Goal: Task Accomplishment & Management: Use online tool/utility

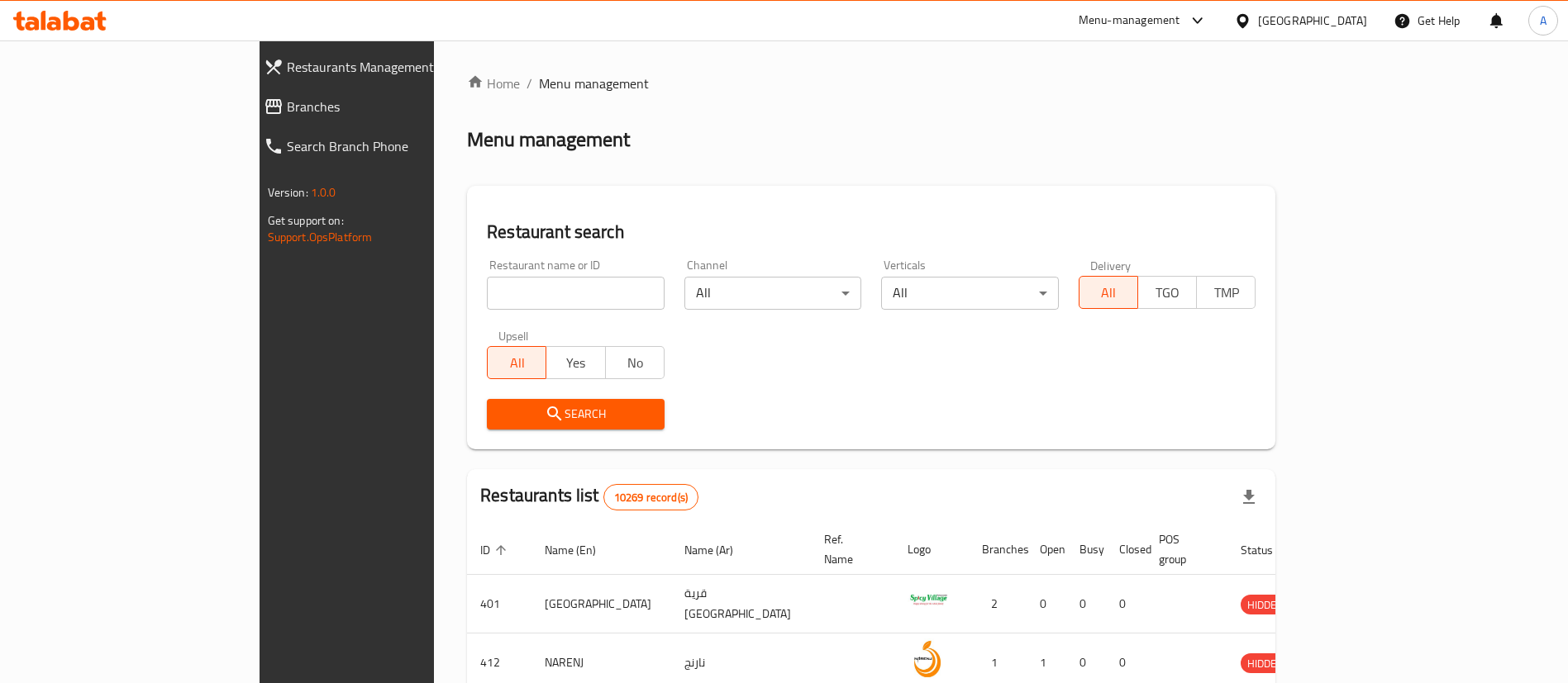
click at [487, 288] on input "search" at bounding box center [576, 293] width 178 height 33
paste input "BETWEEN THE BUN"
click button "Search" at bounding box center [576, 414] width 178 height 30
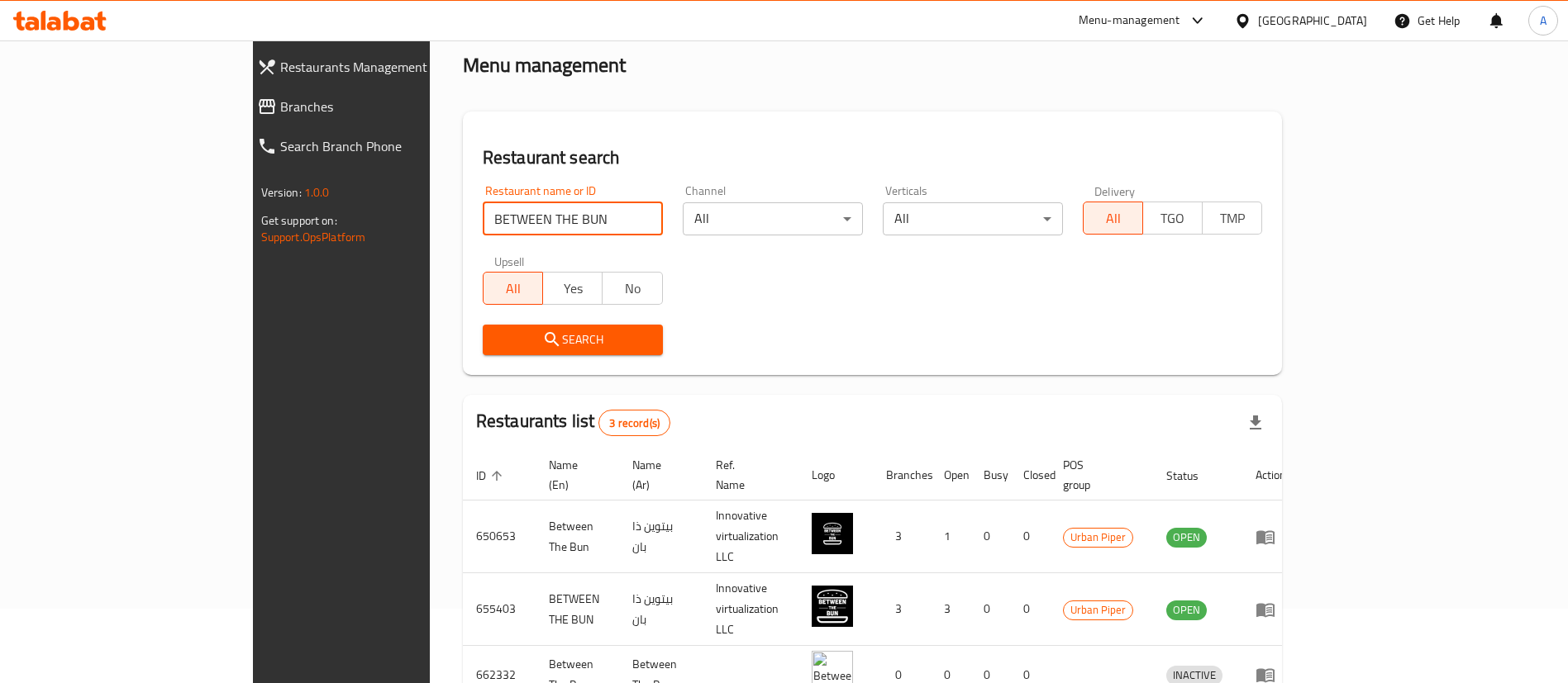
scroll to position [139, 0]
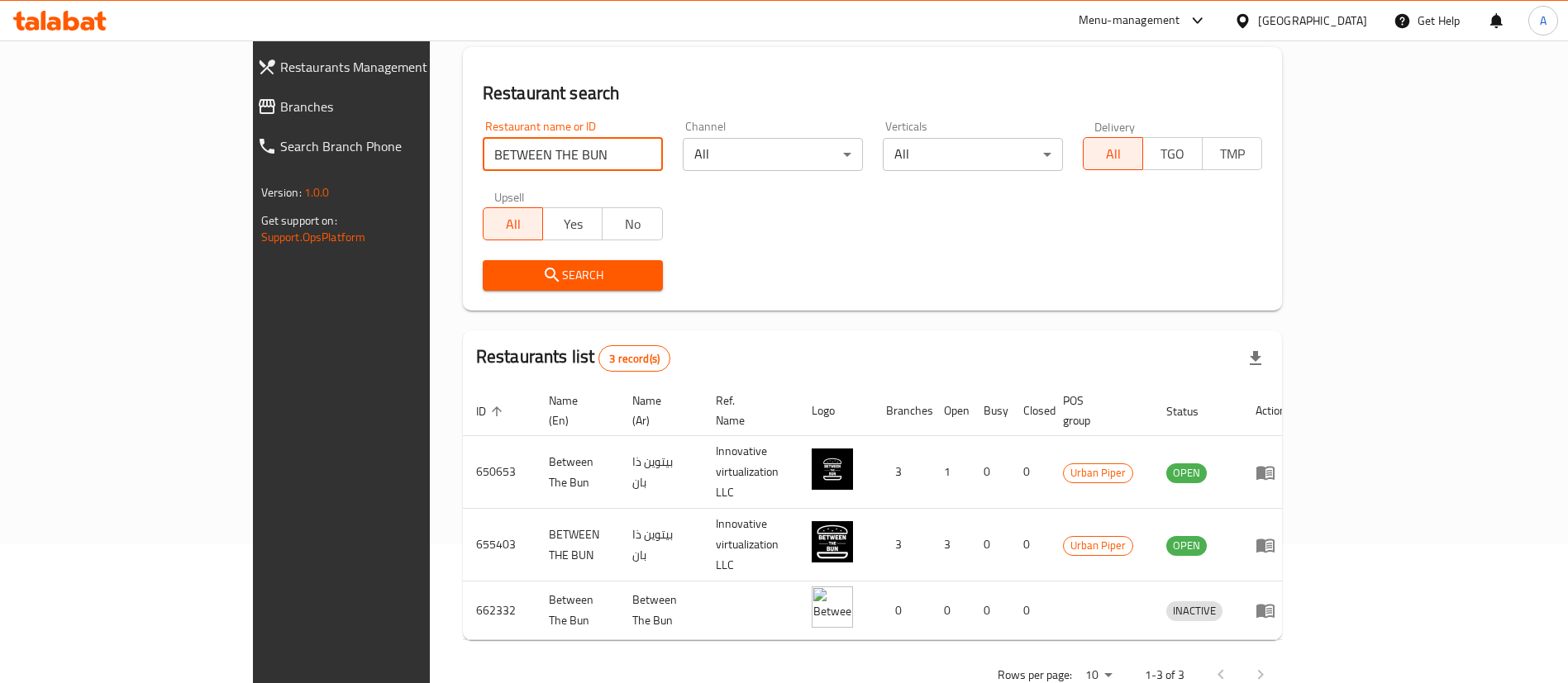
click at [482, 151] on input "BETWEEN THE BUN" at bounding box center [572, 154] width 180 height 33
paste input "Coffee Shop Pizza"
click button "Search" at bounding box center [572, 275] width 180 height 30
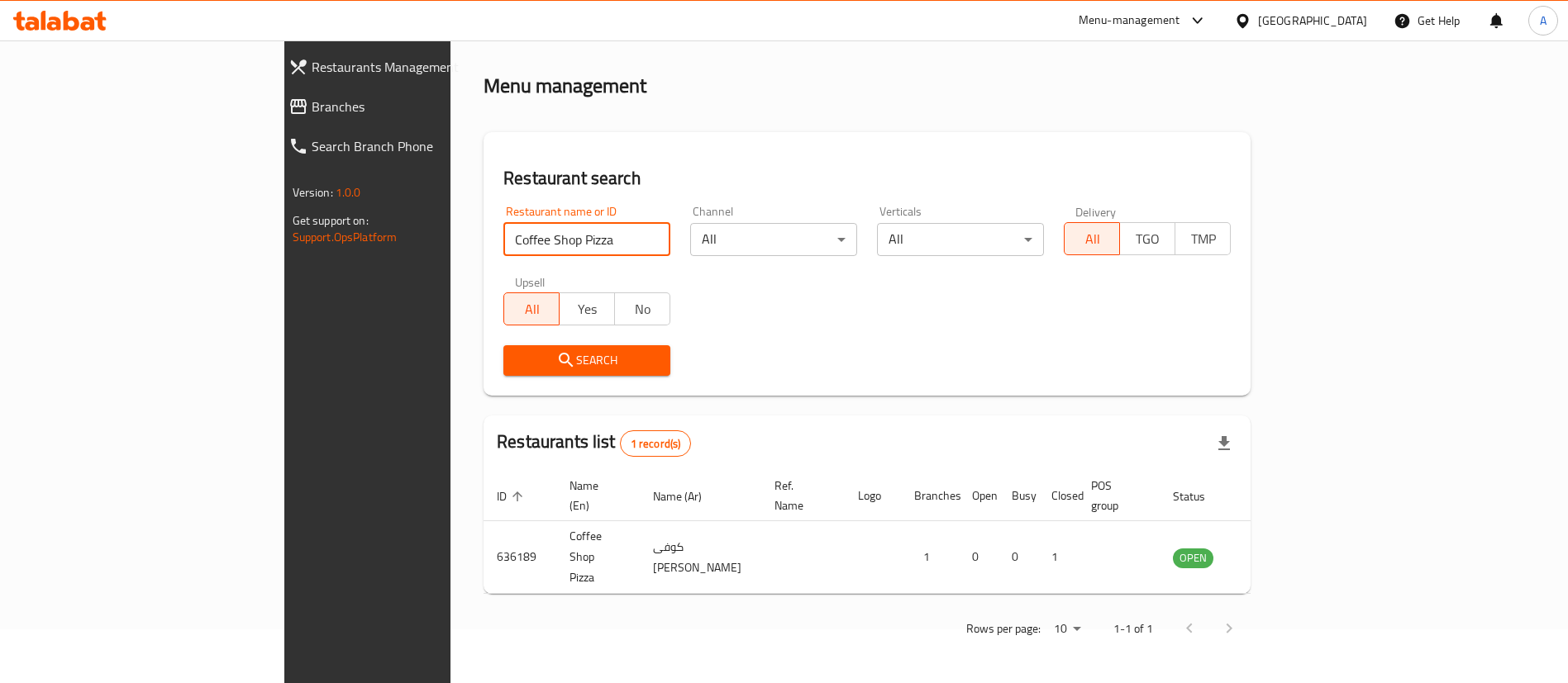
scroll to position [0, 0]
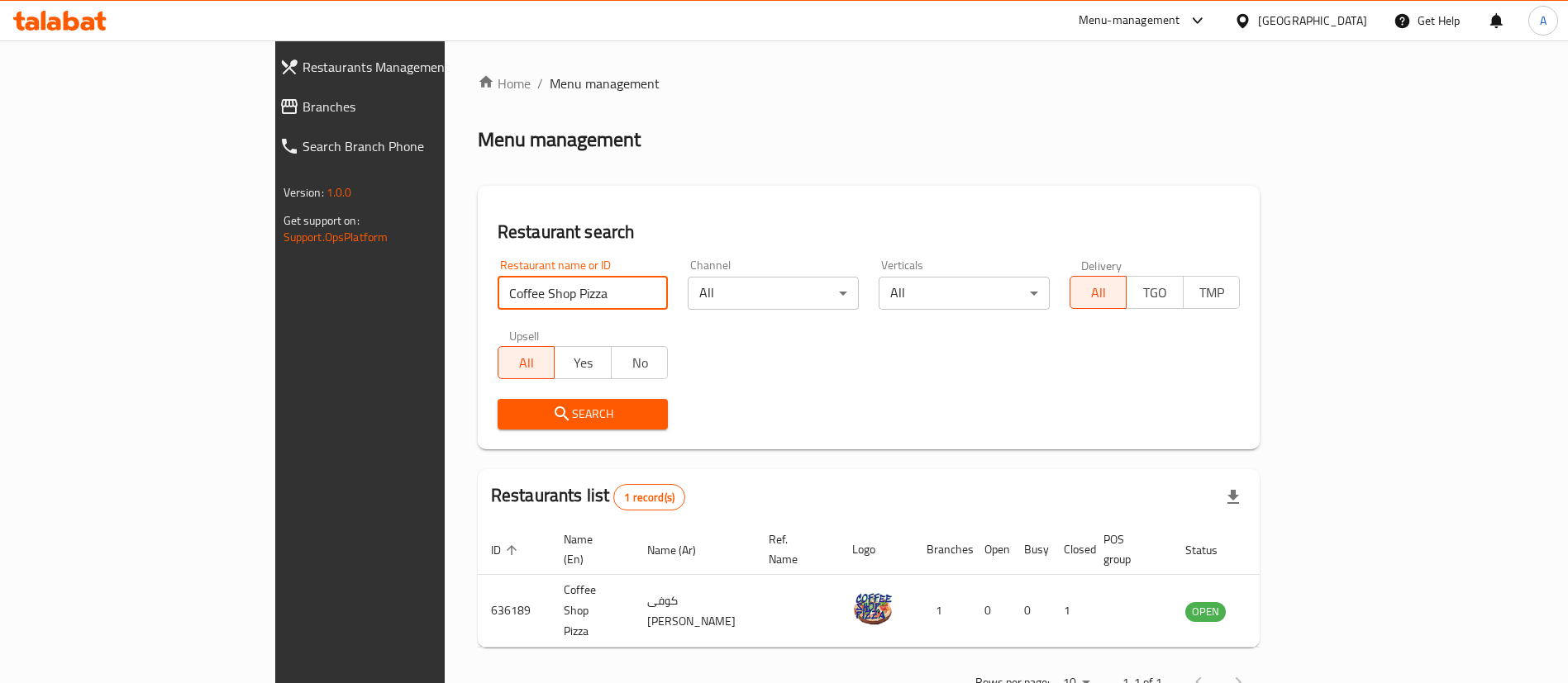
click at [498, 291] on input "Coffee Shop Pizza" at bounding box center [583, 293] width 171 height 33
paste input "BETWEEN THE BUN"
click button "Search" at bounding box center [583, 414] width 171 height 30
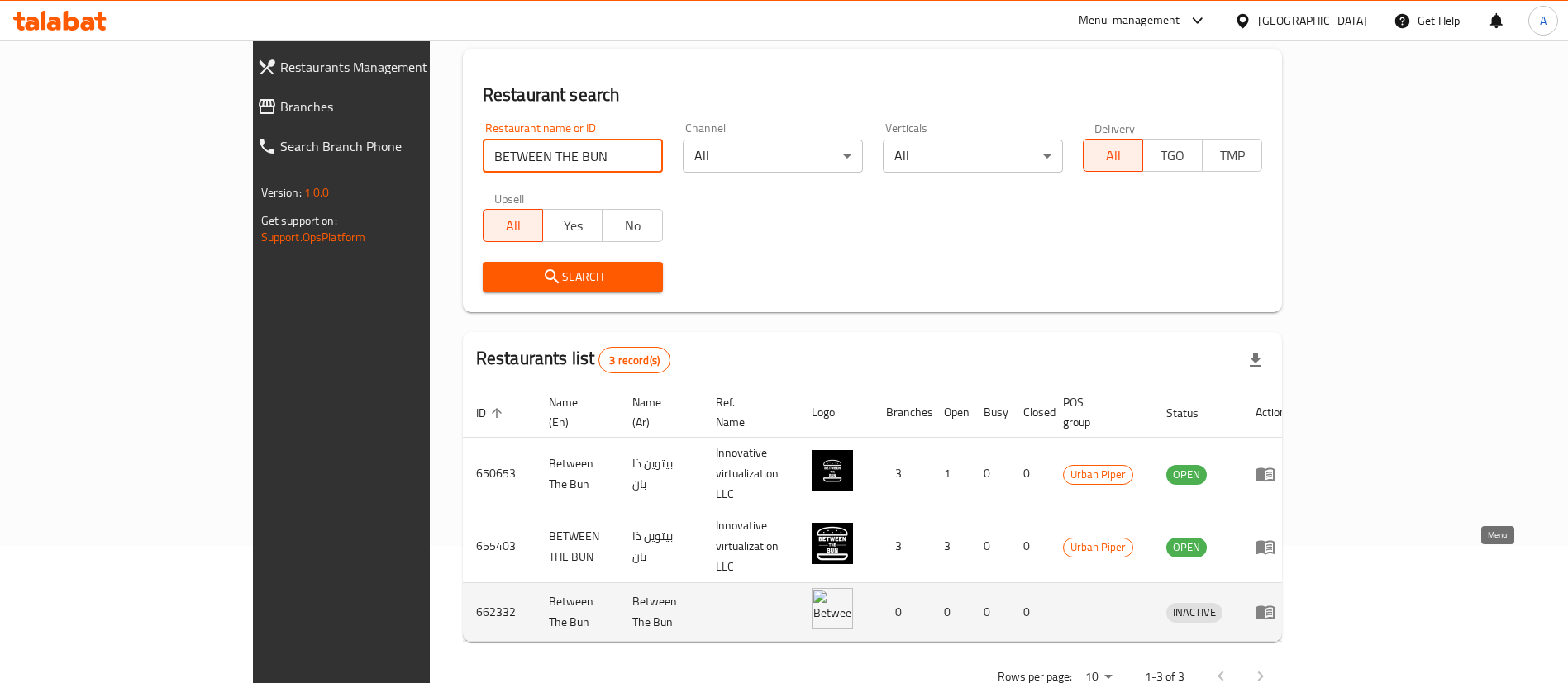
scroll to position [139, 0]
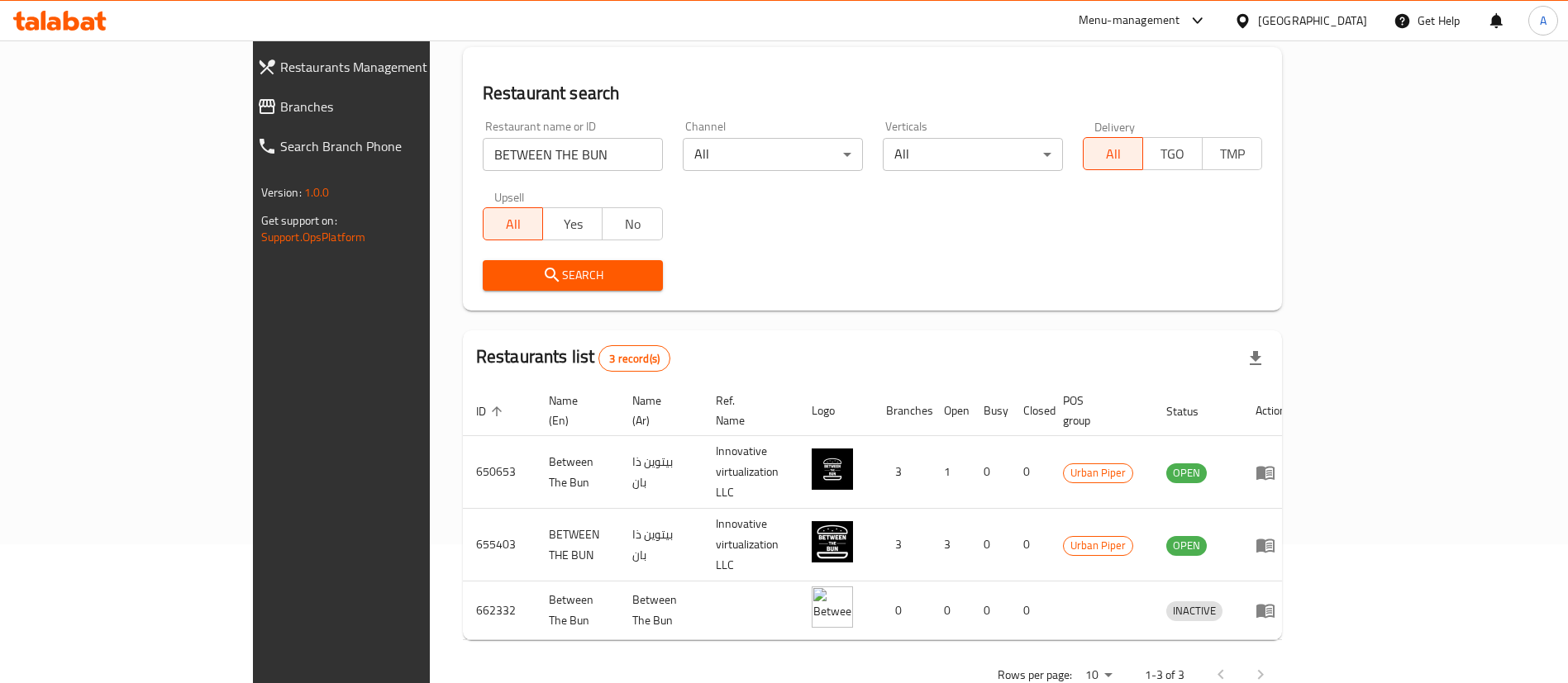
click at [482, 136] on div "Restaurant name or ID BETWEEN THE BUN Restaurant name or ID" at bounding box center [572, 145] width 180 height 50
click at [482, 138] on input "BETWEEN THE BUN" at bounding box center [572, 154] width 180 height 33
paste input "655403"
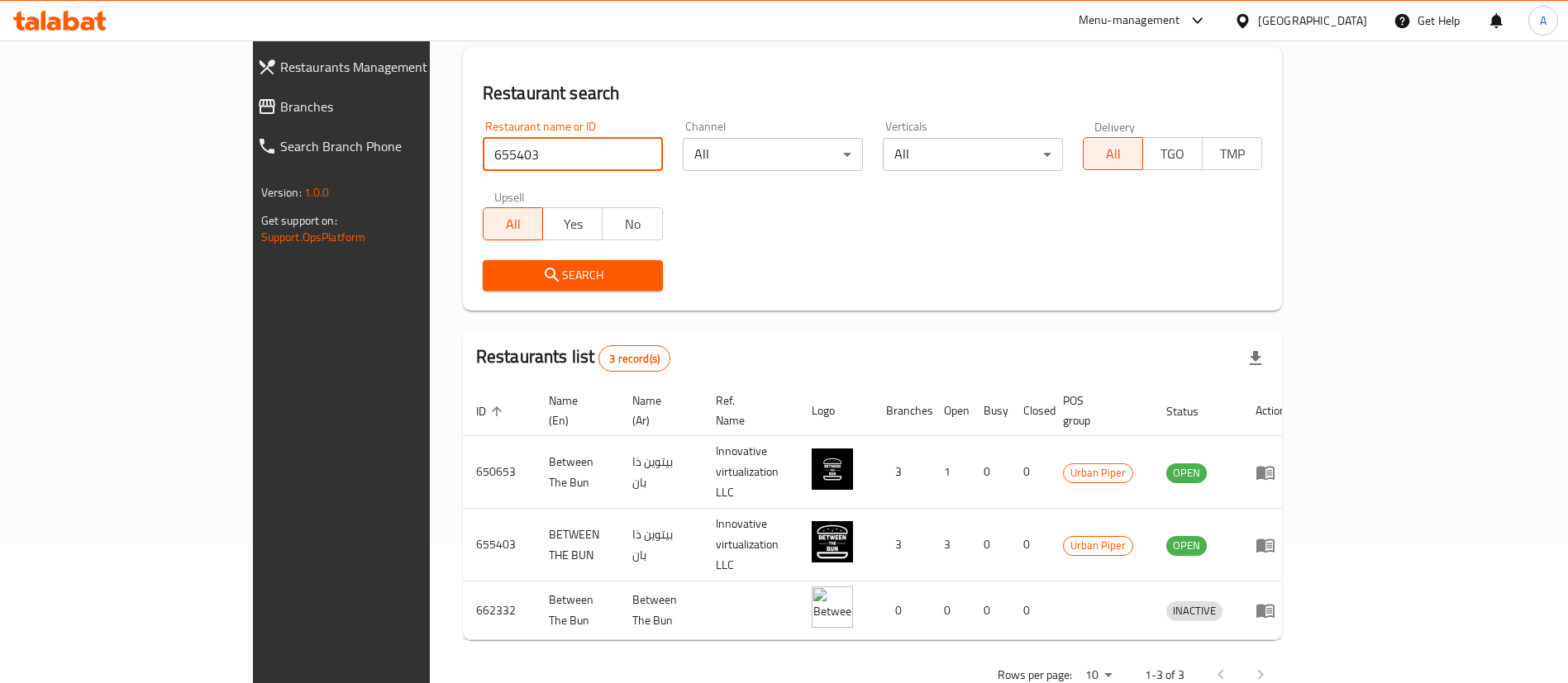
type input "655403"
click button "Search" at bounding box center [572, 275] width 180 height 30
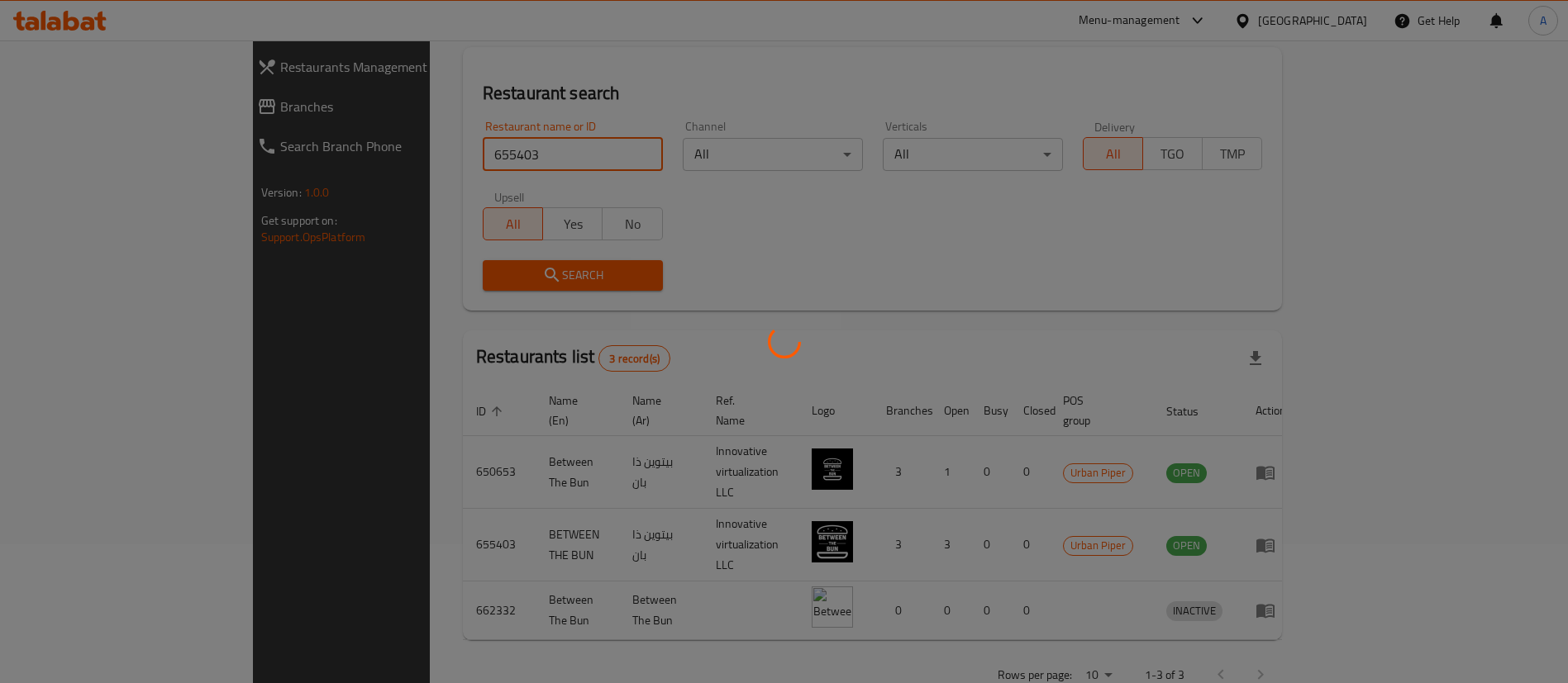
scroll to position [22, 0]
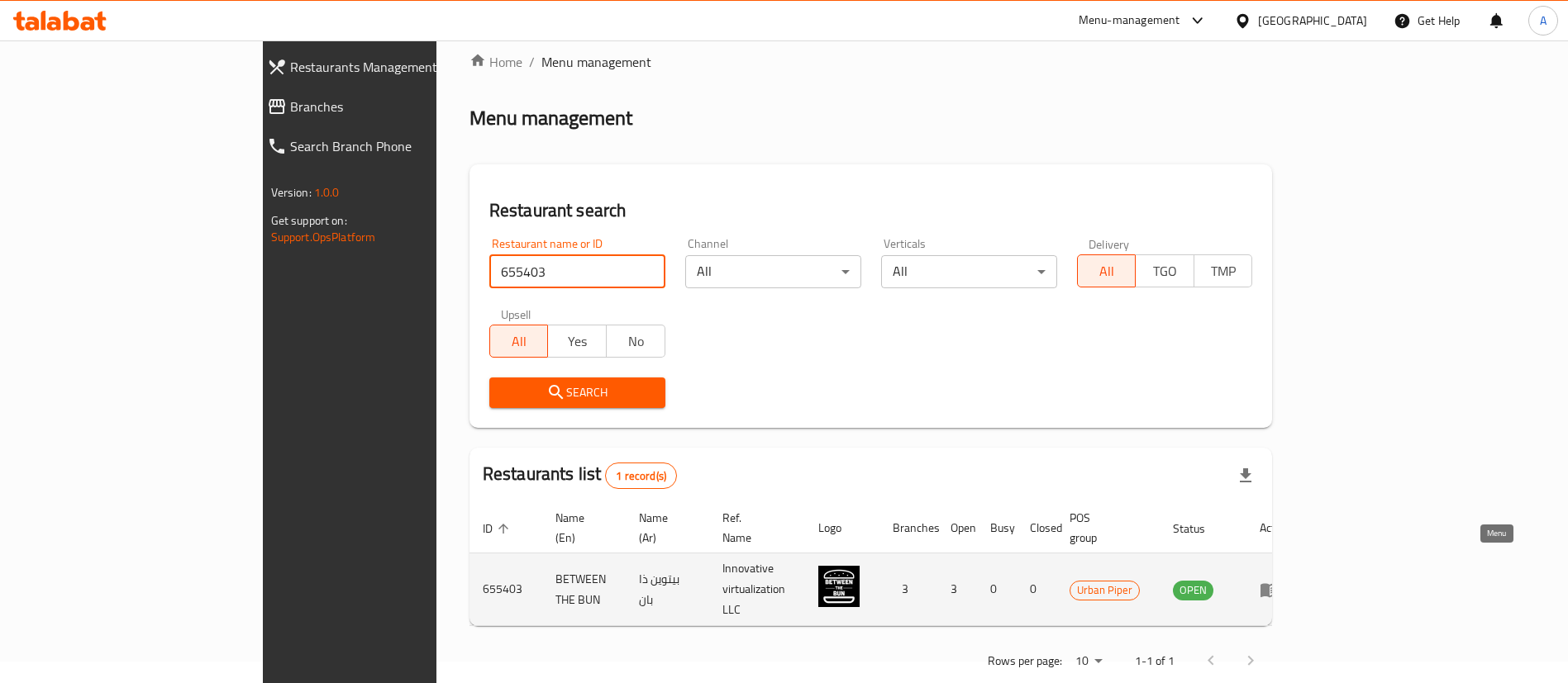
click at [1279, 580] on icon "enhanced table" at bounding box center [1270, 590] width 20 height 20
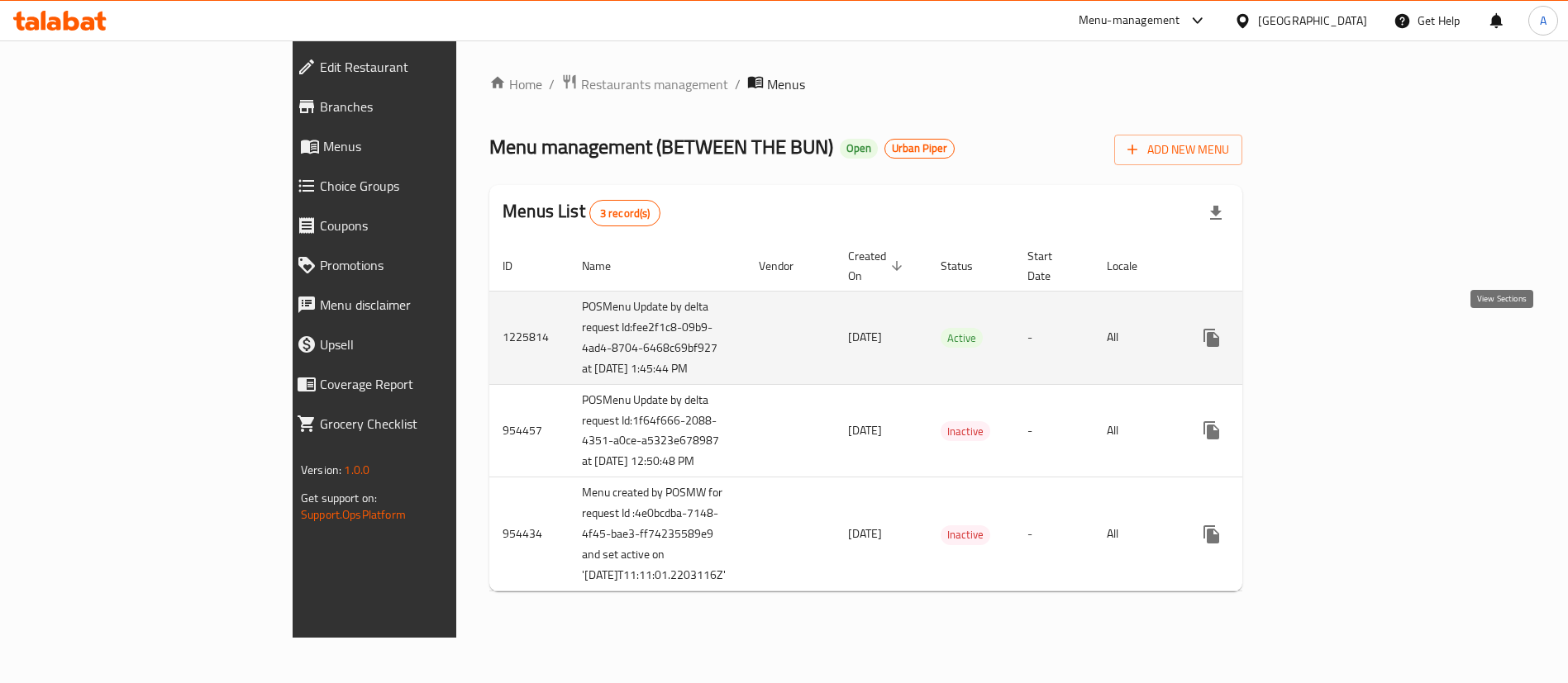
click at [1351, 328] on link "enhanced table" at bounding box center [1330, 337] width 39 height 39
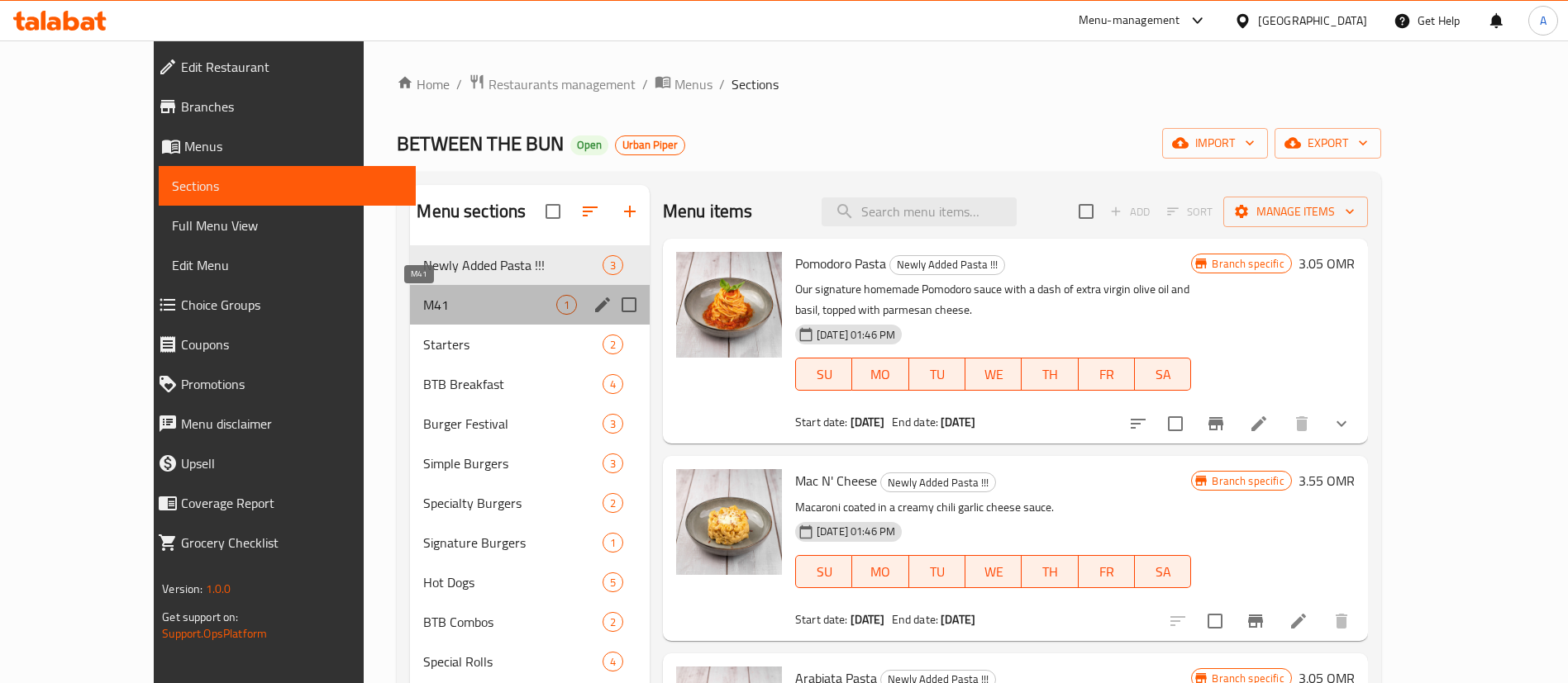
click at [423, 299] on span "M41" at bounding box center [489, 305] width 132 height 20
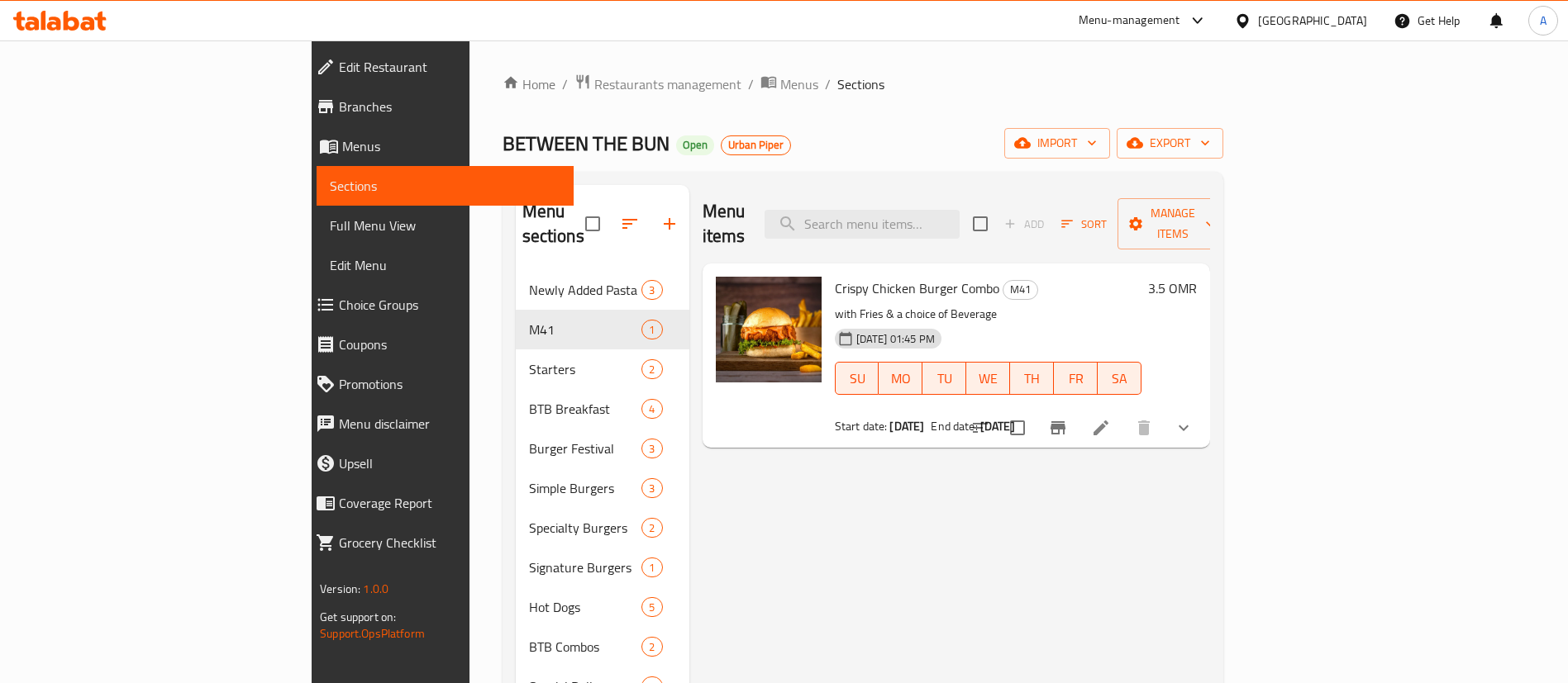
click at [1111, 418] on icon at bounding box center [1101, 428] width 20 height 20
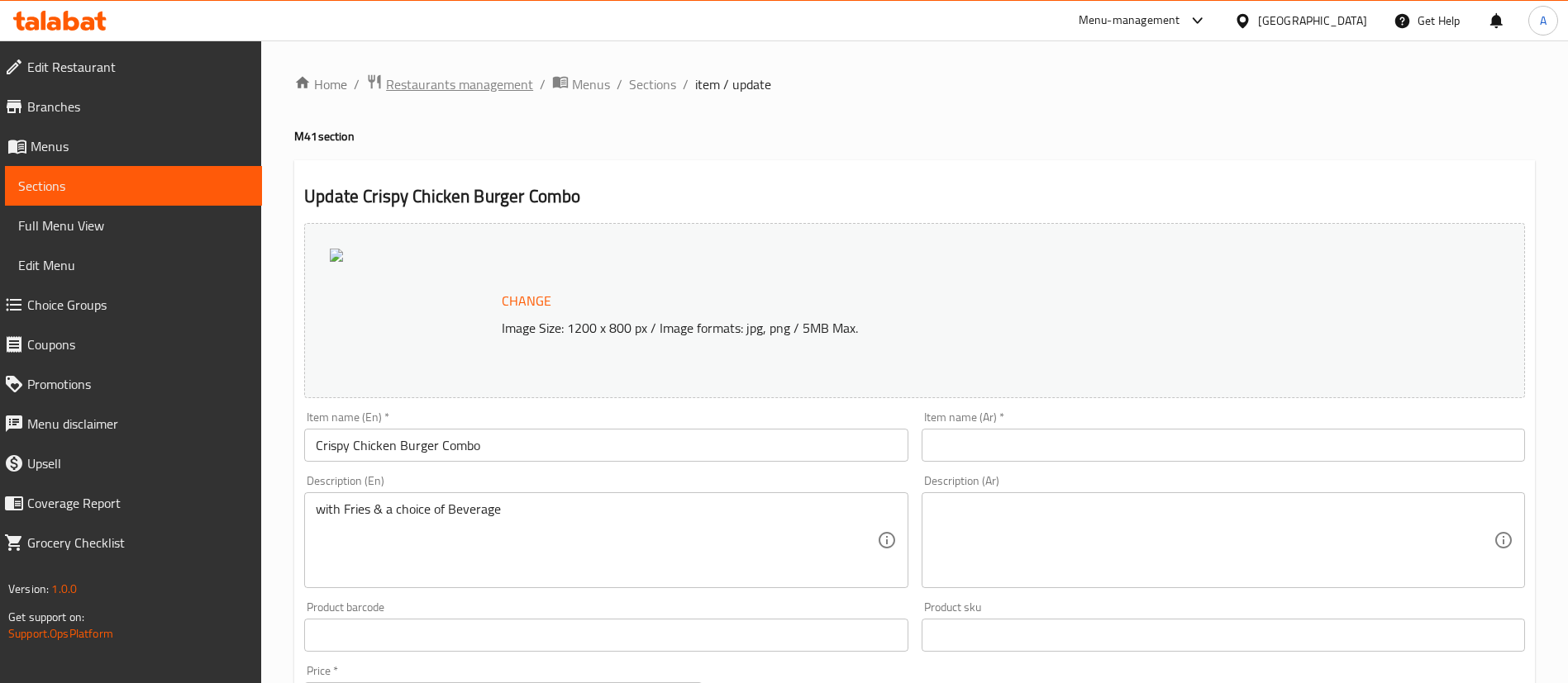
click at [446, 79] on span "Restaurants management" at bounding box center [460, 84] width 147 height 20
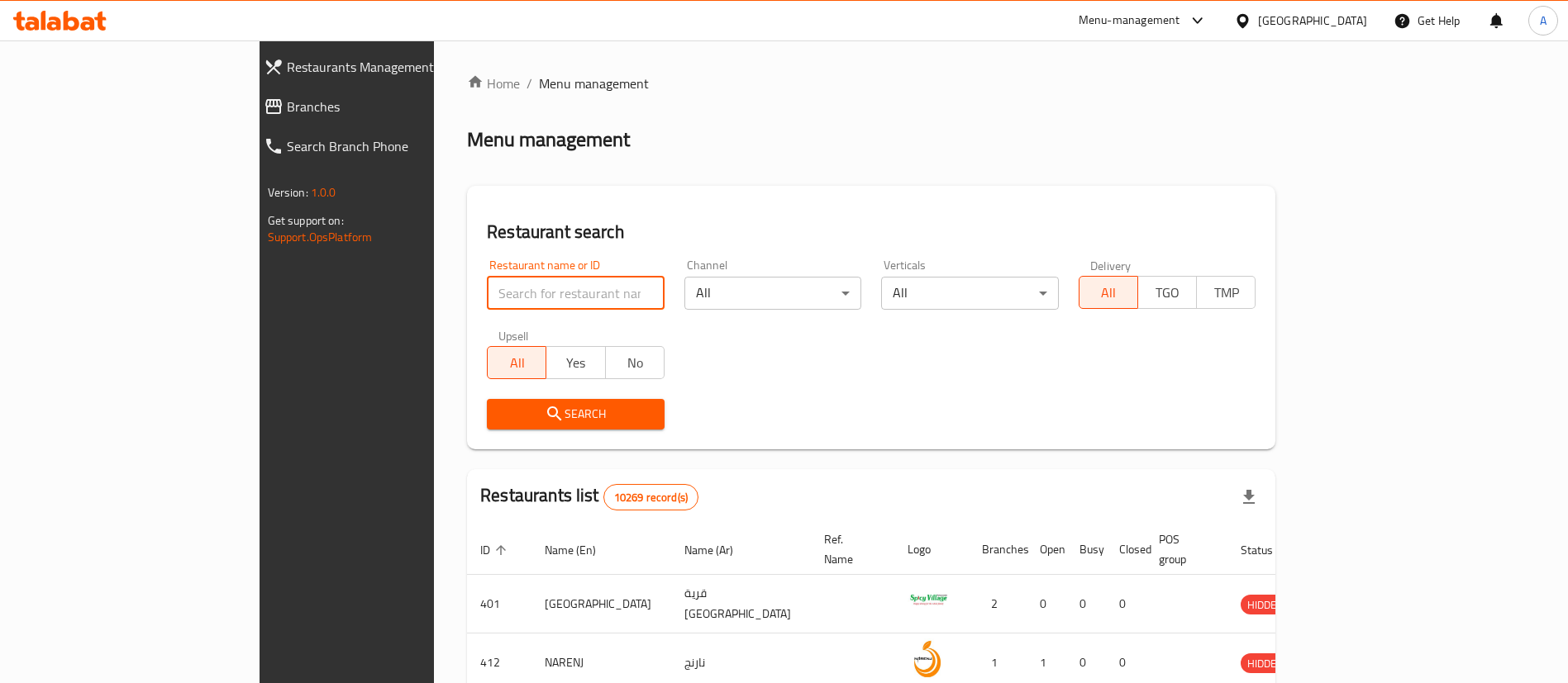
click at [522, 288] on input "search" at bounding box center [576, 293] width 178 height 33
paste input "655397"
type input "655397"
click button "Search" at bounding box center [576, 414] width 178 height 30
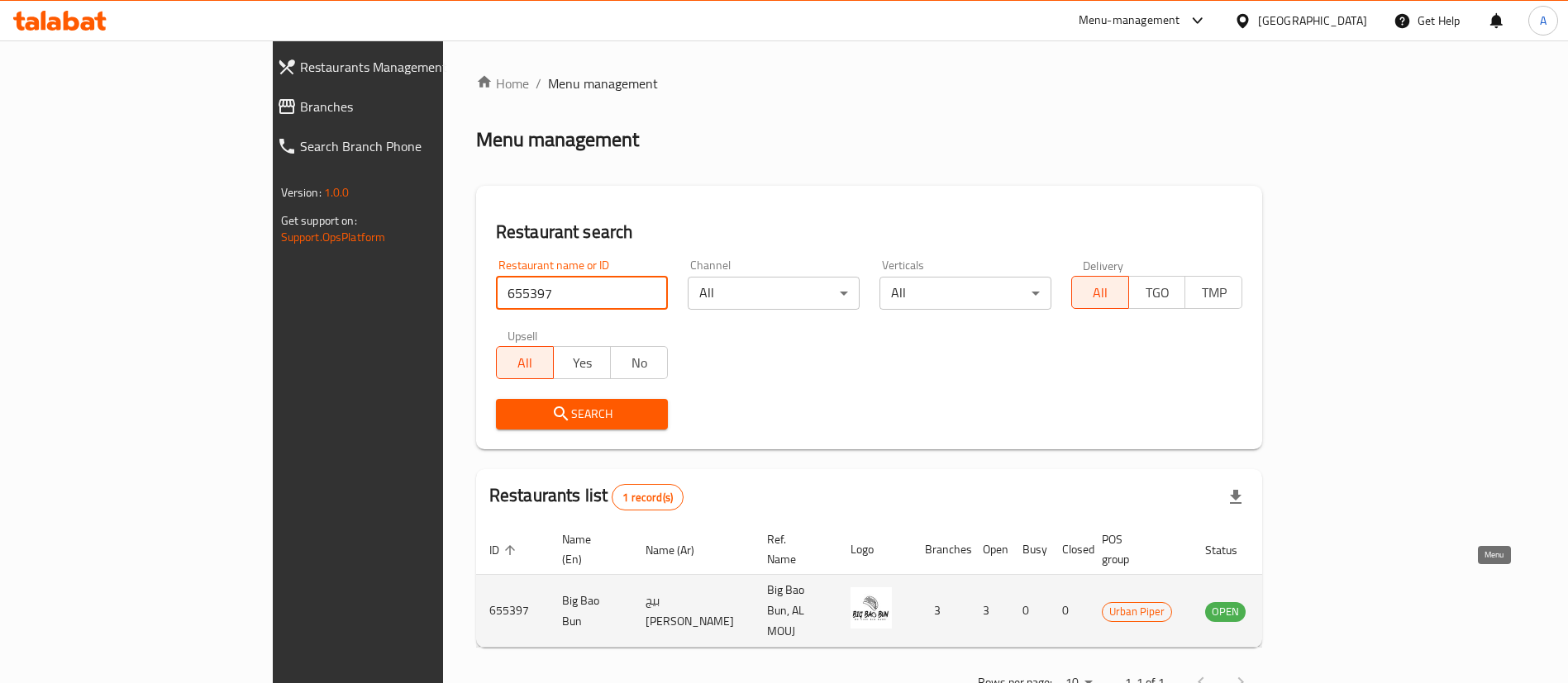
click at [1311, 604] on icon "enhanced table" at bounding box center [1302, 611] width 18 height 14
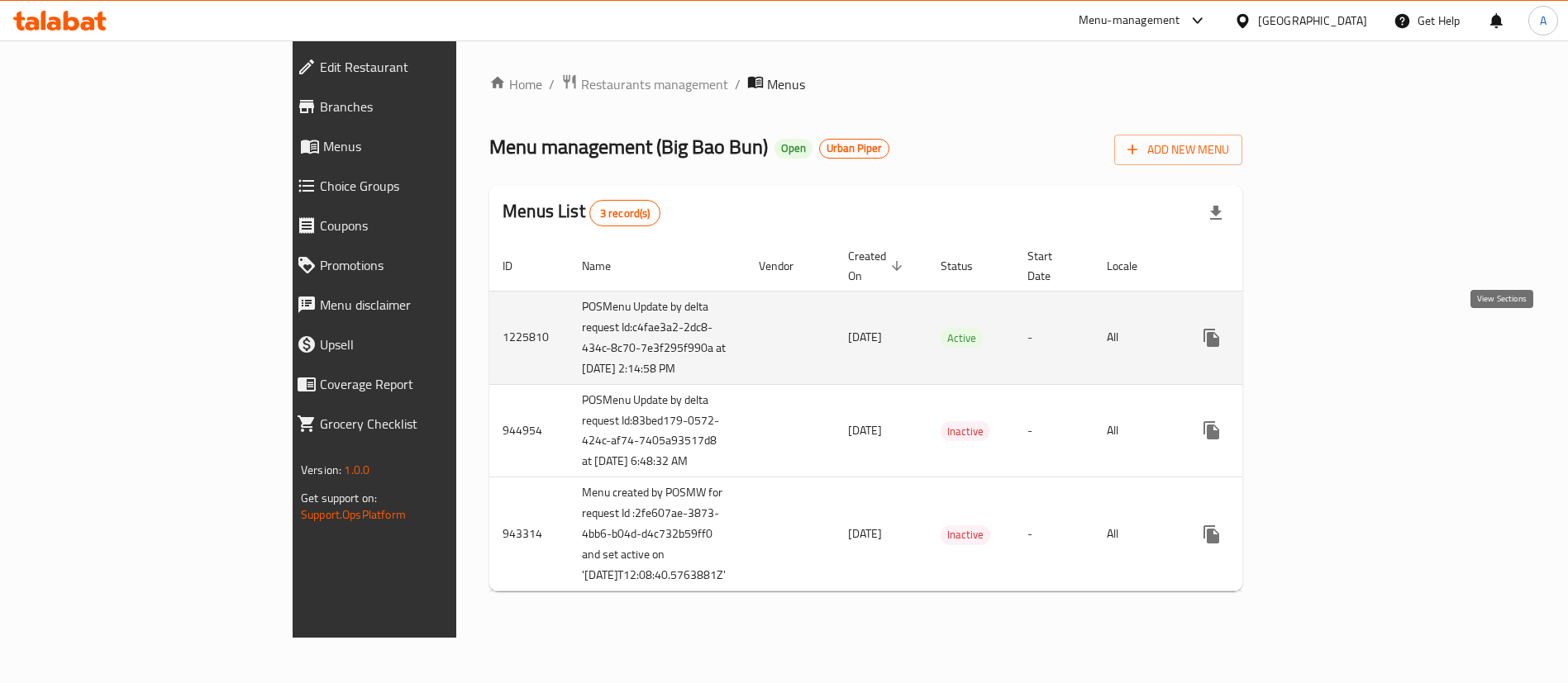
click at [1340, 332] on icon "enhanced table" at bounding box center [1331, 338] width 20 height 20
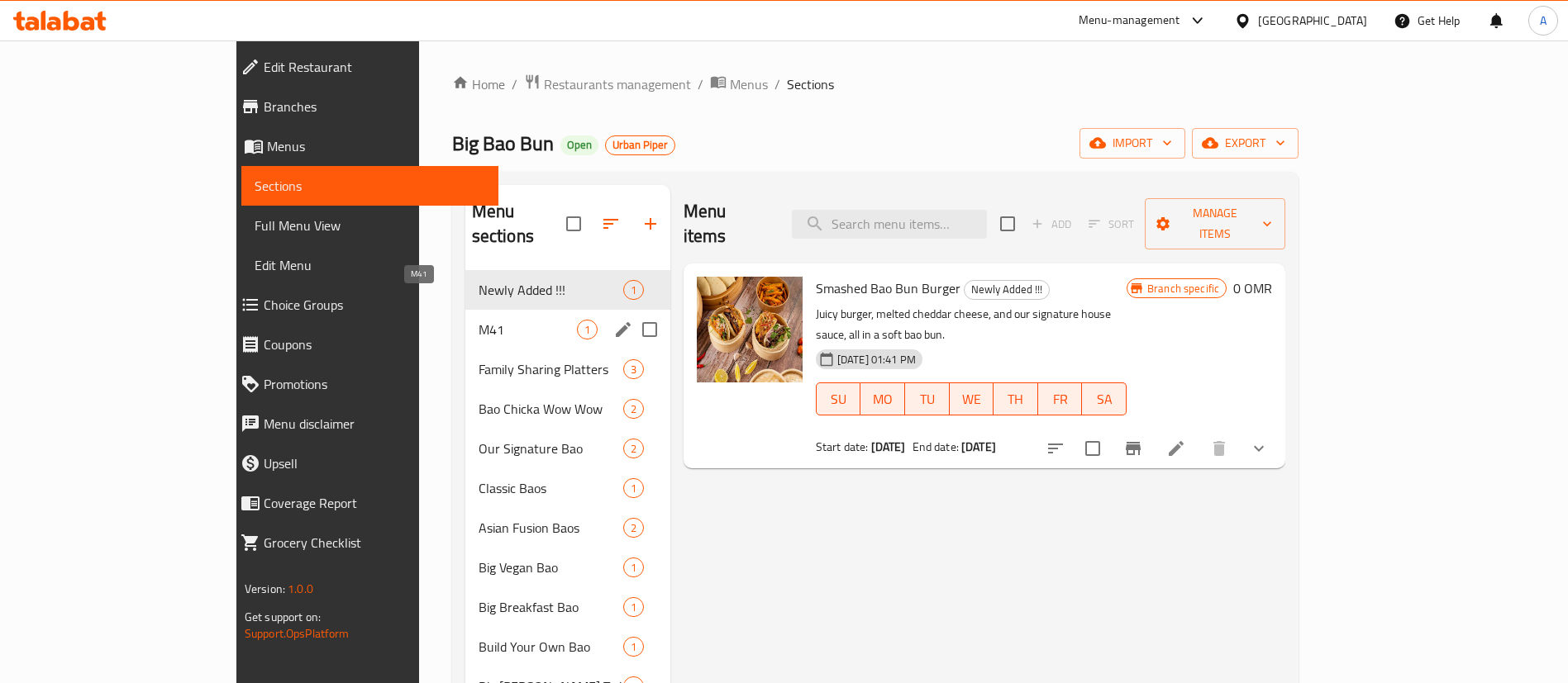
click at [479, 320] on span "M41" at bounding box center [528, 330] width 99 height 20
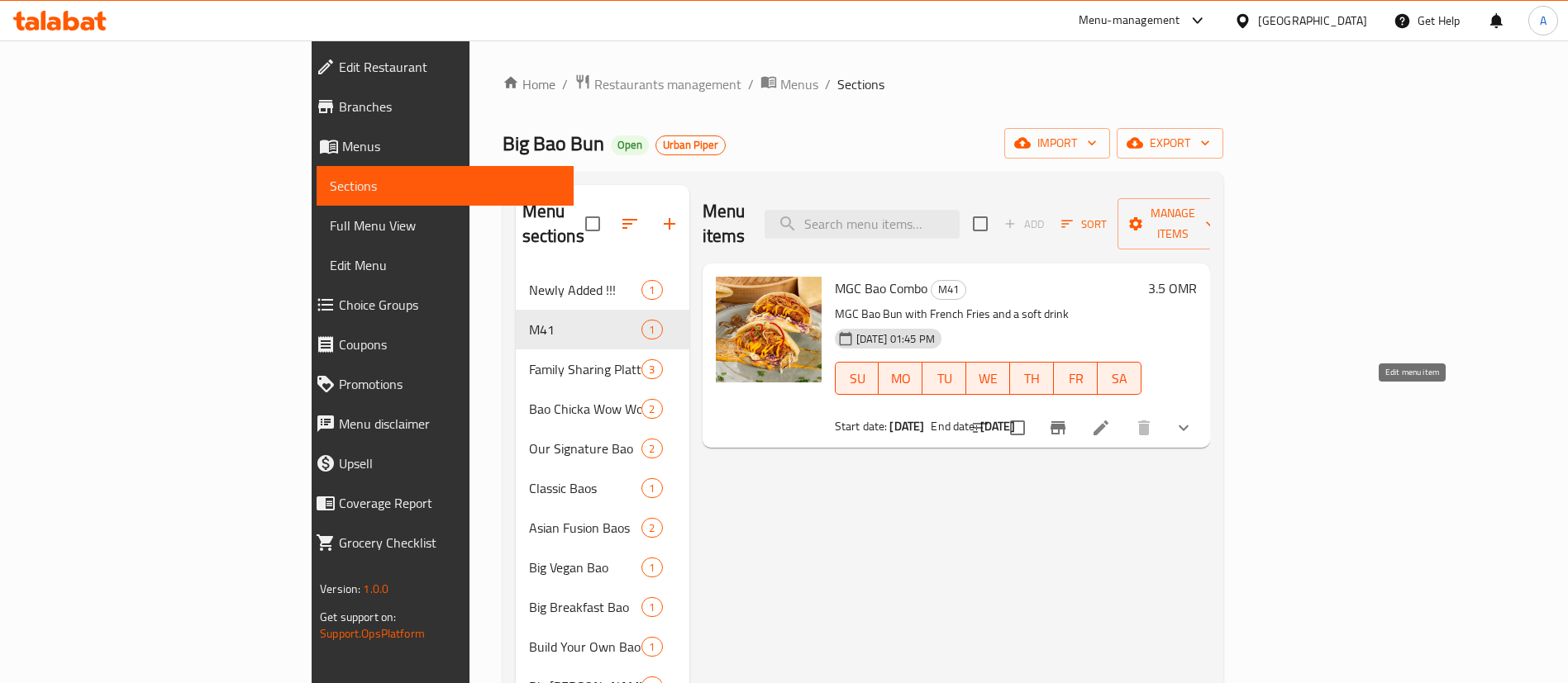
click at [1111, 418] on icon at bounding box center [1101, 428] width 20 height 20
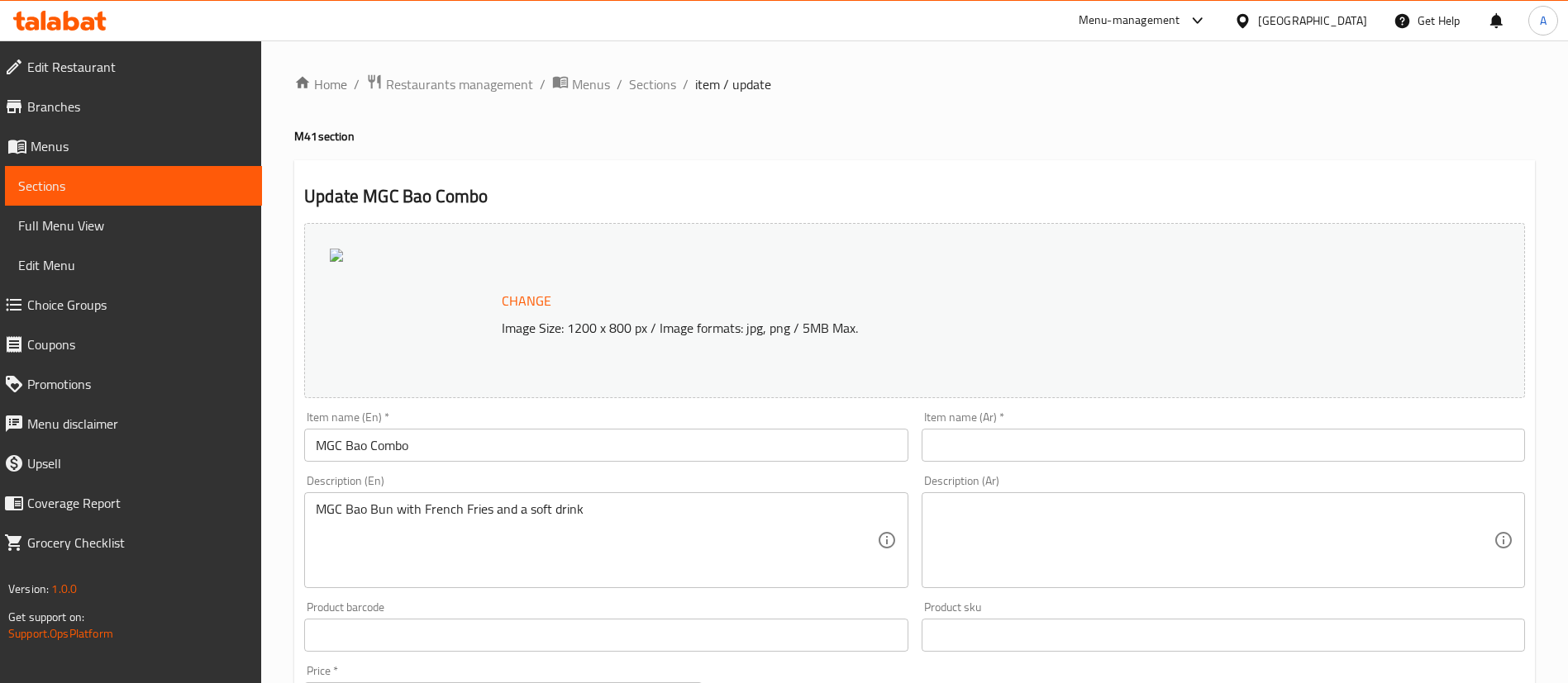
drag, startPoint x: 460, startPoint y: 93, endPoint x: 554, endPoint y: 115, distance: 96.5
click at [460, 93] on span "Restaurants management" at bounding box center [460, 84] width 147 height 20
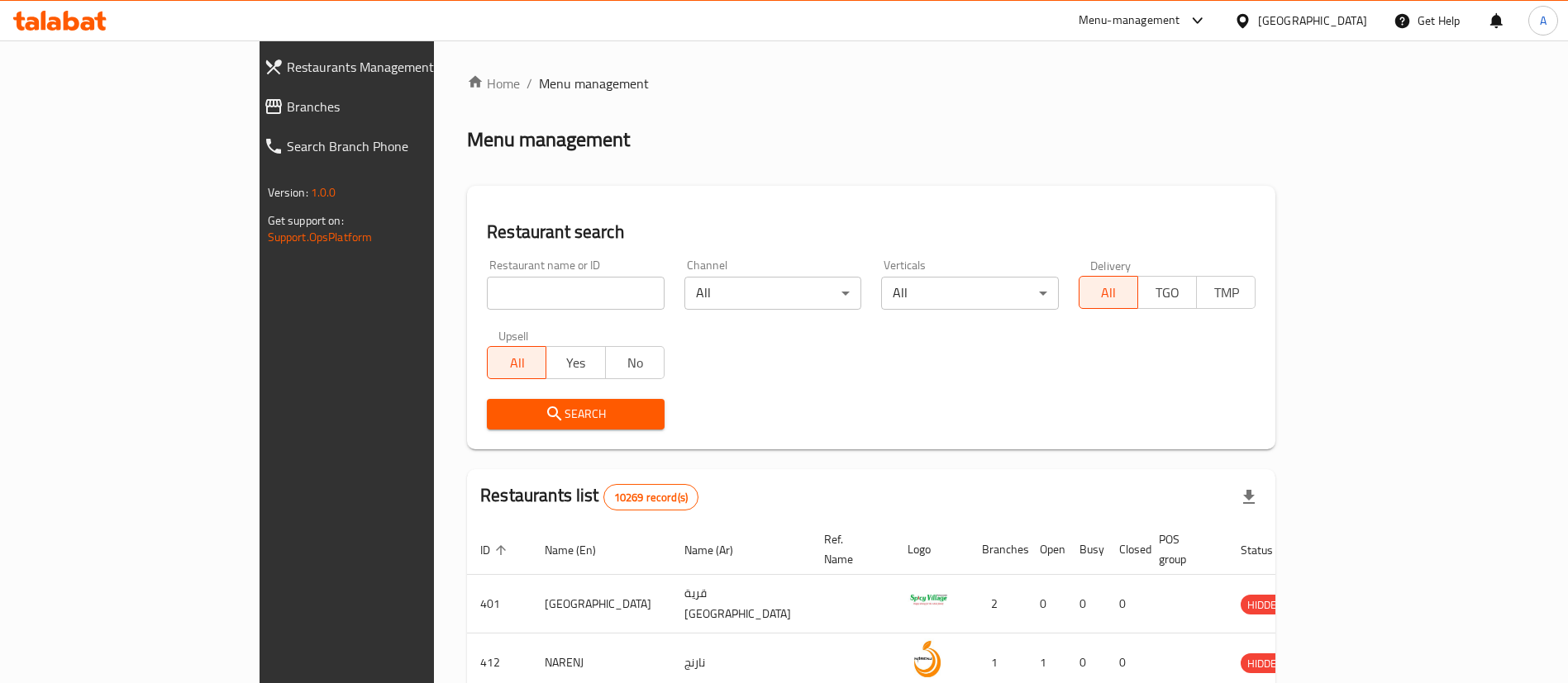
click at [487, 278] on input "search" at bounding box center [576, 293] width 178 height 33
paste input "650653"
type input "650653"
click button "Search" at bounding box center [576, 414] width 178 height 30
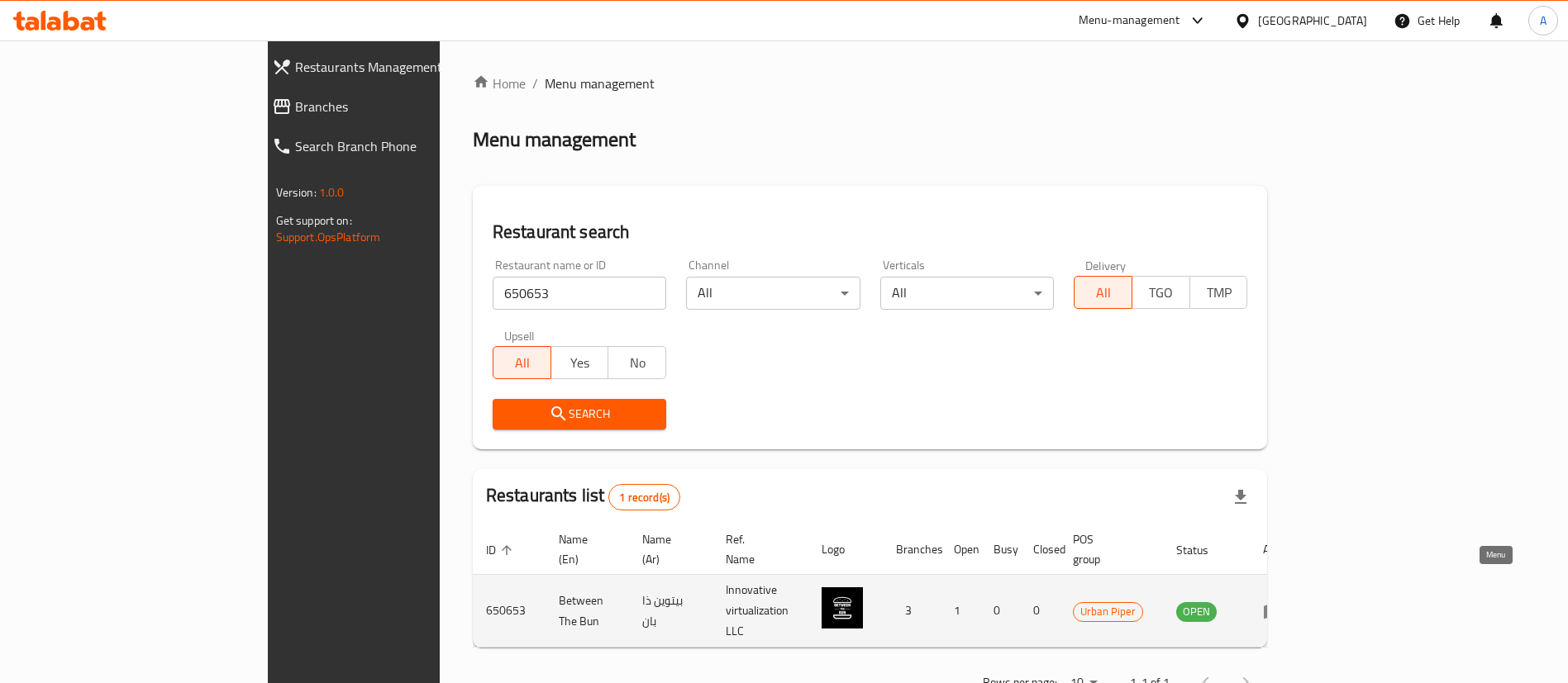
click at [1283, 602] on icon "enhanced table" at bounding box center [1273, 612] width 20 height 20
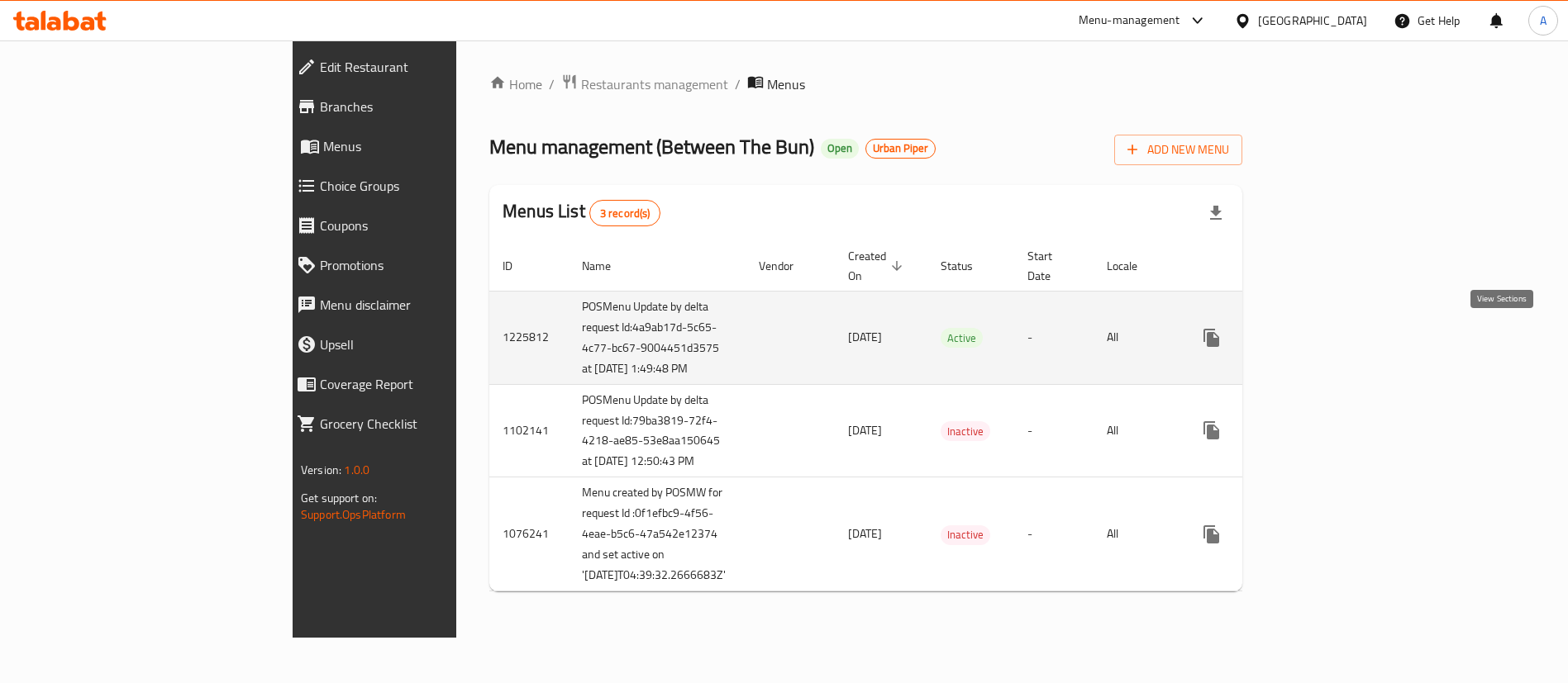
click at [1340, 339] on icon "enhanced table" at bounding box center [1331, 338] width 20 height 20
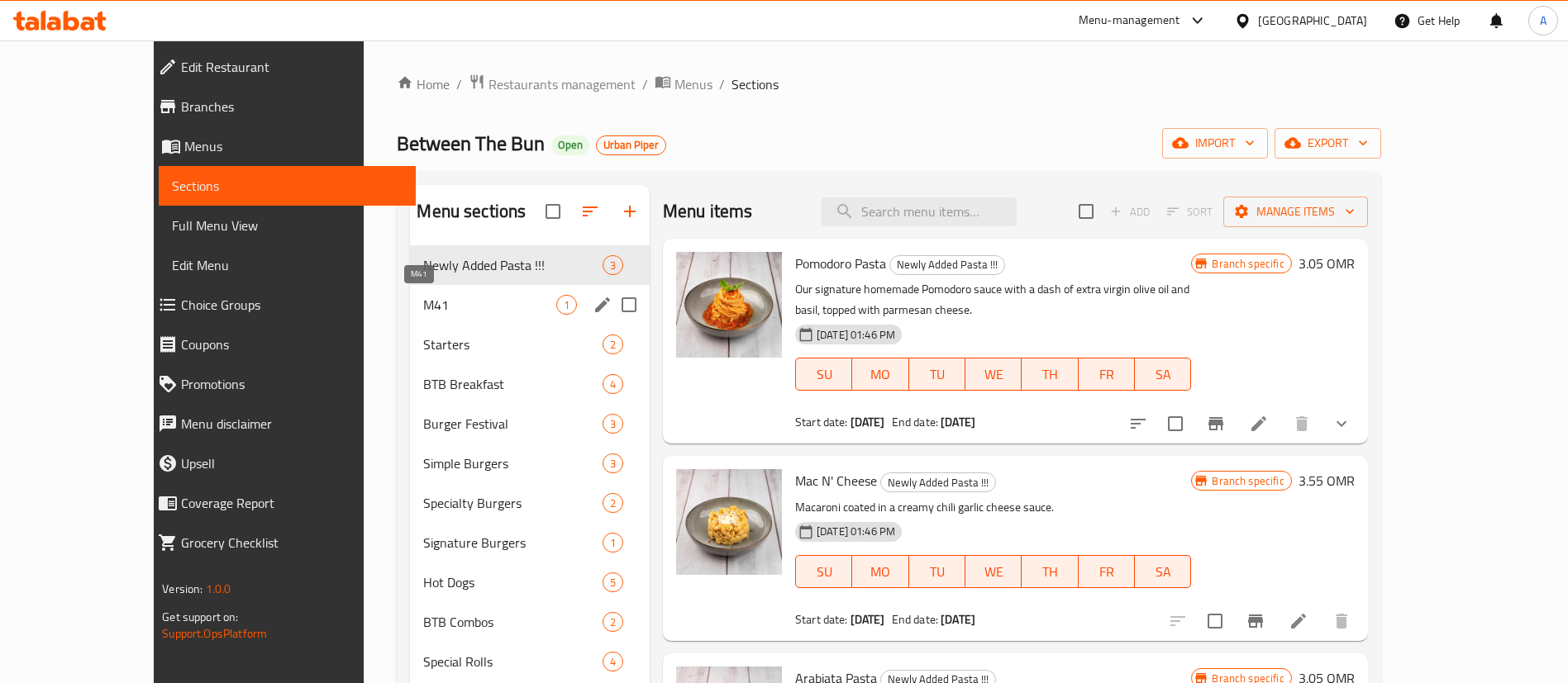
click at [423, 304] on span "M41" at bounding box center [489, 305] width 132 height 20
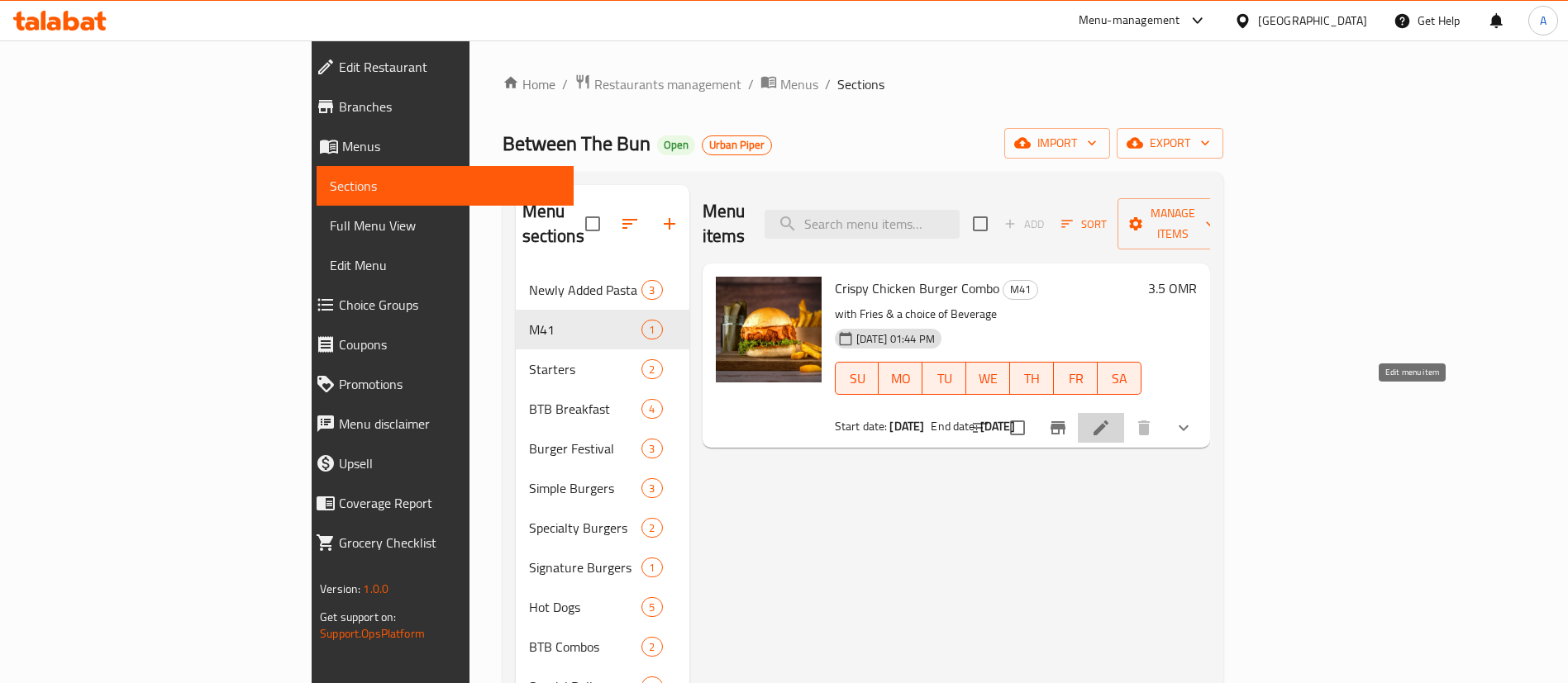
click at [1108, 420] on icon at bounding box center [1101, 427] width 15 height 15
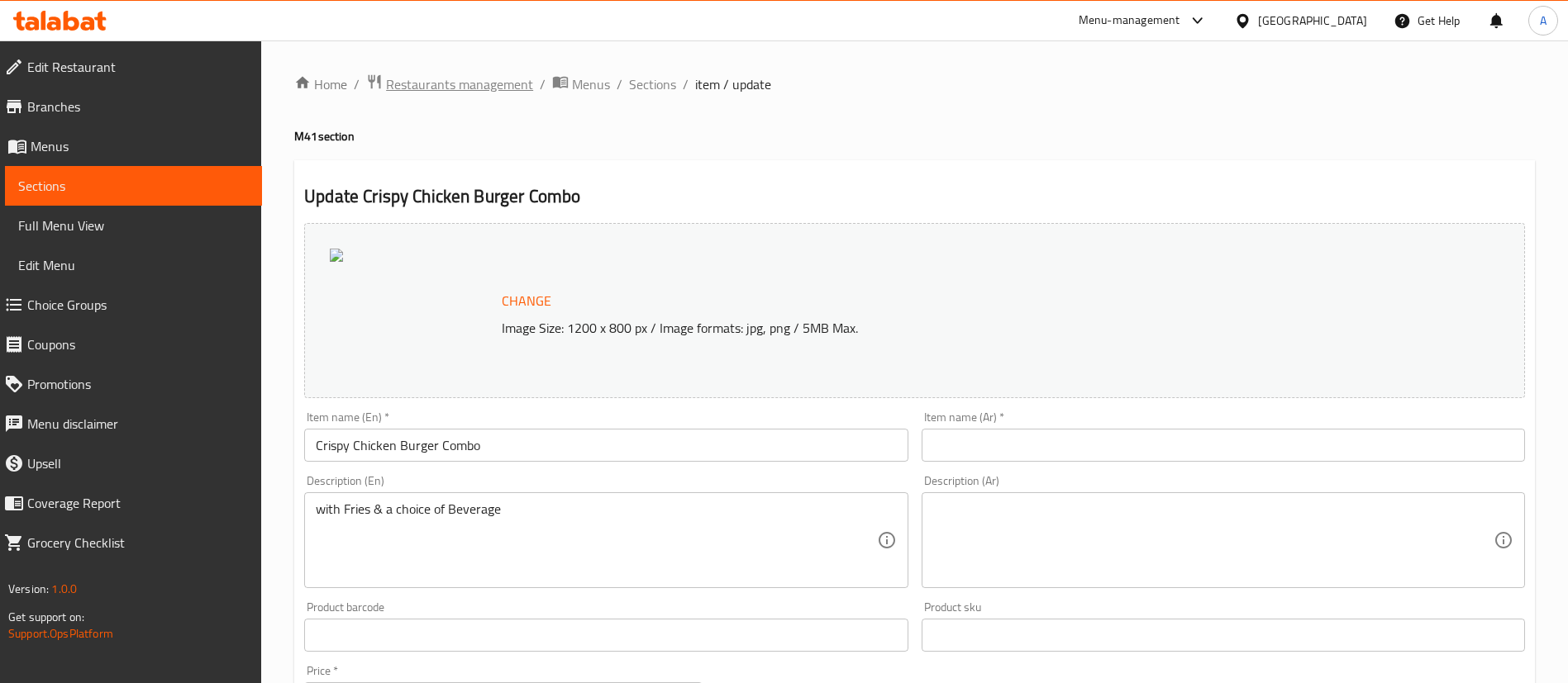
click at [407, 92] on span "Restaurants management" at bounding box center [460, 84] width 147 height 20
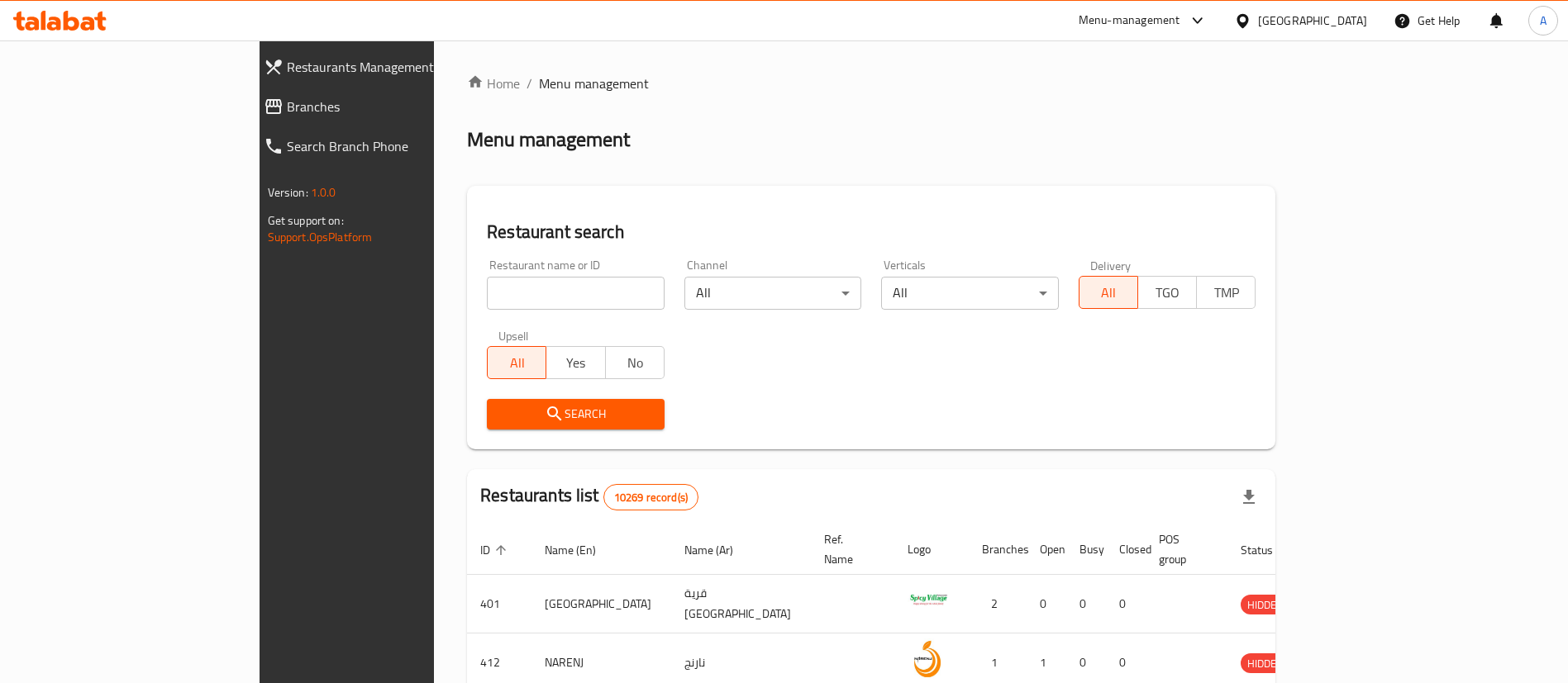
click at [541, 294] on input "search" at bounding box center [576, 293] width 178 height 33
paste input "636207"
type input "636207"
click button "Search" at bounding box center [576, 414] width 178 height 30
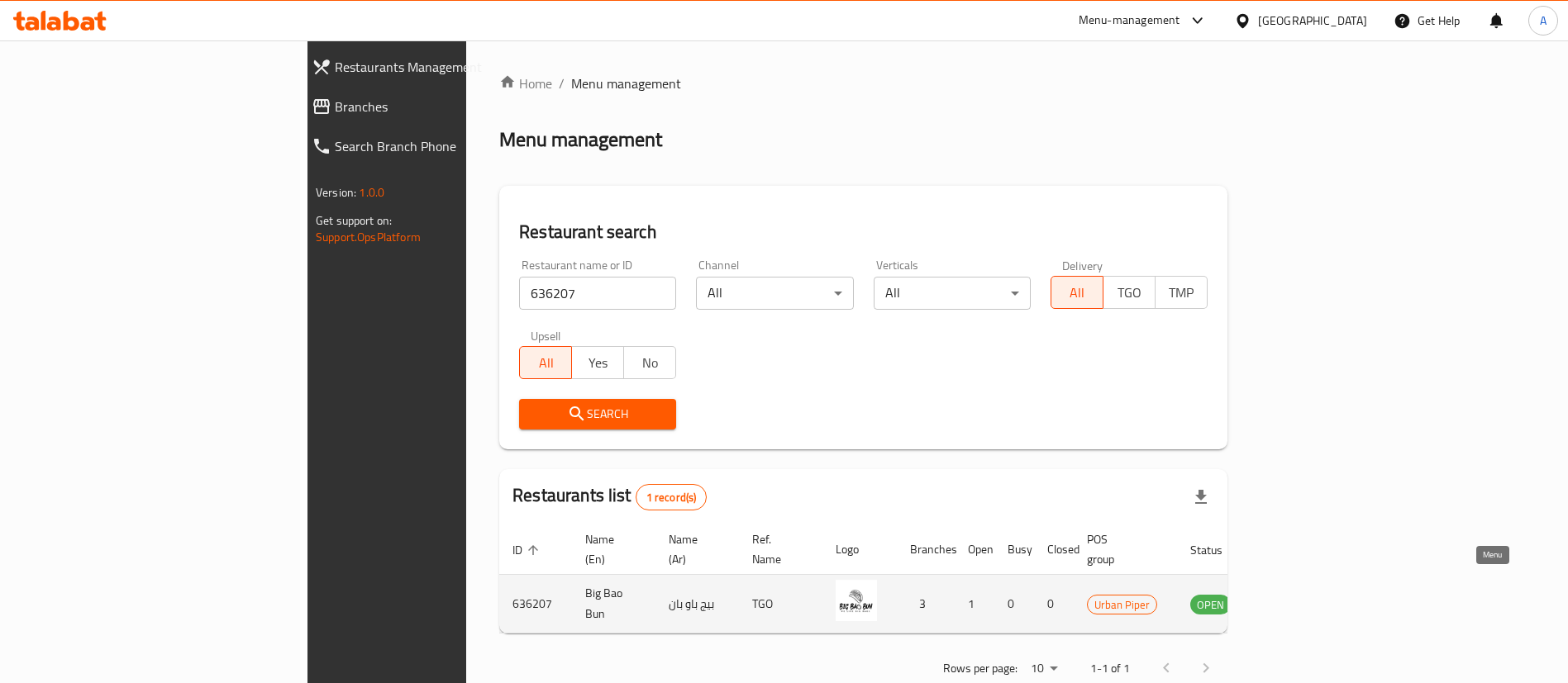
click at [1297, 598] on icon "enhanced table" at bounding box center [1287, 604] width 18 height 14
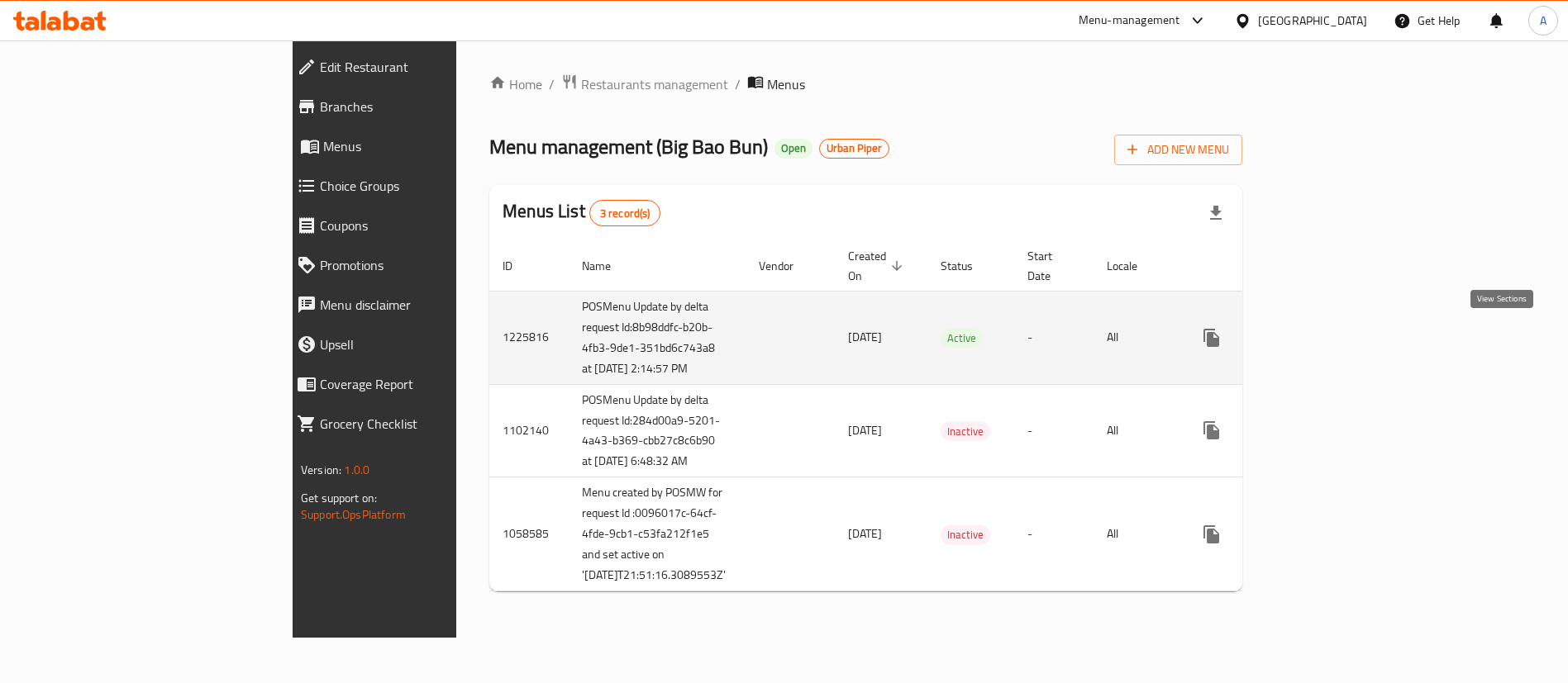
click at [1340, 342] on icon "enhanced table" at bounding box center [1331, 338] width 20 height 20
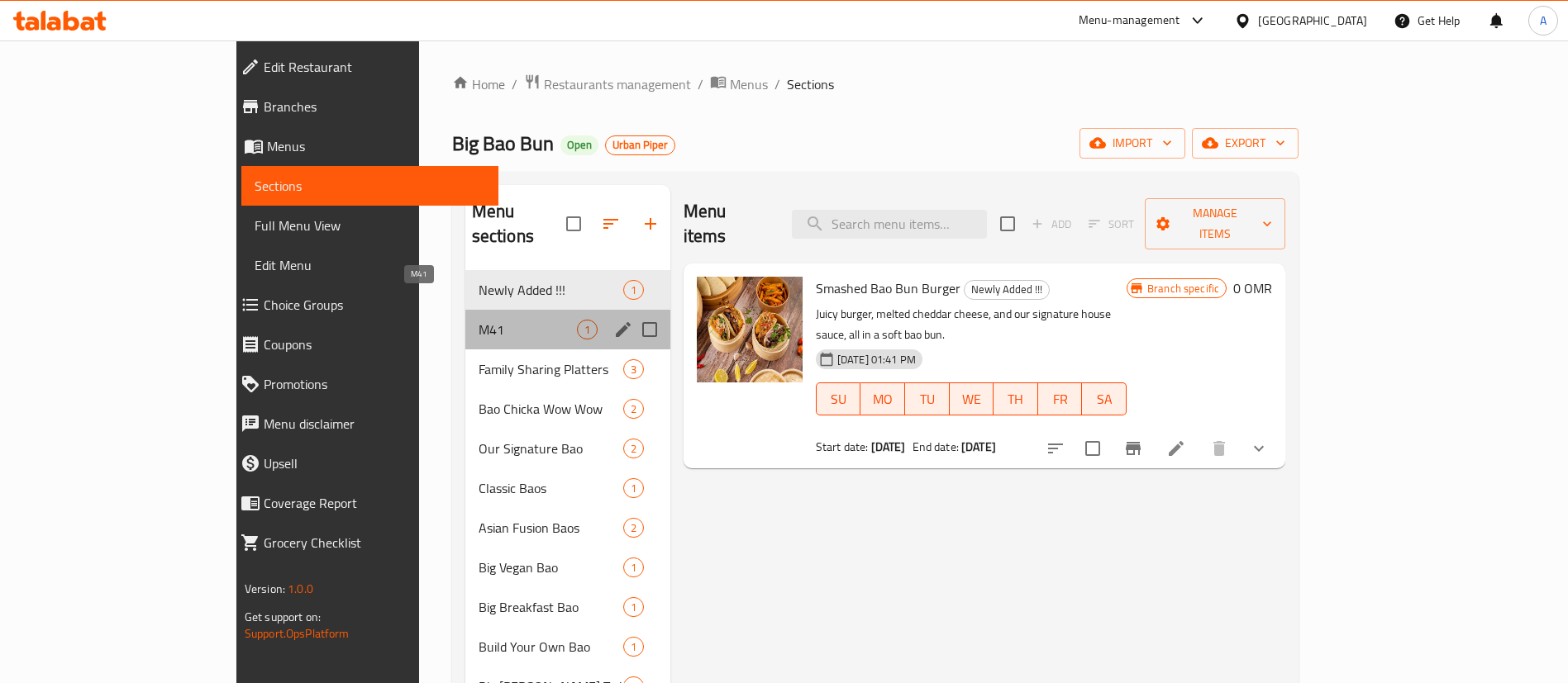
click at [479, 320] on span "M41" at bounding box center [528, 330] width 99 height 20
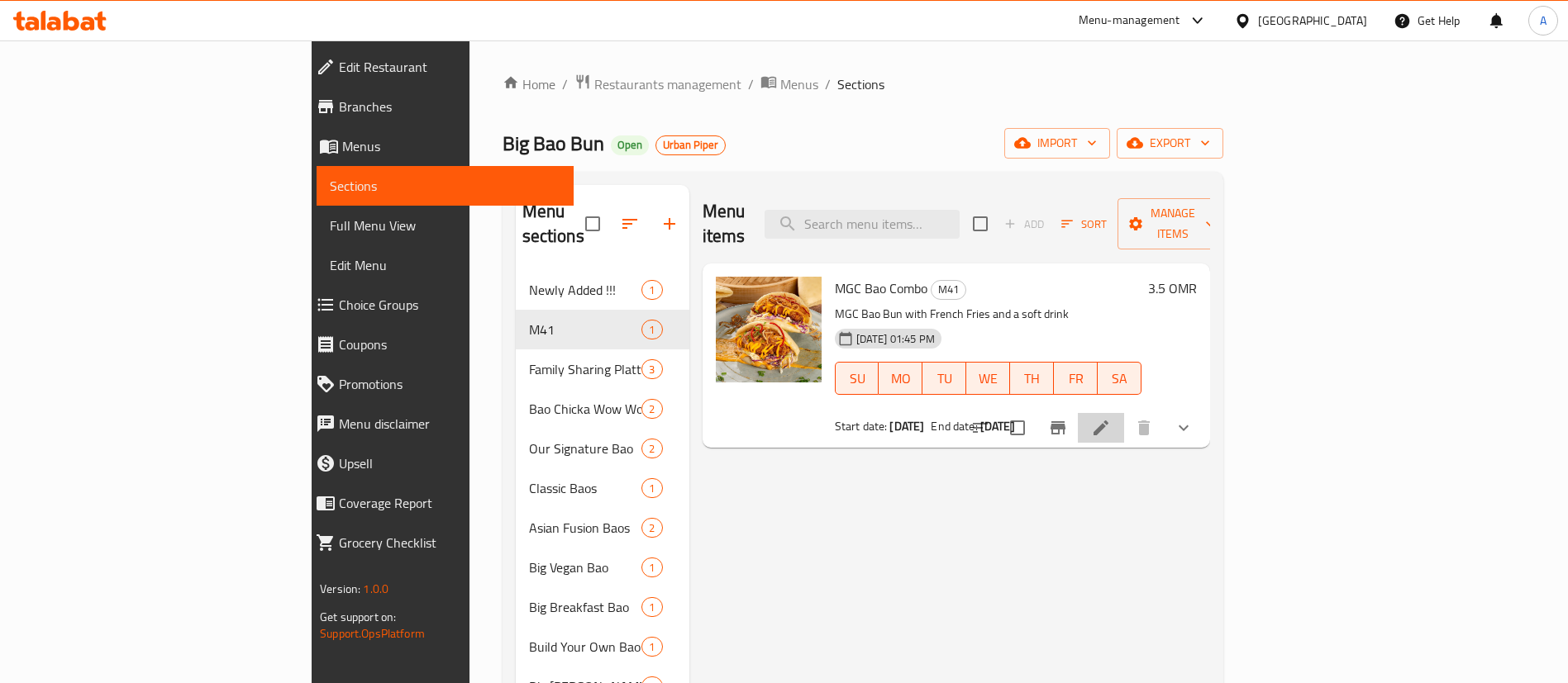
click at [1124, 413] on li at bounding box center [1101, 427] width 47 height 30
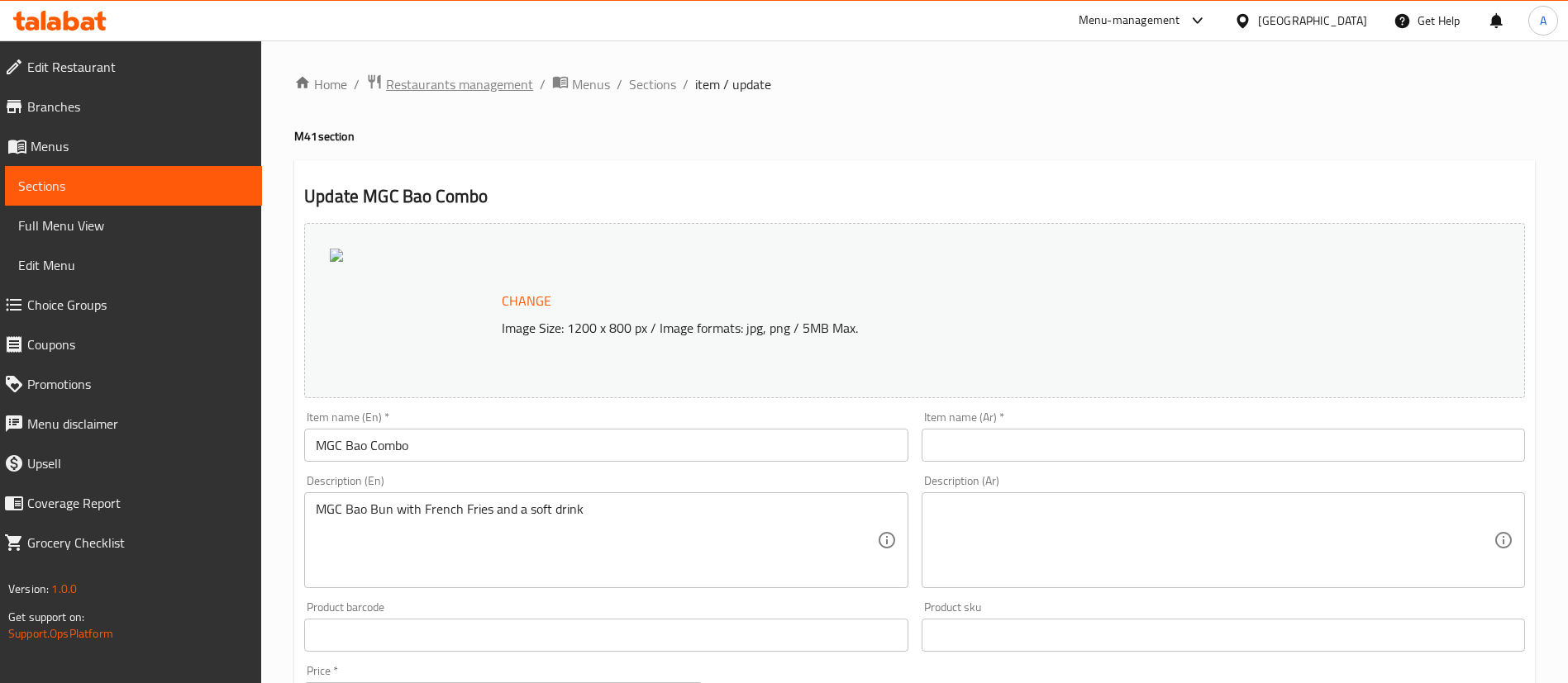
click at [408, 90] on span "Restaurants management" at bounding box center [460, 84] width 147 height 20
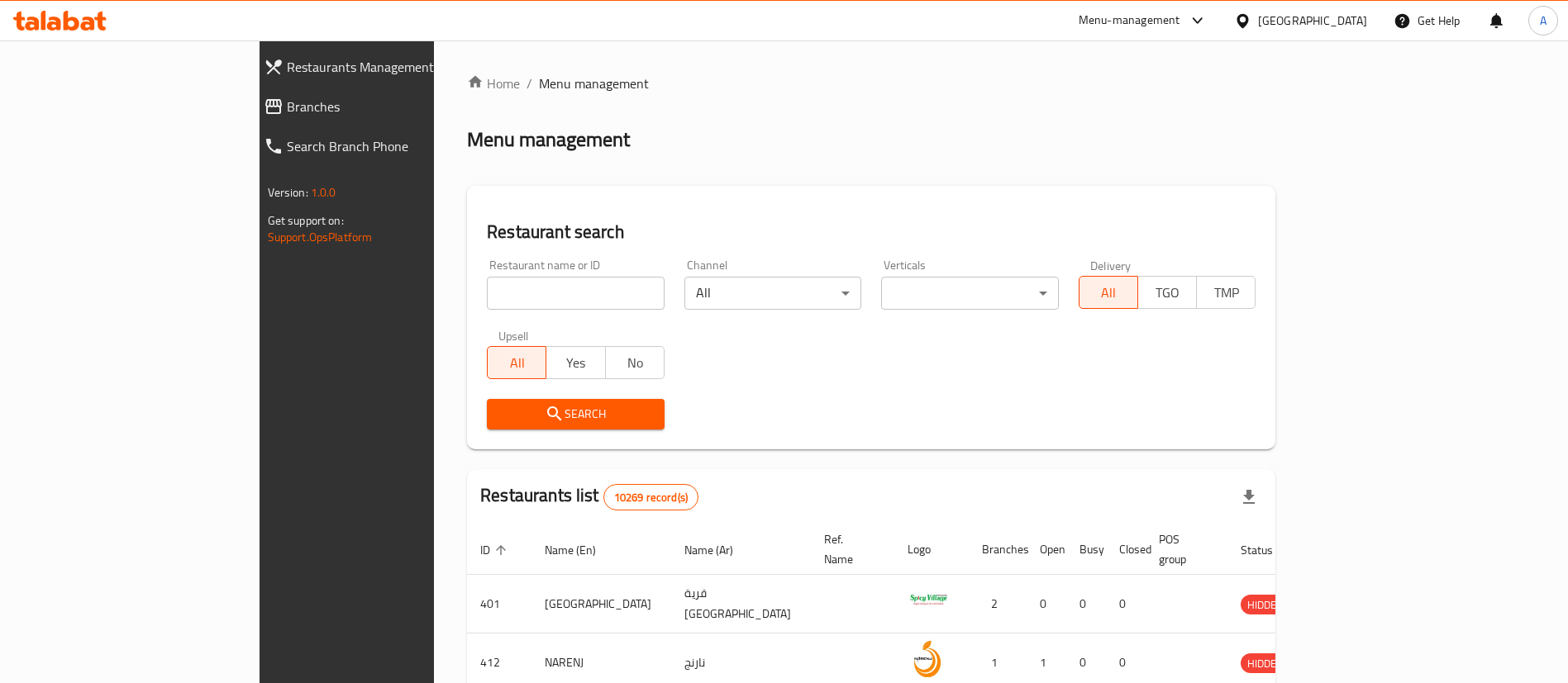
click at [519, 303] on input "search" at bounding box center [576, 293] width 178 height 33
paste input "689545"
type input "689545"
click button "Search" at bounding box center [576, 414] width 178 height 30
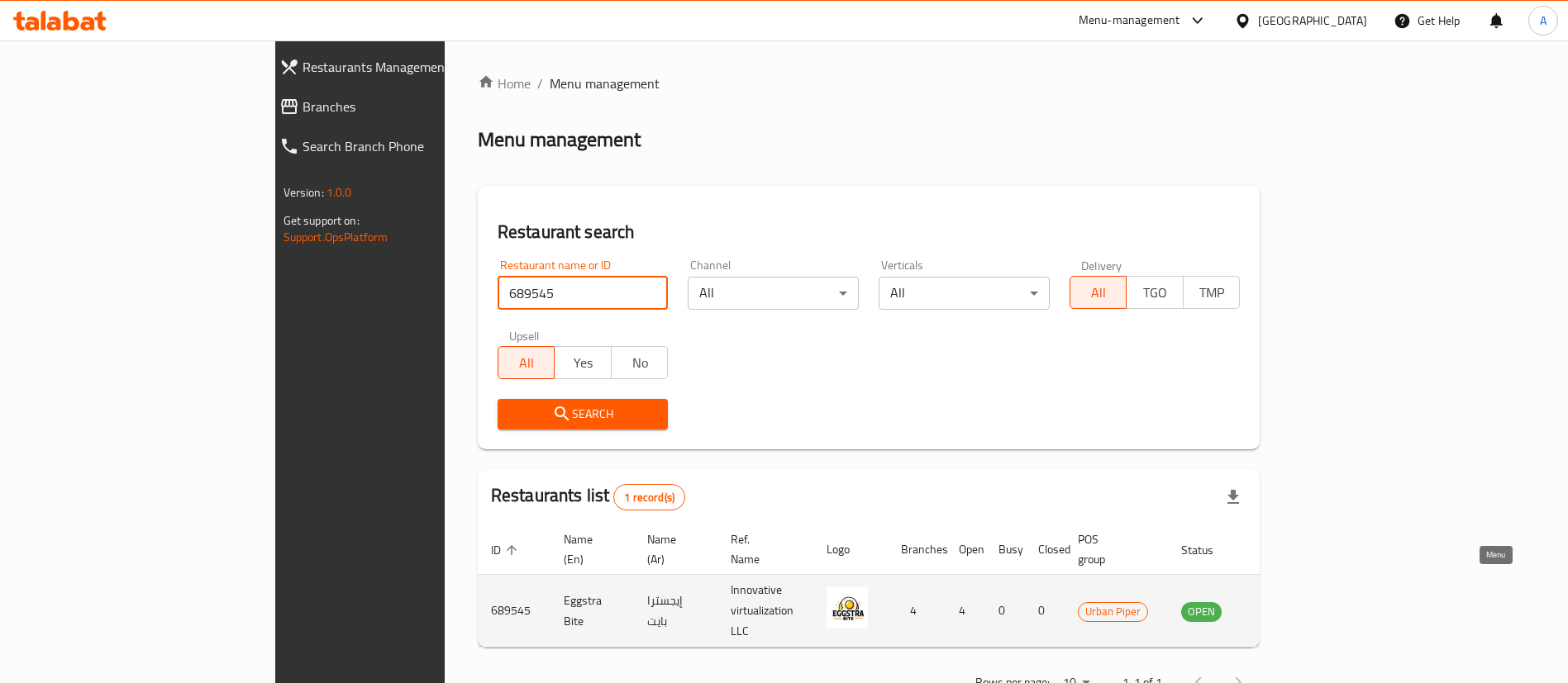
click at [1288, 602] on icon "enhanced table" at bounding box center [1278, 612] width 20 height 20
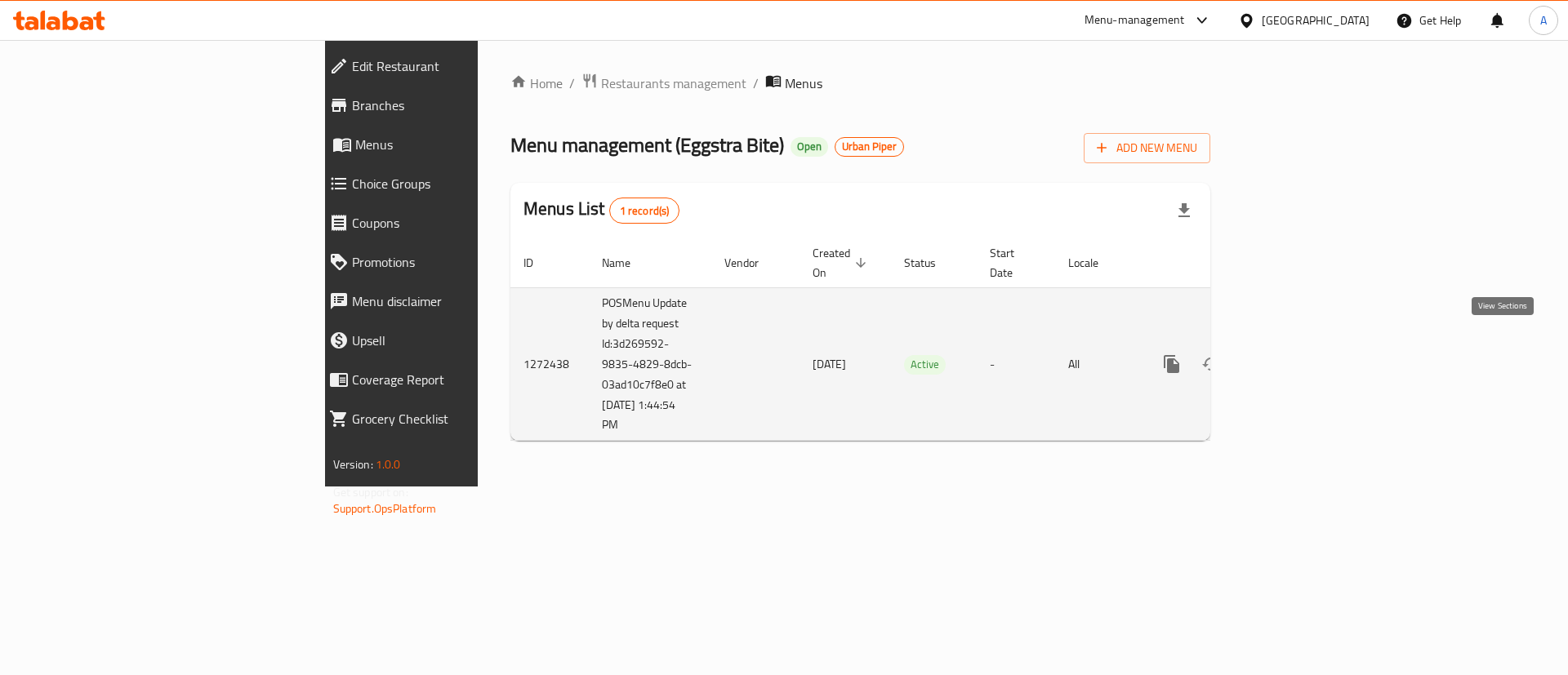
click at [1297, 356] on icon "enhanced table" at bounding box center [1289, 364] width 14 height 14
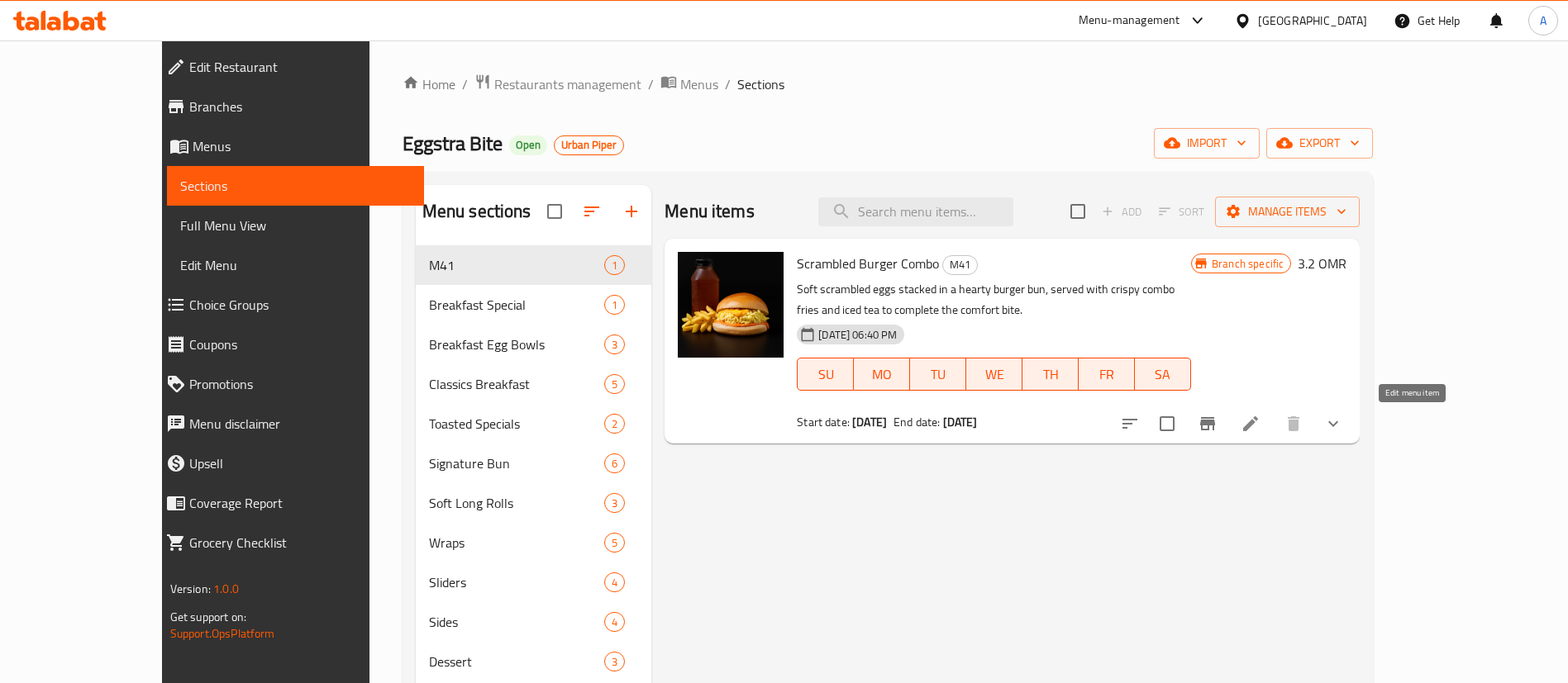
click at [1261, 418] on icon at bounding box center [1251, 424] width 20 height 20
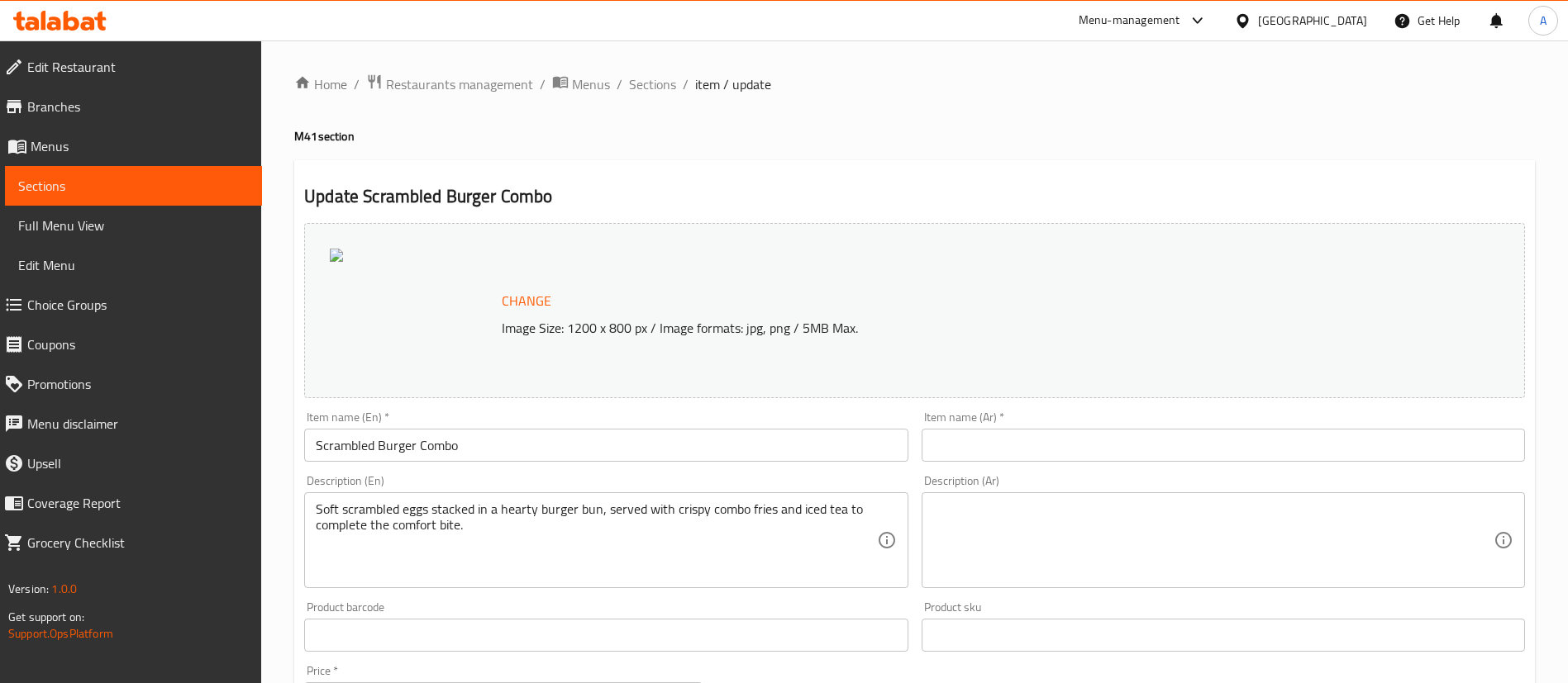
drag, startPoint x: 482, startPoint y: 90, endPoint x: 507, endPoint y: 118, distance: 37.5
click at [482, 90] on span "Restaurants management" at bounding box center [460, 84] width 147 height 20
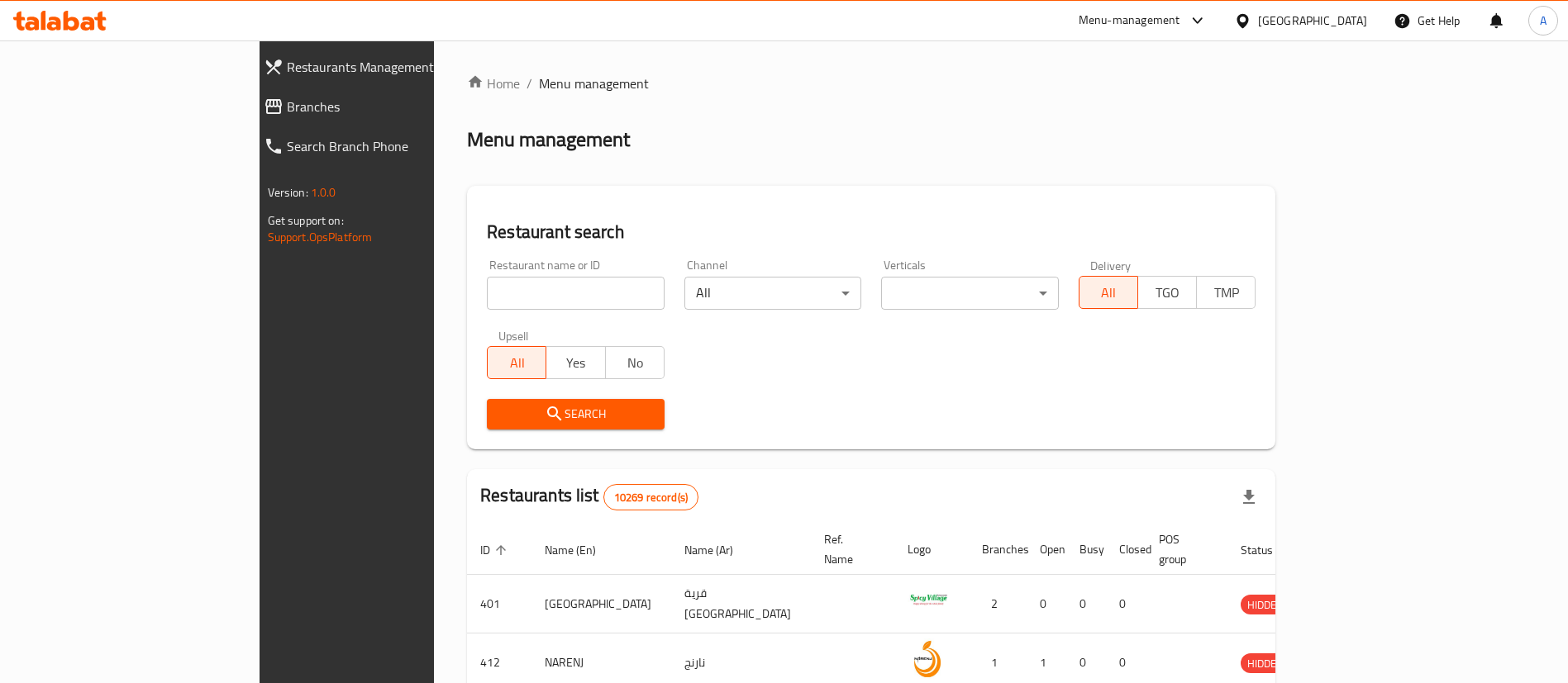
click at [549, 305] on input "search" at bounding box center [576, 293] width 178 height 33
paste input "703020"
type input "703020"
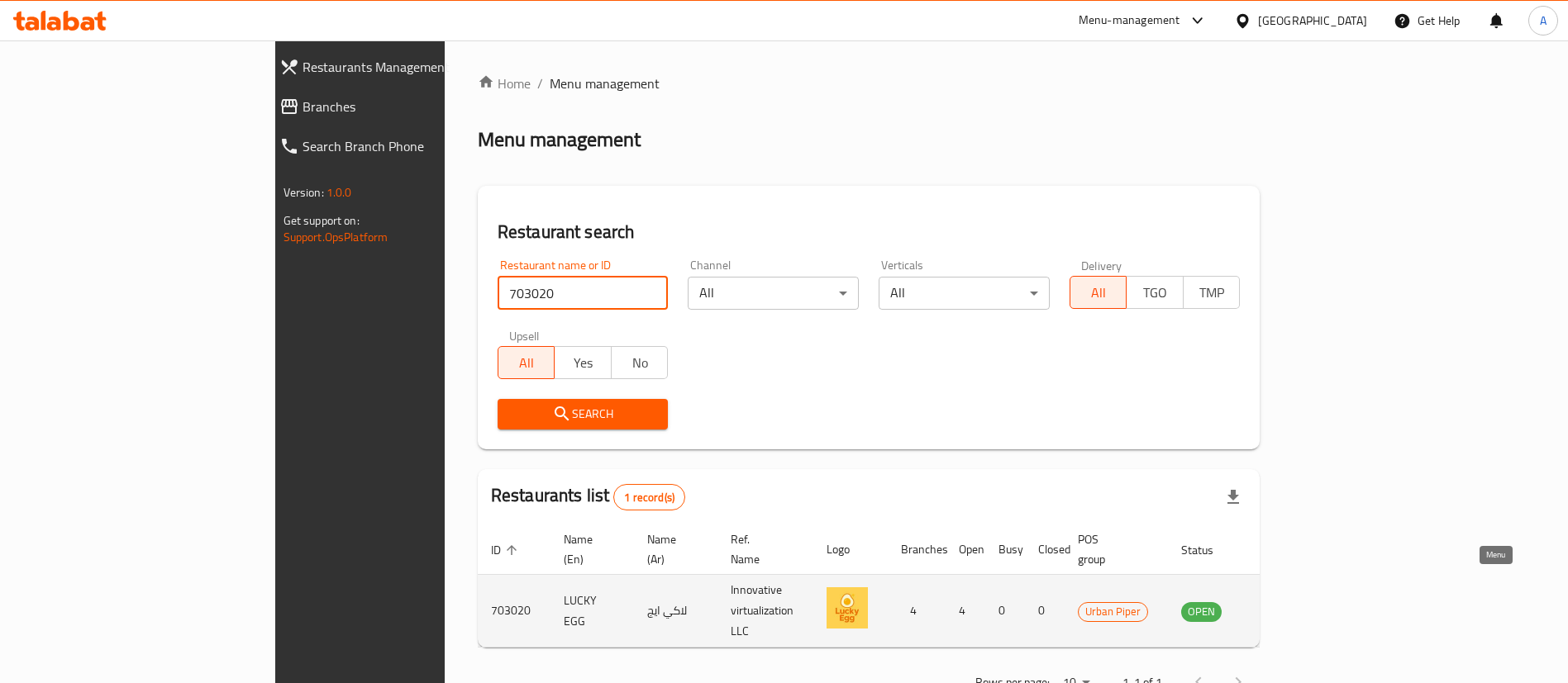
click at [1287, 604] on icon "enhanced table" at bounding box center [1278, 611] width 18 height 14
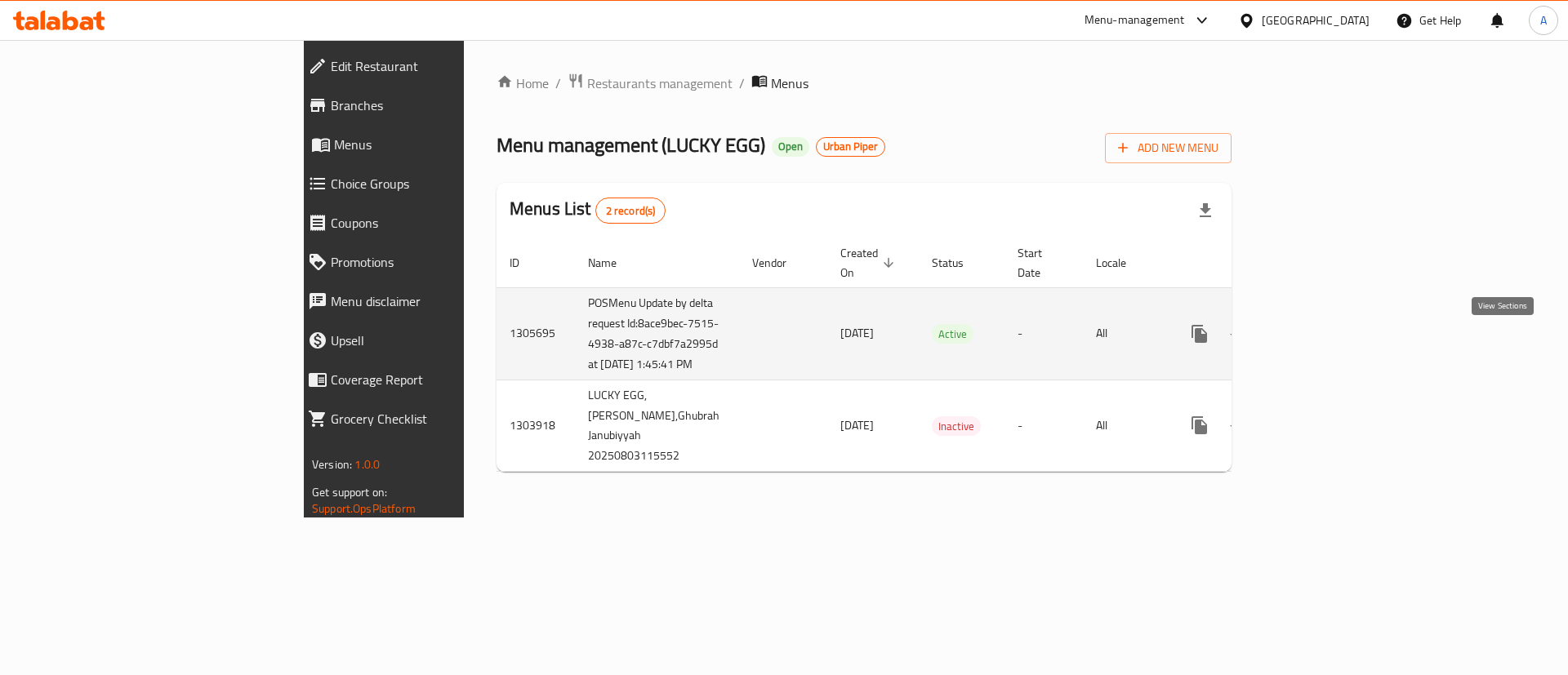
click at [1327, 344] on icon "enhanced table" at bounding box center [1317, 334] width 20 height 20
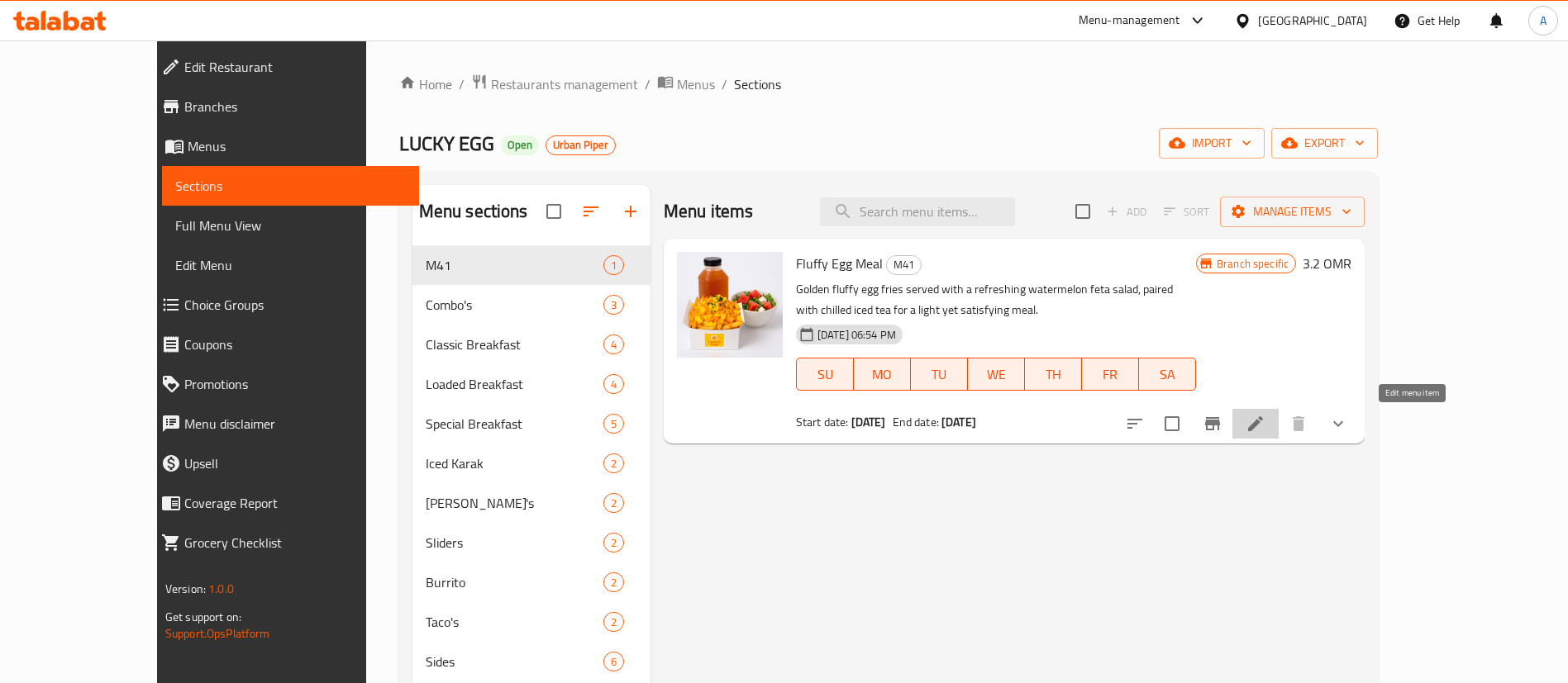
click at [1266, 429] on icon at bounding box center [1255, 424] width 20 height 20
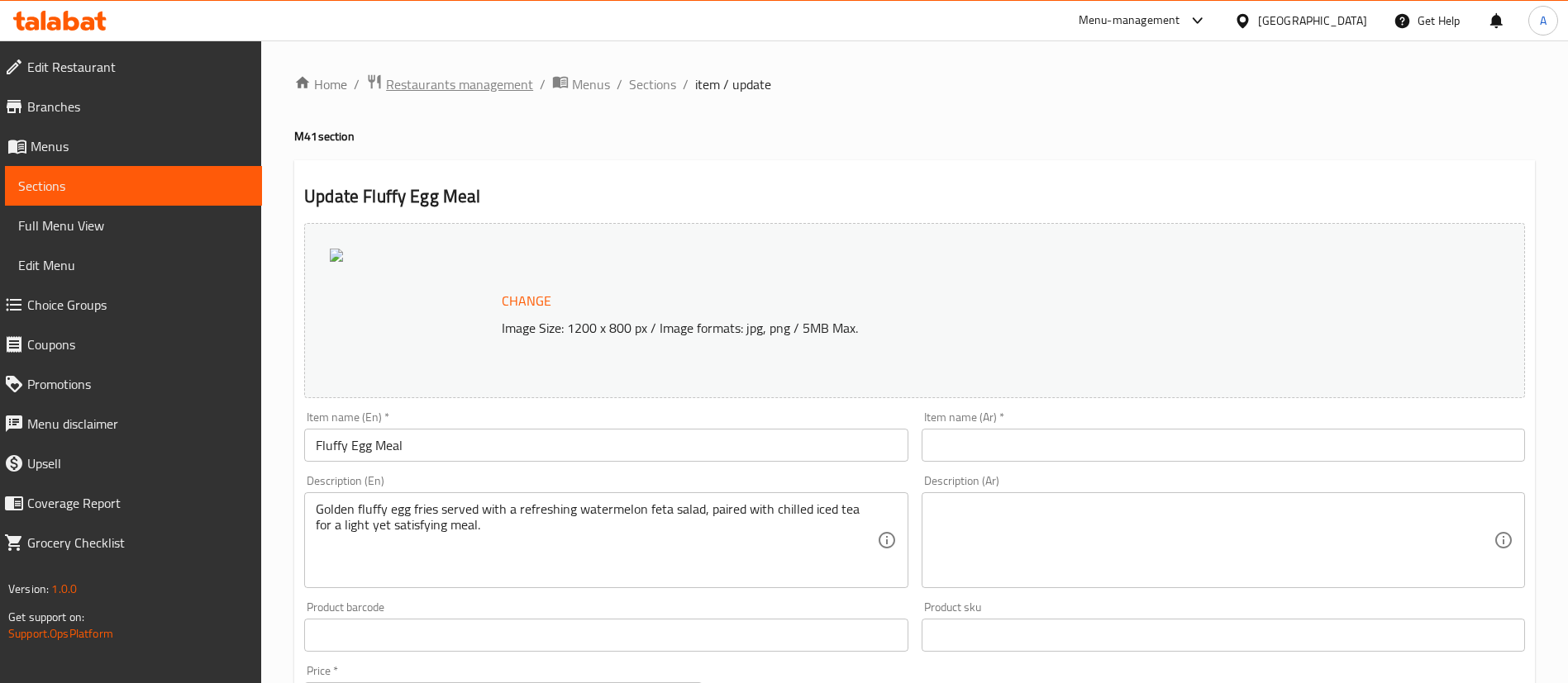
click at [424, 94] on span "Restaurants management" at bounding box center [460, 84] width 147 height 20
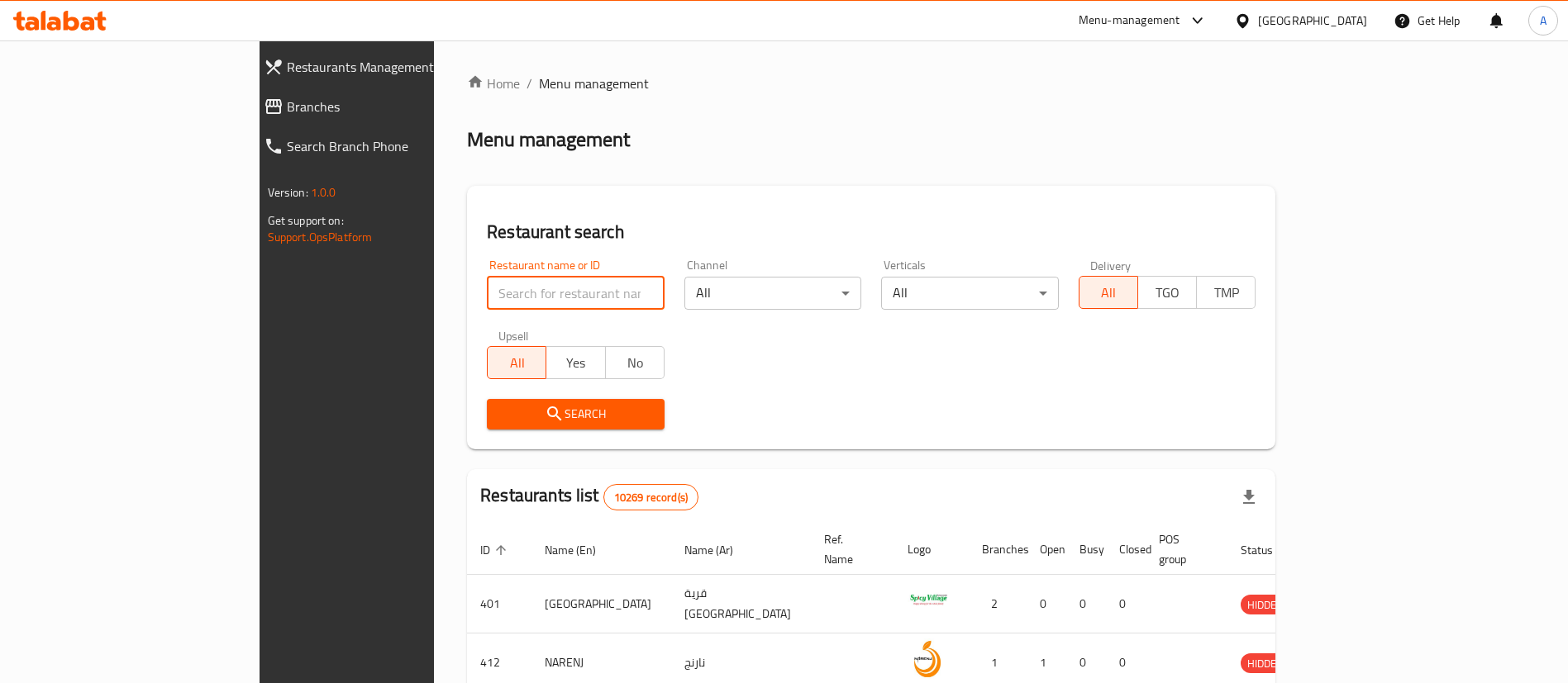
click at [487, 287] on input "search" at bounding box center [576, 293] width 178 height 33
paste input "640521"
type input "640521"
click button "Search" at bounding box center [576, 414] width 178 height 30
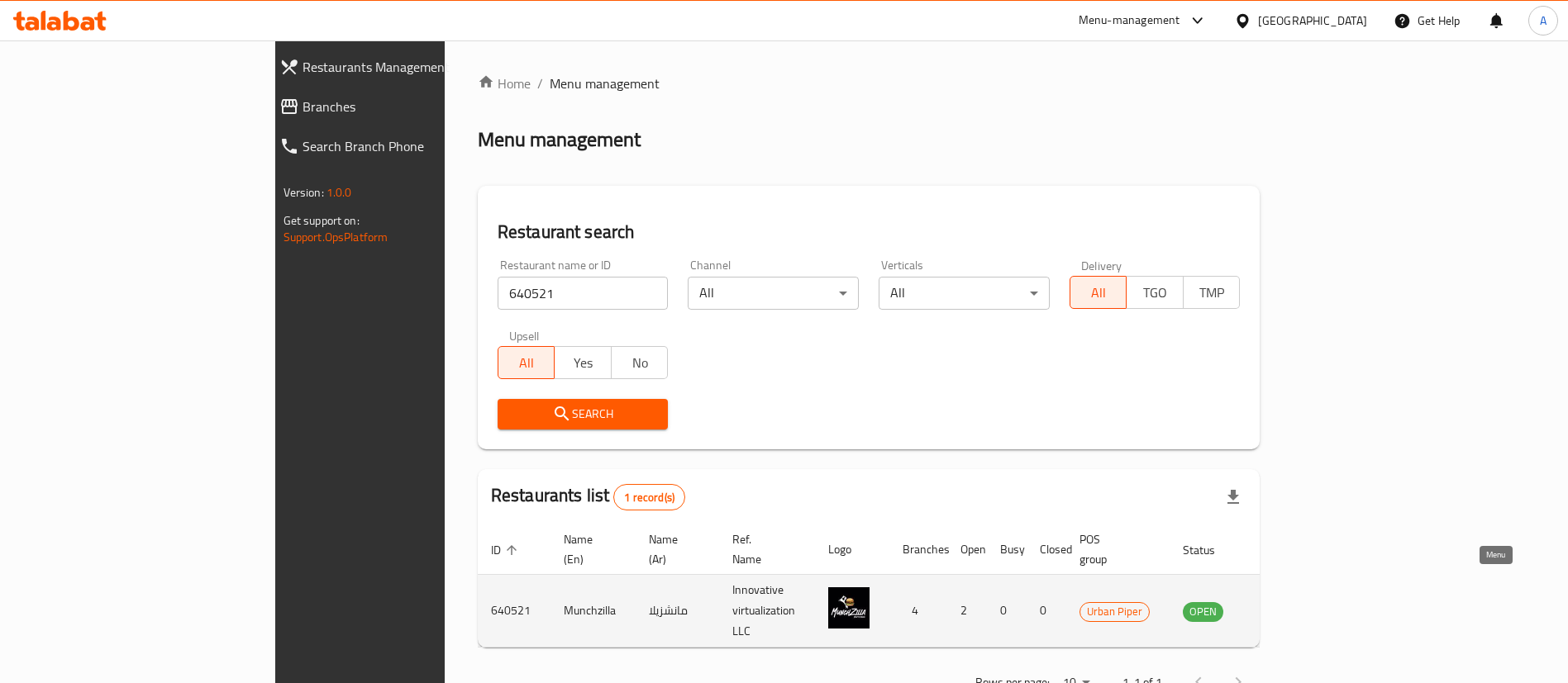
click at [1288, 604] on icon "enhanced table" at bounding box center [1280, 611] width 18 height 14
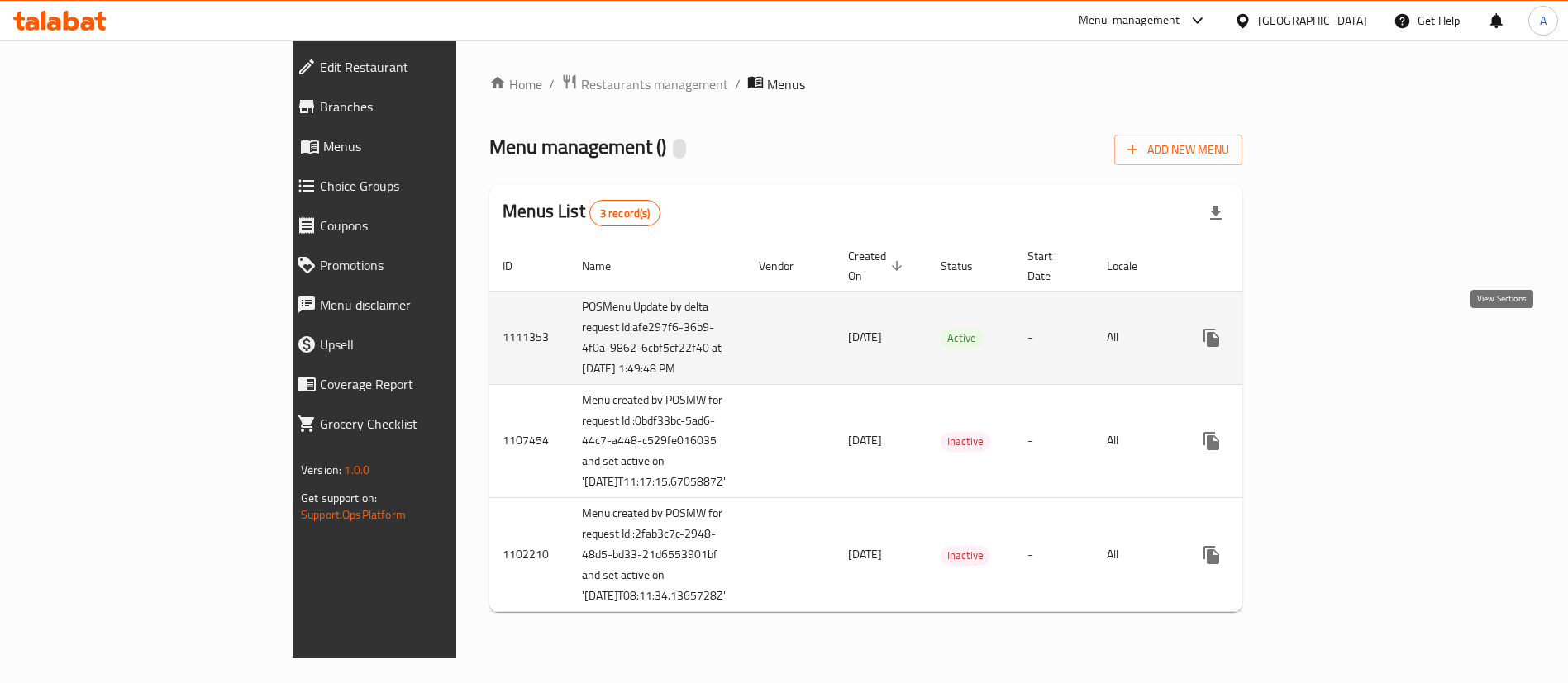
click at [1340, 339] on icon "enhanced table" at bounding box center [1331, 338] width 20 height 20
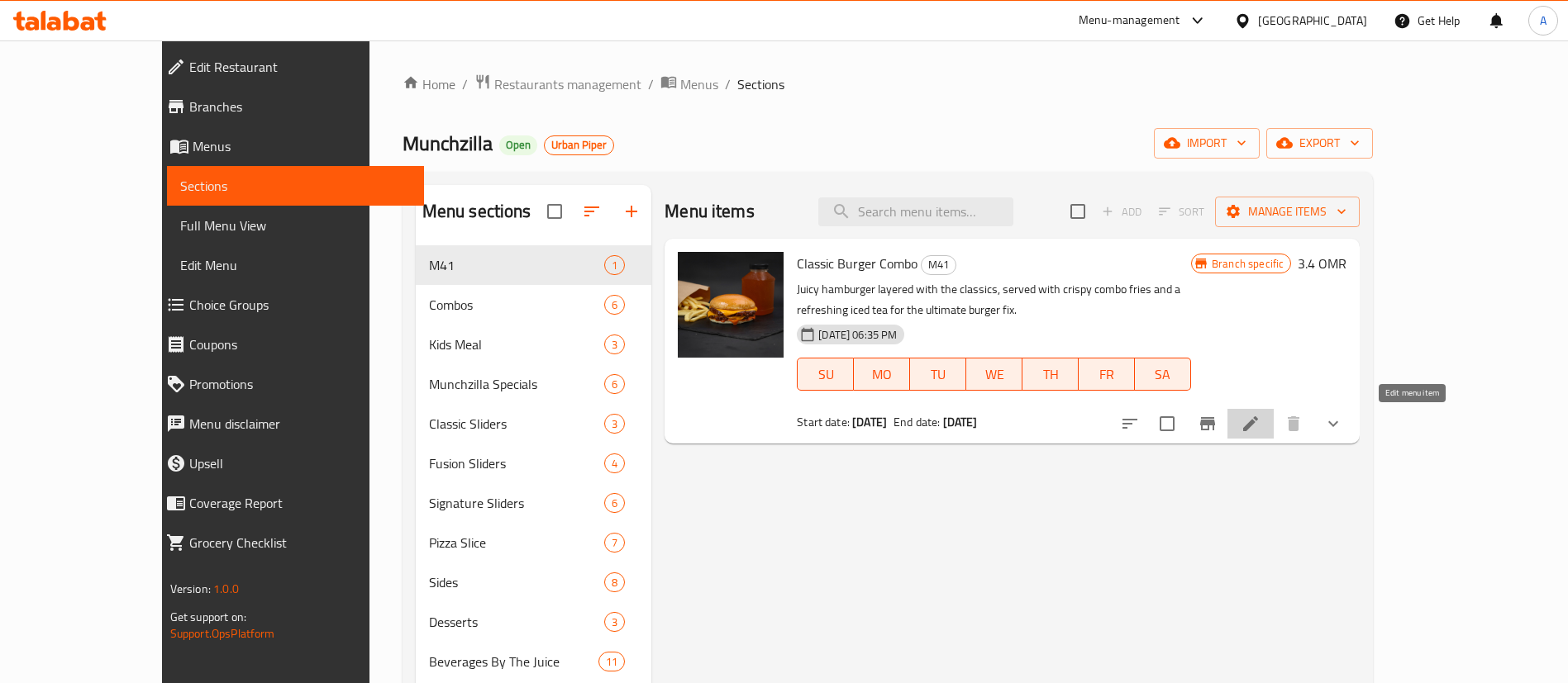
click at [1258, 426] on icon at bounding box center [1251, 424] width 15 height 15
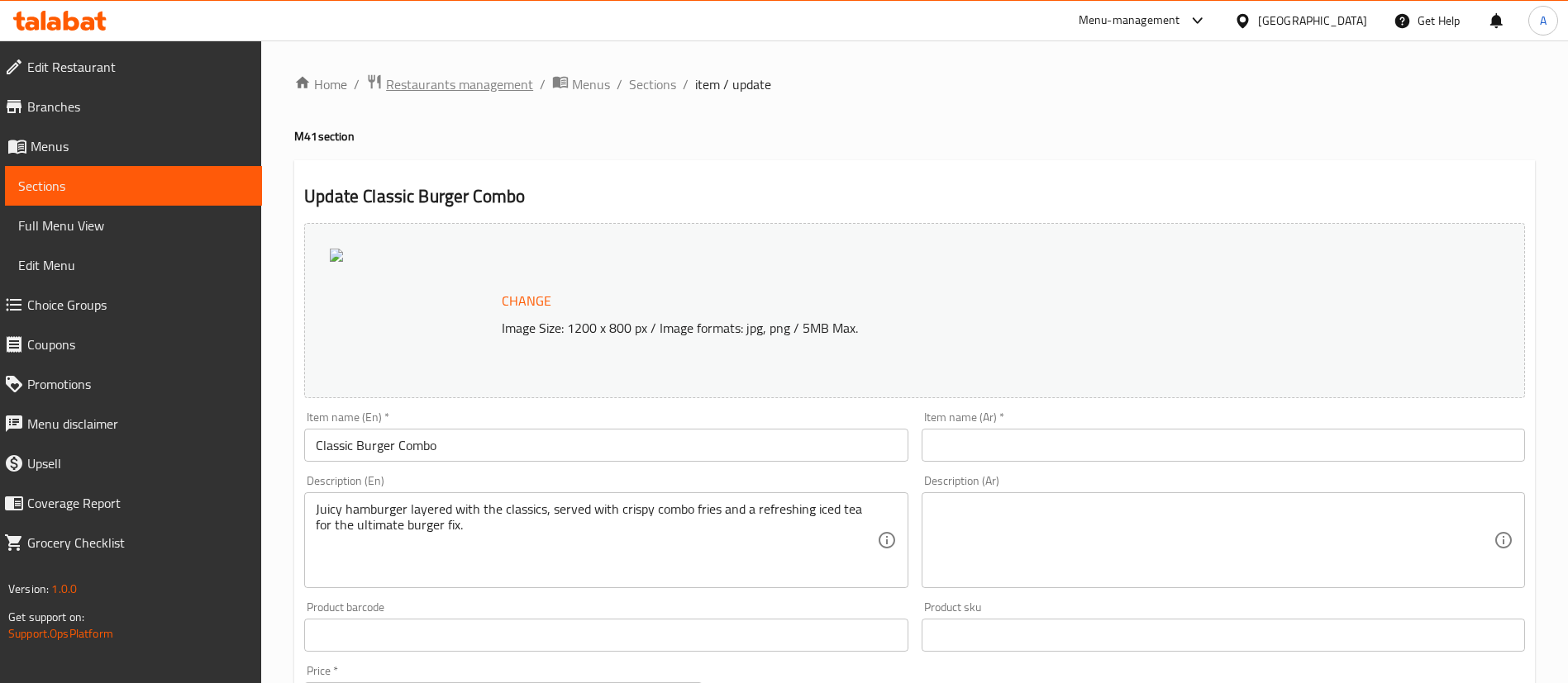
click at [519, 79] on span "Restaurants management" at bounding box center [460, 84] width 147 height 20
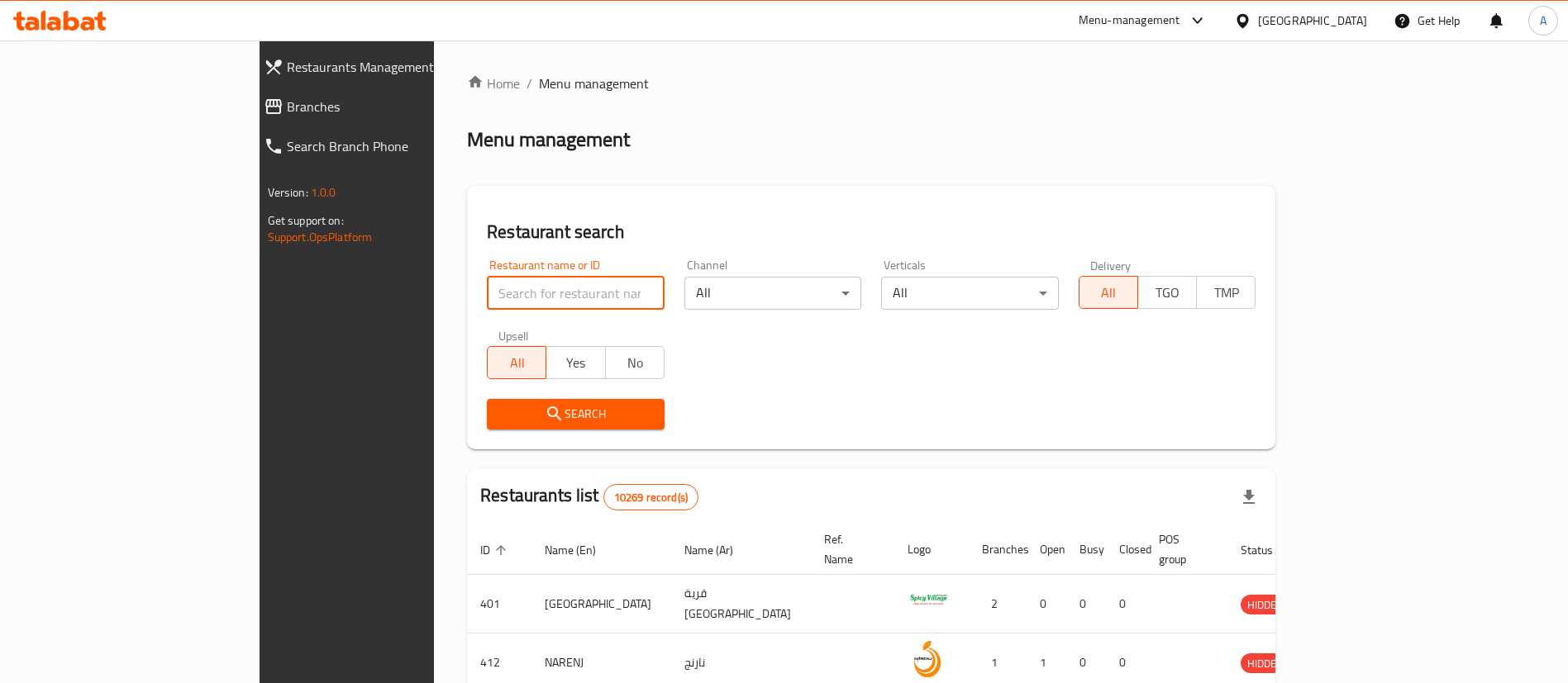
click at [514, 279] on input "search" at bounding box center [576, 293] width 178 height 33
paste input "655398"
type input "655398"
click button "Search" at bounding box center [576, 414] width 178 height 30
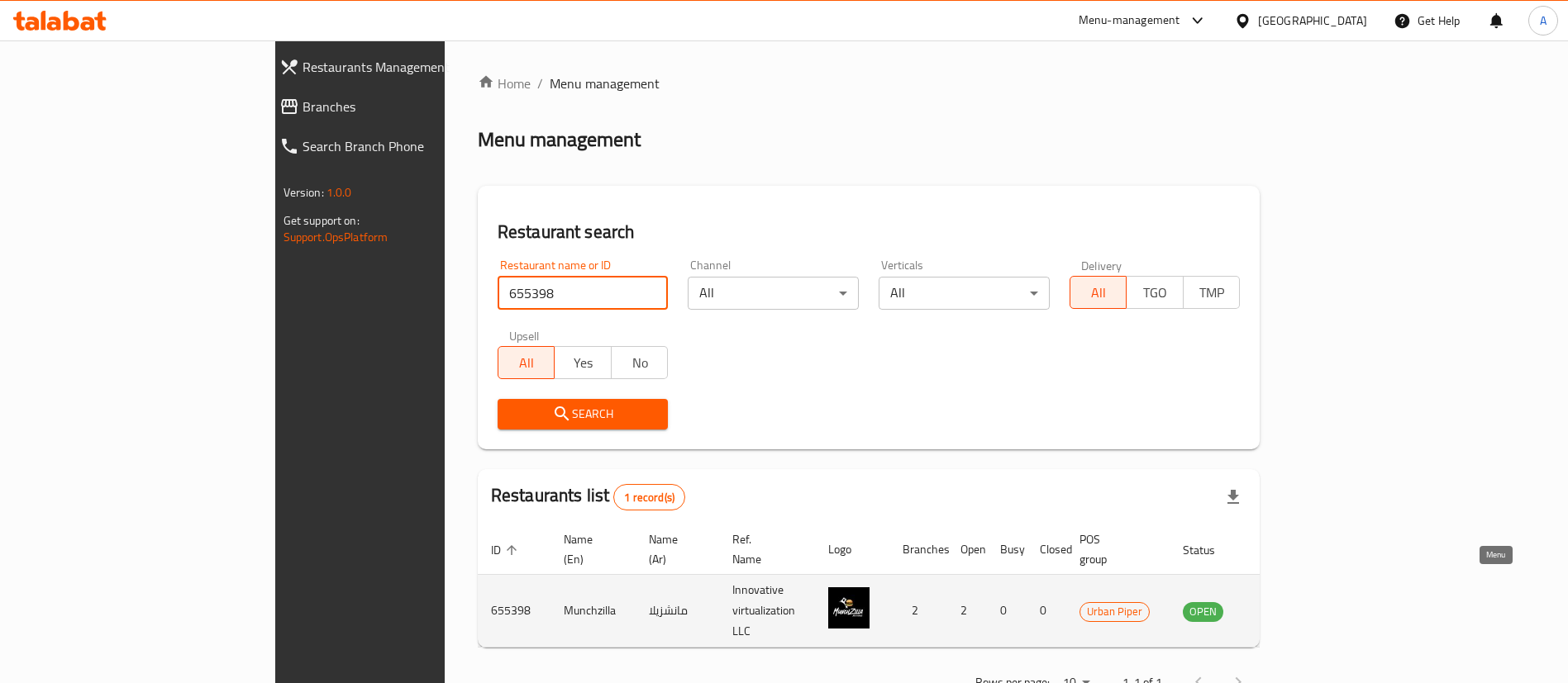
click at [1300, 602] on link "enhanced table" at bounding box center [1285, 612] width 30 height 20
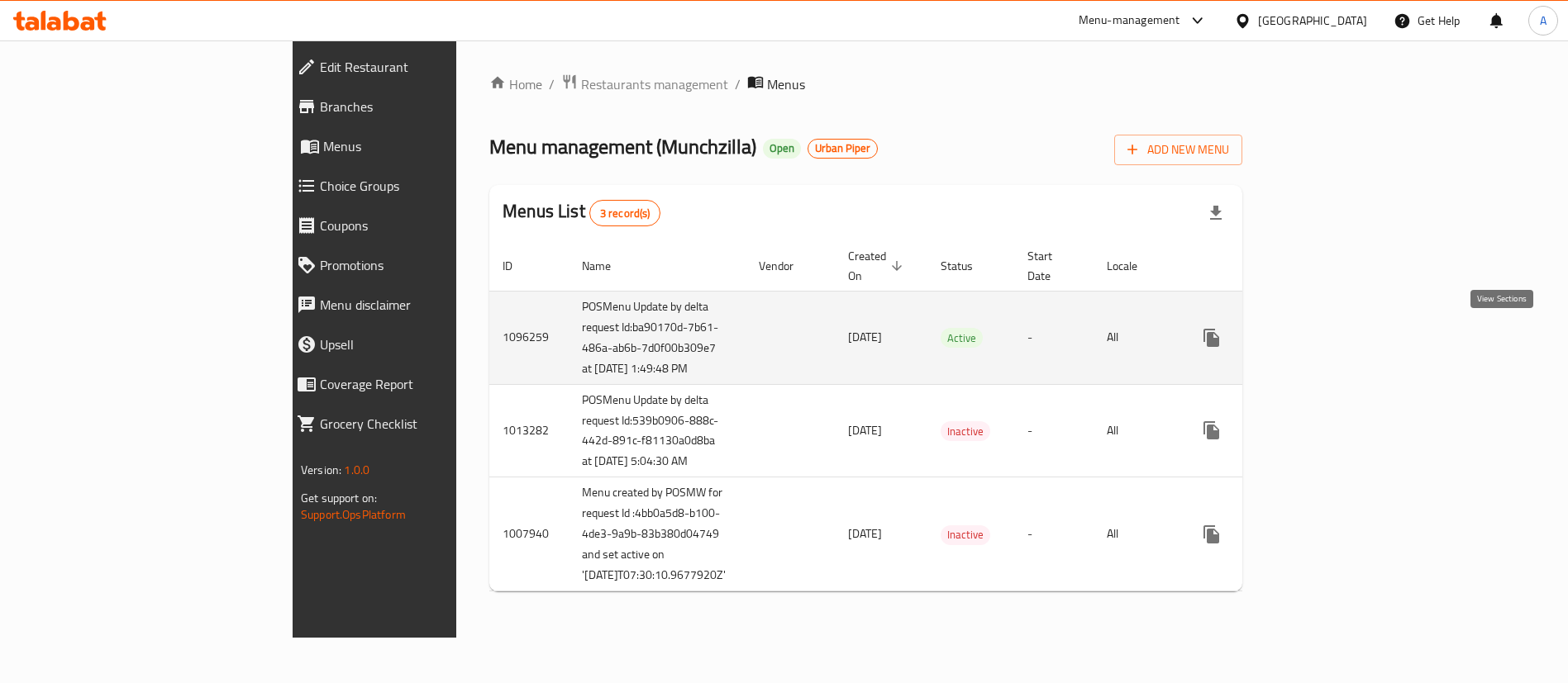
click at [1351, 329] on link "enhanced table" at bounding box center [1330, 337] width 39 height 39
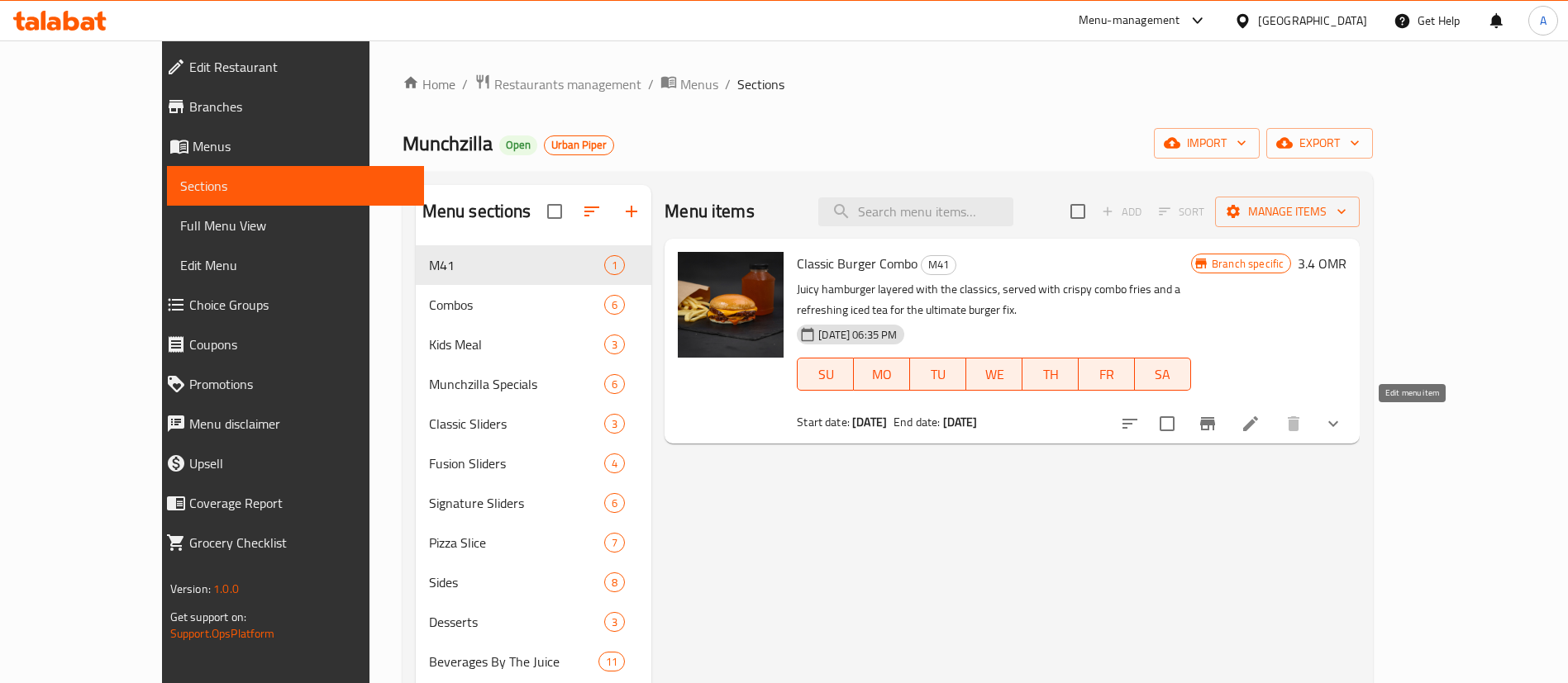
click at [1261, 418] on icon at bounding box center [1251, 424] width 20 height 20
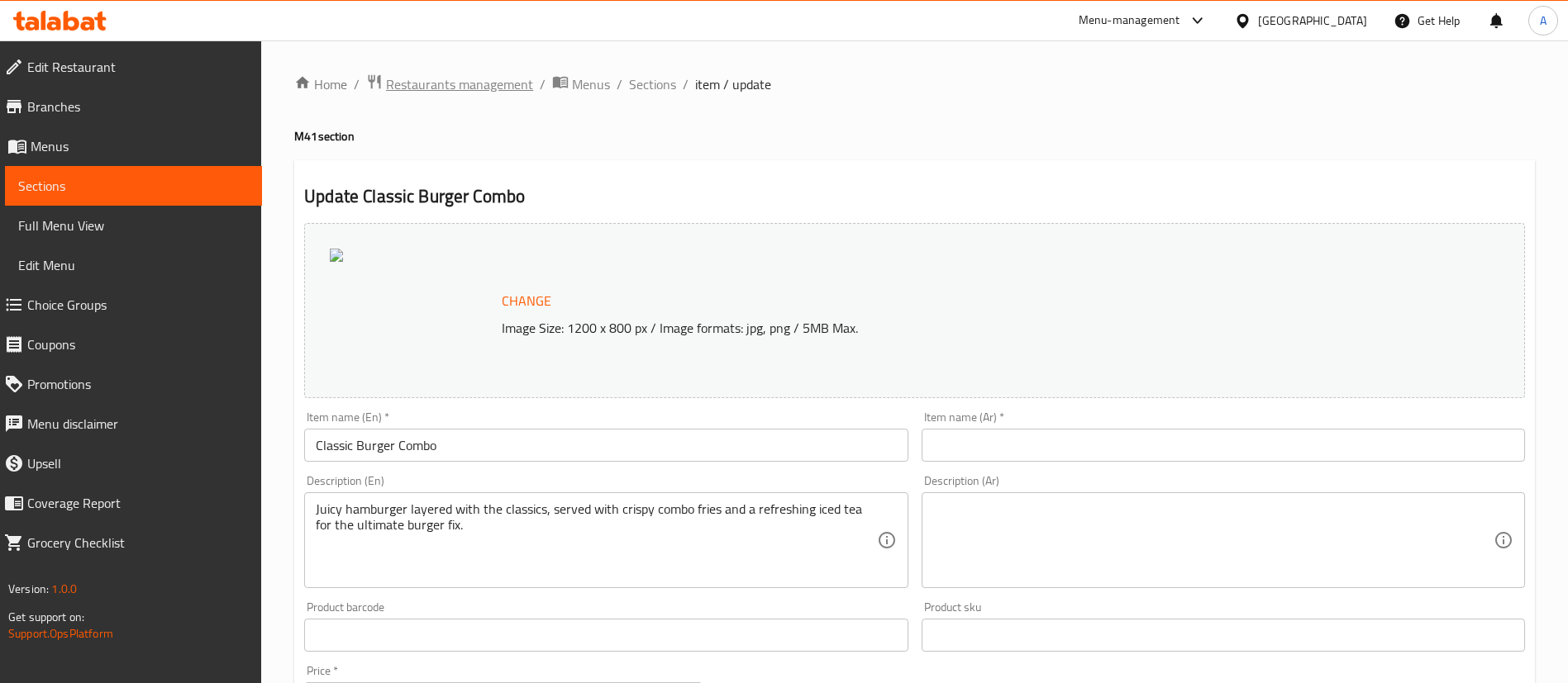
click at [411, 91] on span "Restaurants management" at bounding box center [460, 84] width 147 height 20
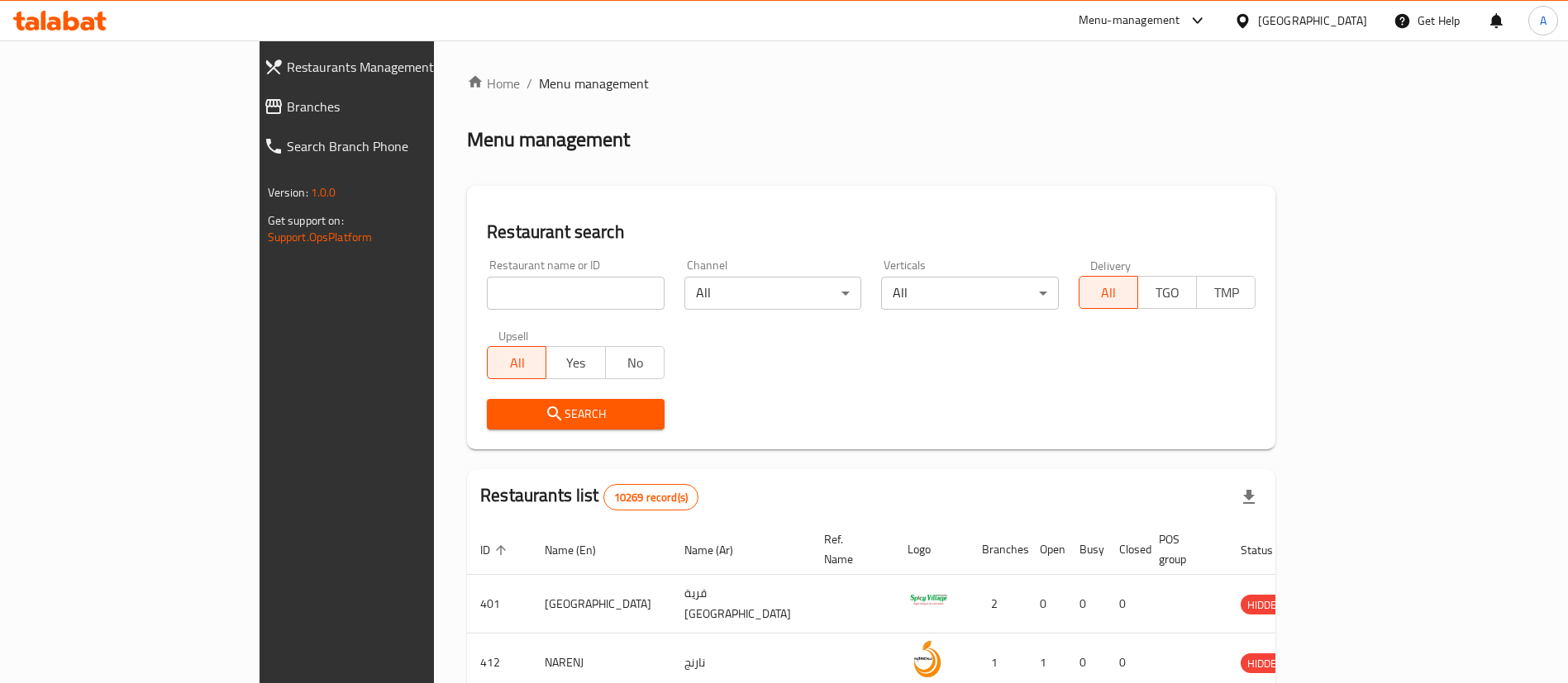
click at [487, 280] on input "search" at bounding box center [576, 293] width 178 height 33
paste input "642893"
type input "642893"
click button "Search" at bounding box center [576, 414] width 178 height 30
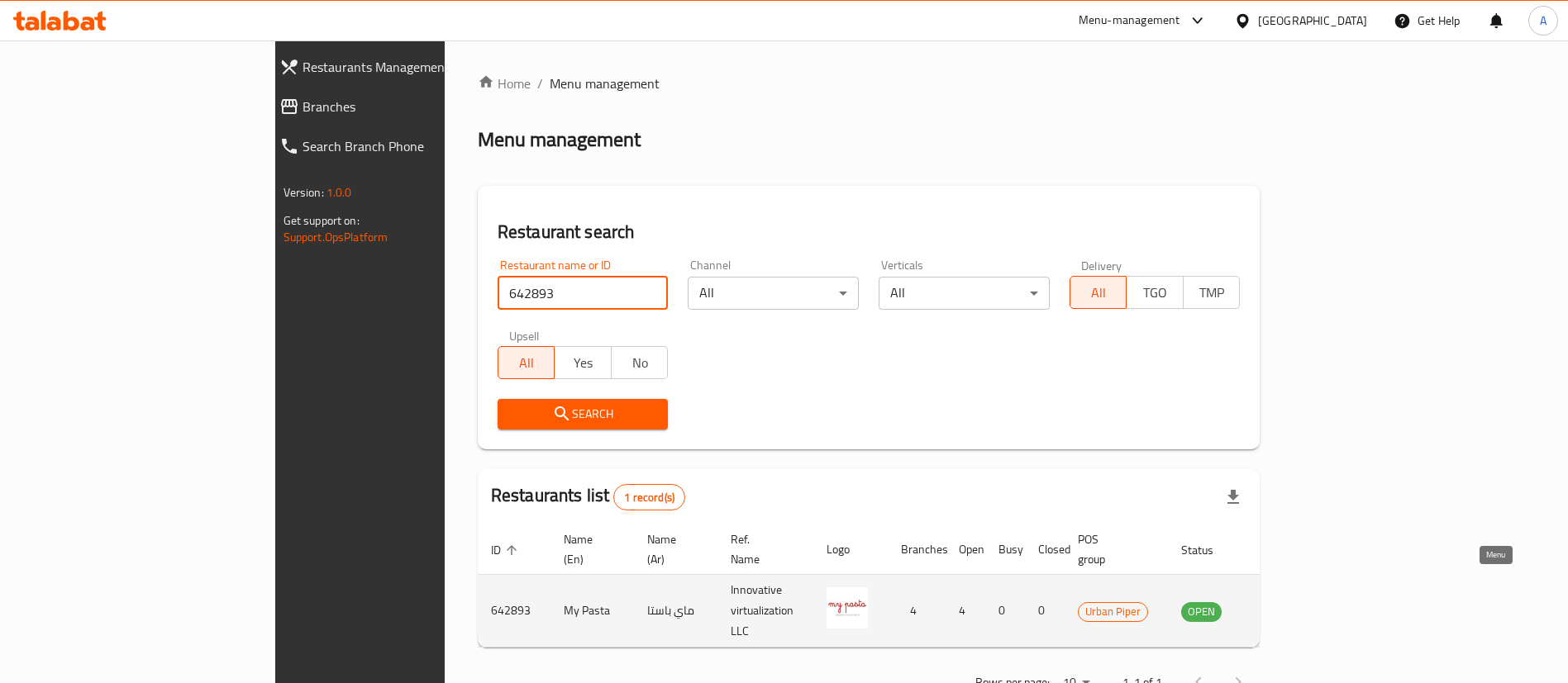
click at [1287, 604] on icon "enhanced table" at bounding box center [1278, 611] width 18 height 14
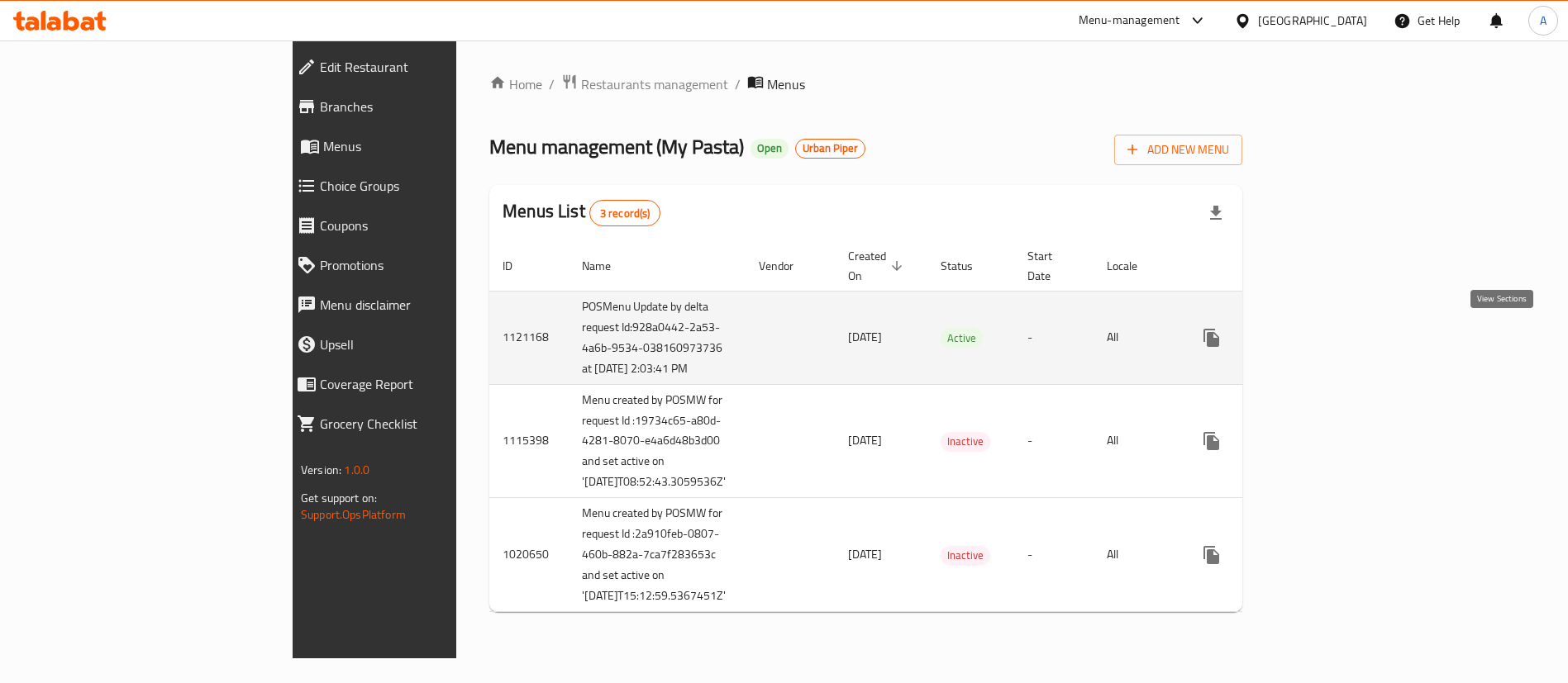
click at [1340, 333] on icon "enhanced table" at bounding box center [1331, 338] width 20 height 20
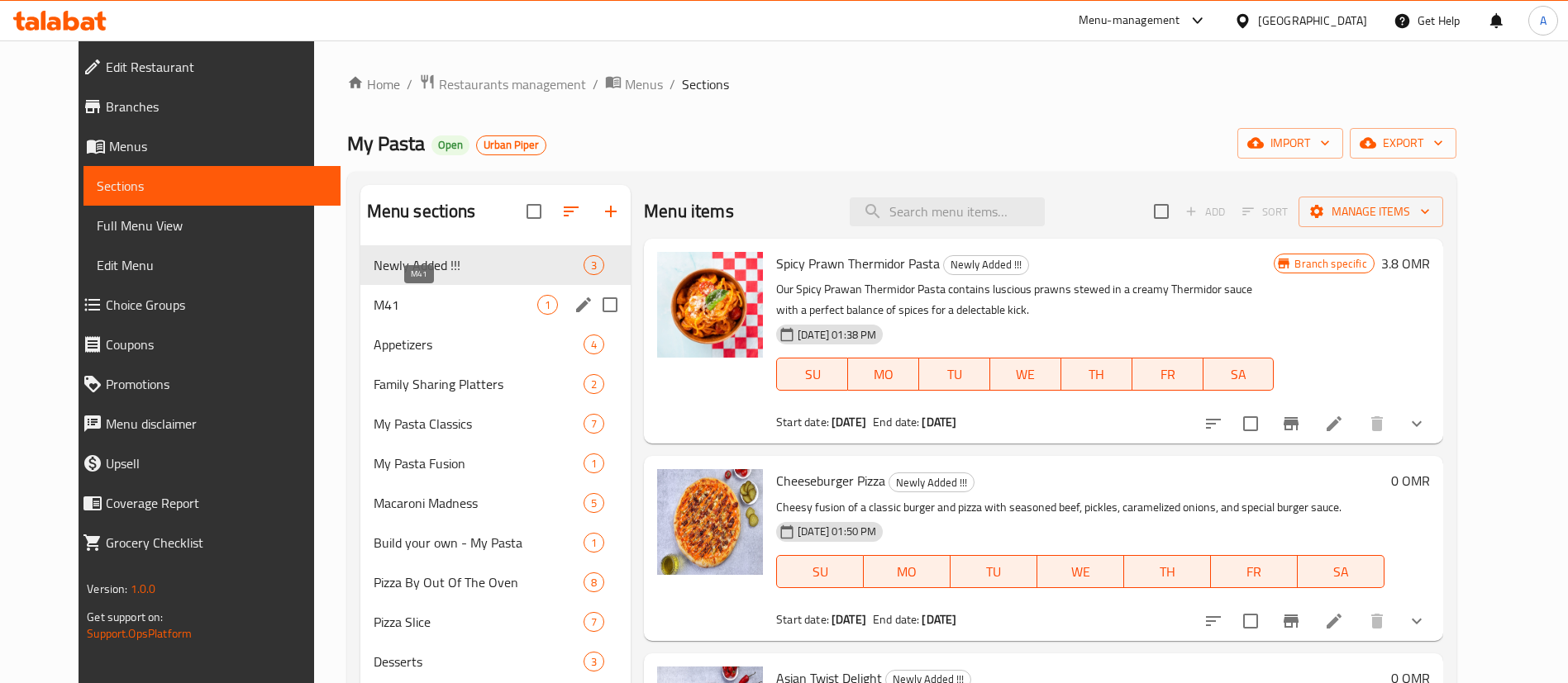
click at [374, 306] on span "M41" at bounding box center [455, 305] width 164 height 20
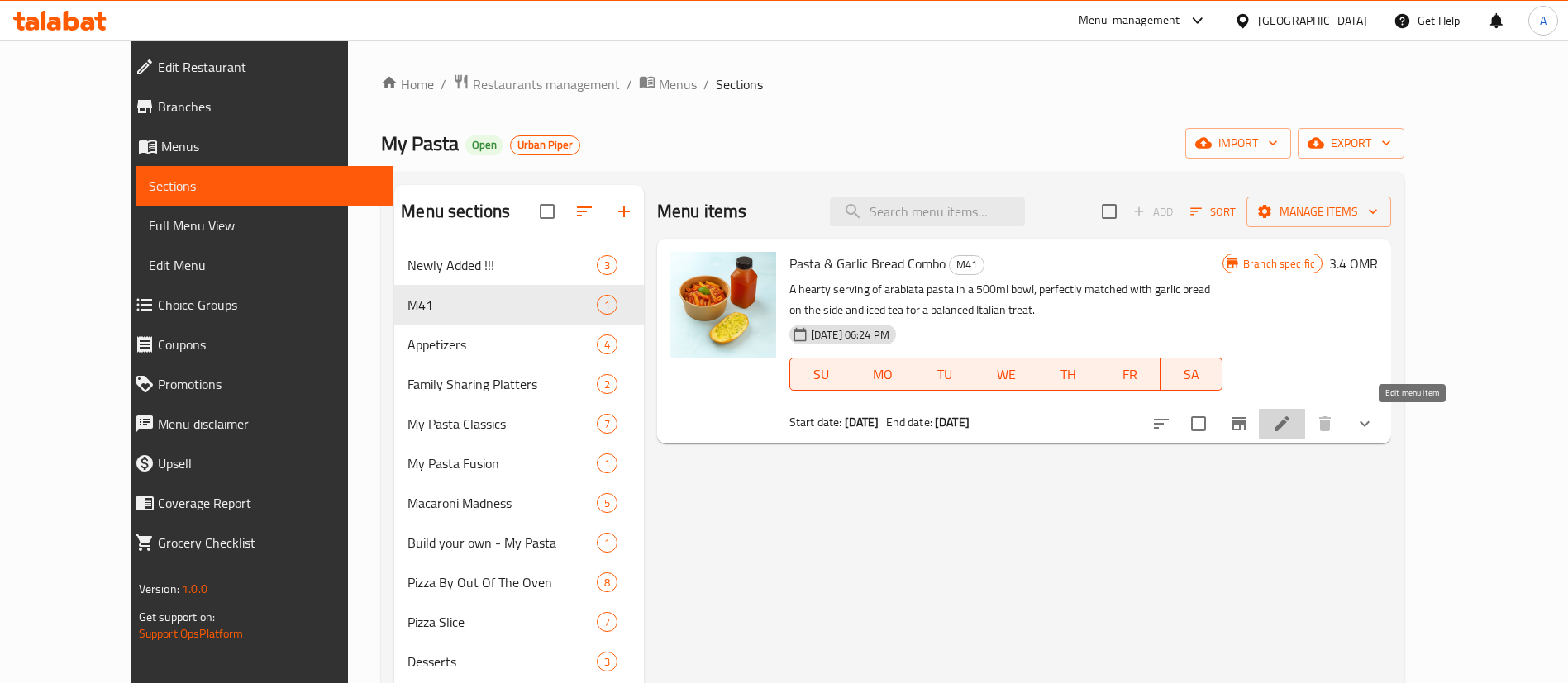
click at [1292, 423] on icon at bounding box center [1282, 424] width 20 height 20
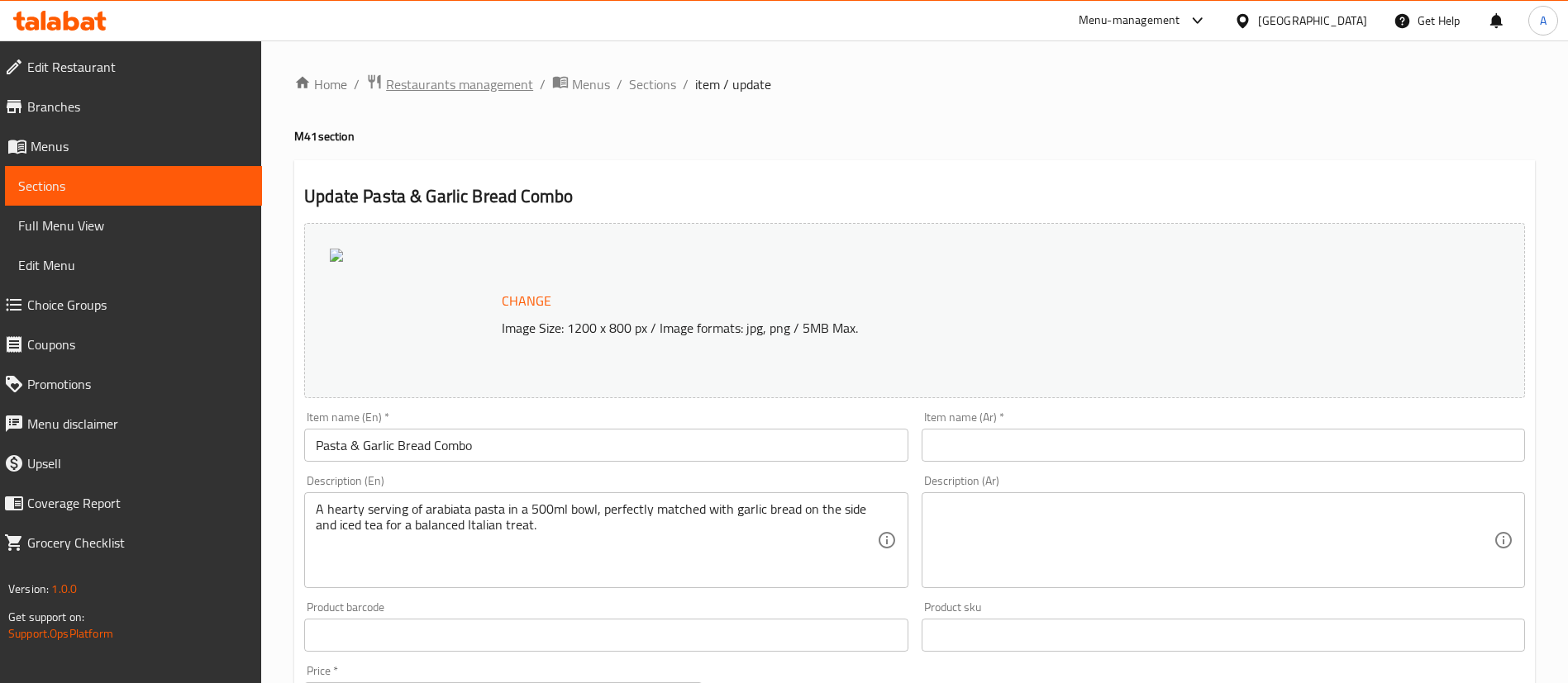
click at [473, 87] on span "Restaurants management" at bounding box center [460, 84] width 147 height 20
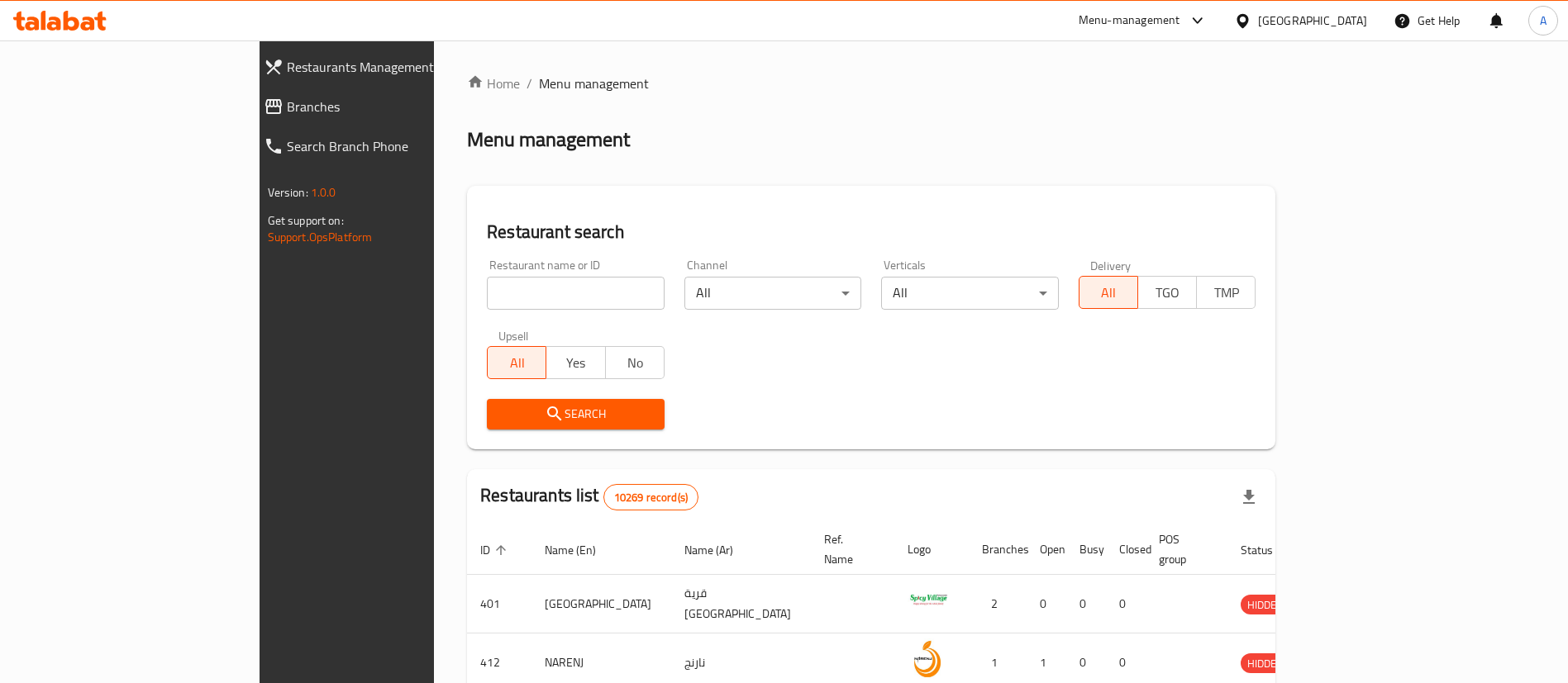
click at [487, 288] on input "search" at bounding box center [576, 293] width 178 height 33
paste input "701298"
type input "701298"
click button "Search" at bounding box center [576, 414] width 178 height 30
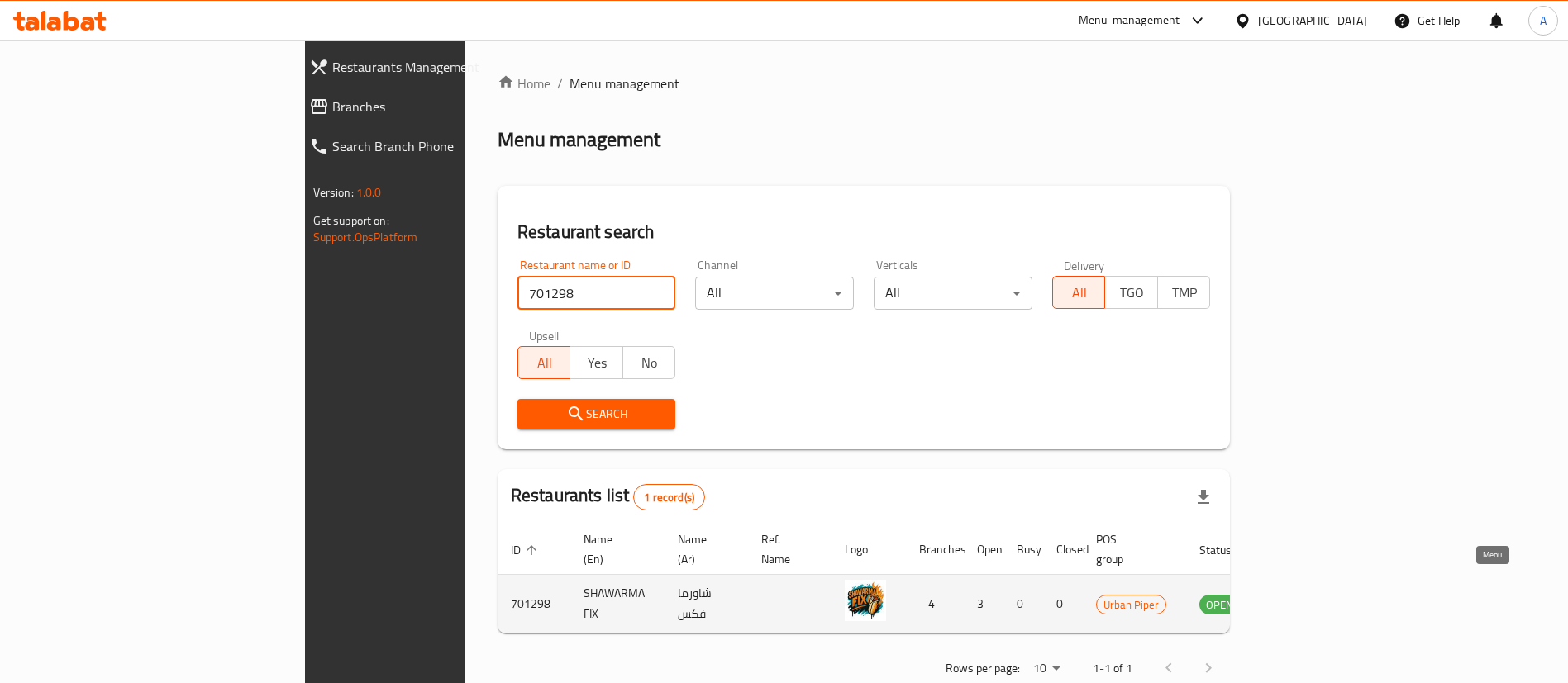
click at [1306, 594] on icon "enhanced table" at bounding box center [1297, 604] width 20 height 20
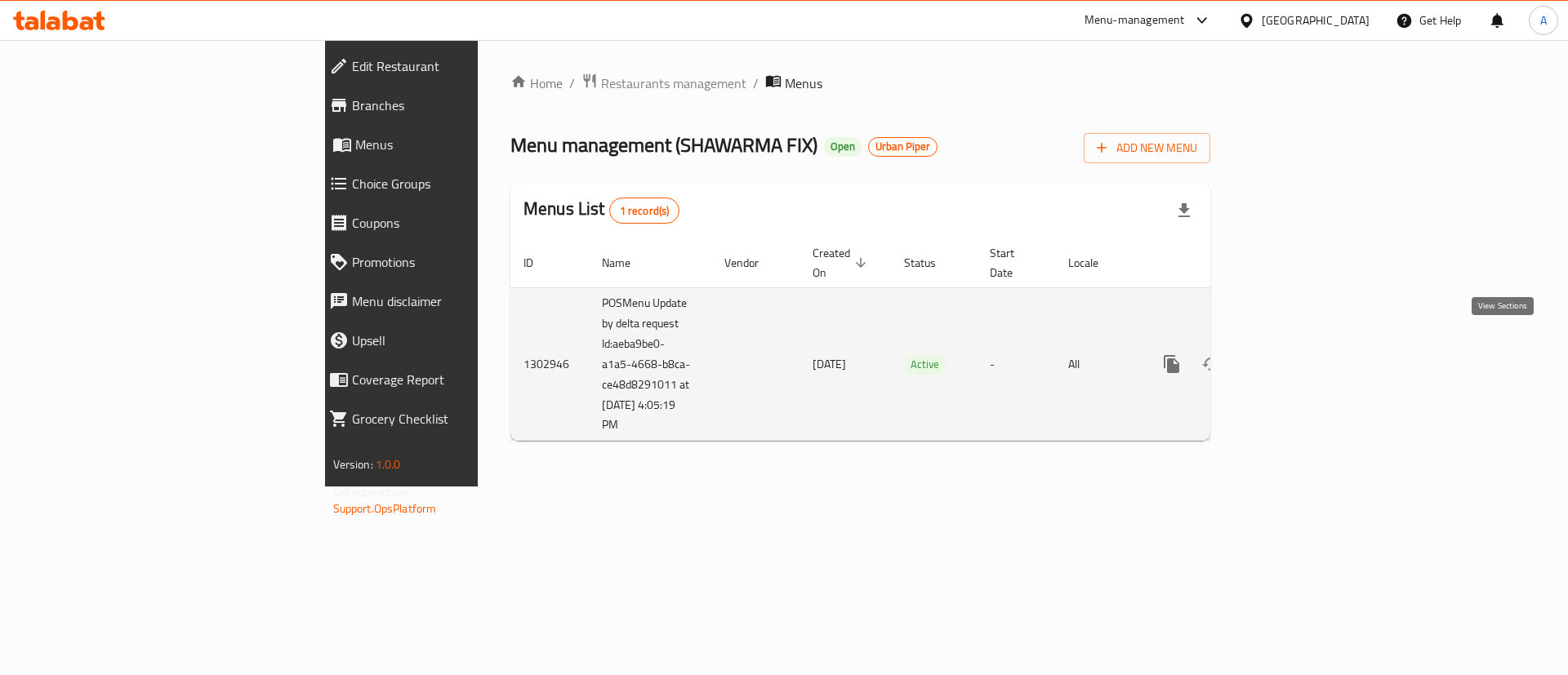
click at [1299, 355] on icon "enhanced table" at bounding box center [1290, 365] width 20 height 20
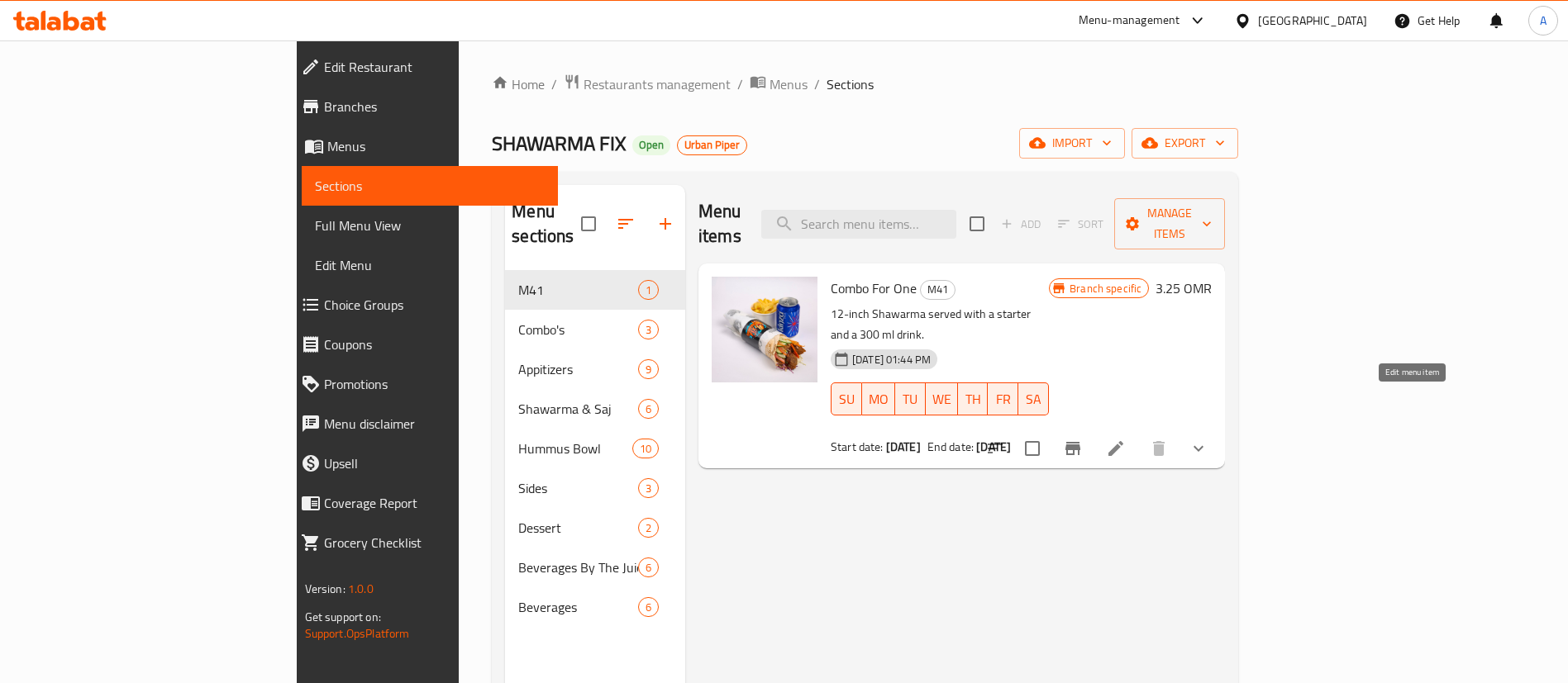
click at [1126, 438] on icon at bounding box center [1117, 448] width 20 height 20
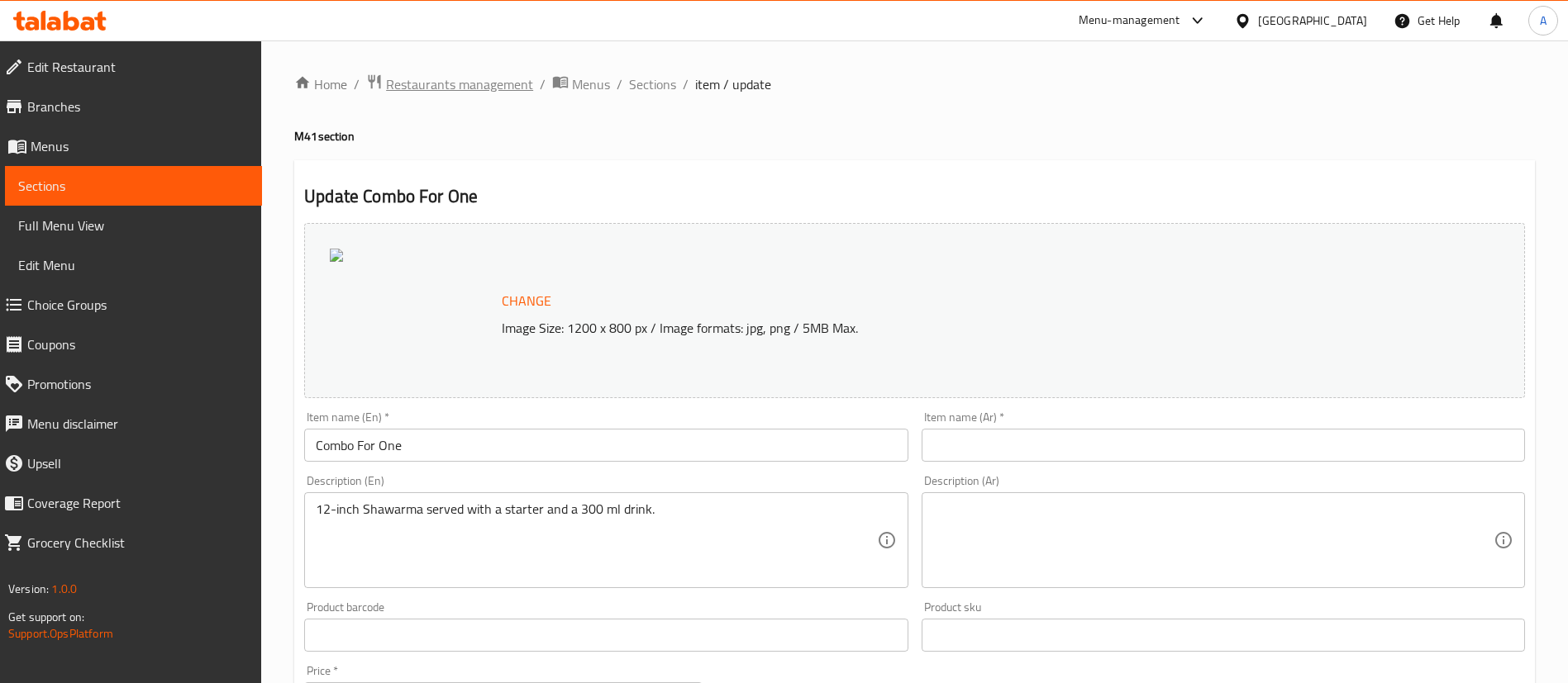
click at [447, 86] on span "Restaurants management" at bounding box center [460, 84] width 147 height 20
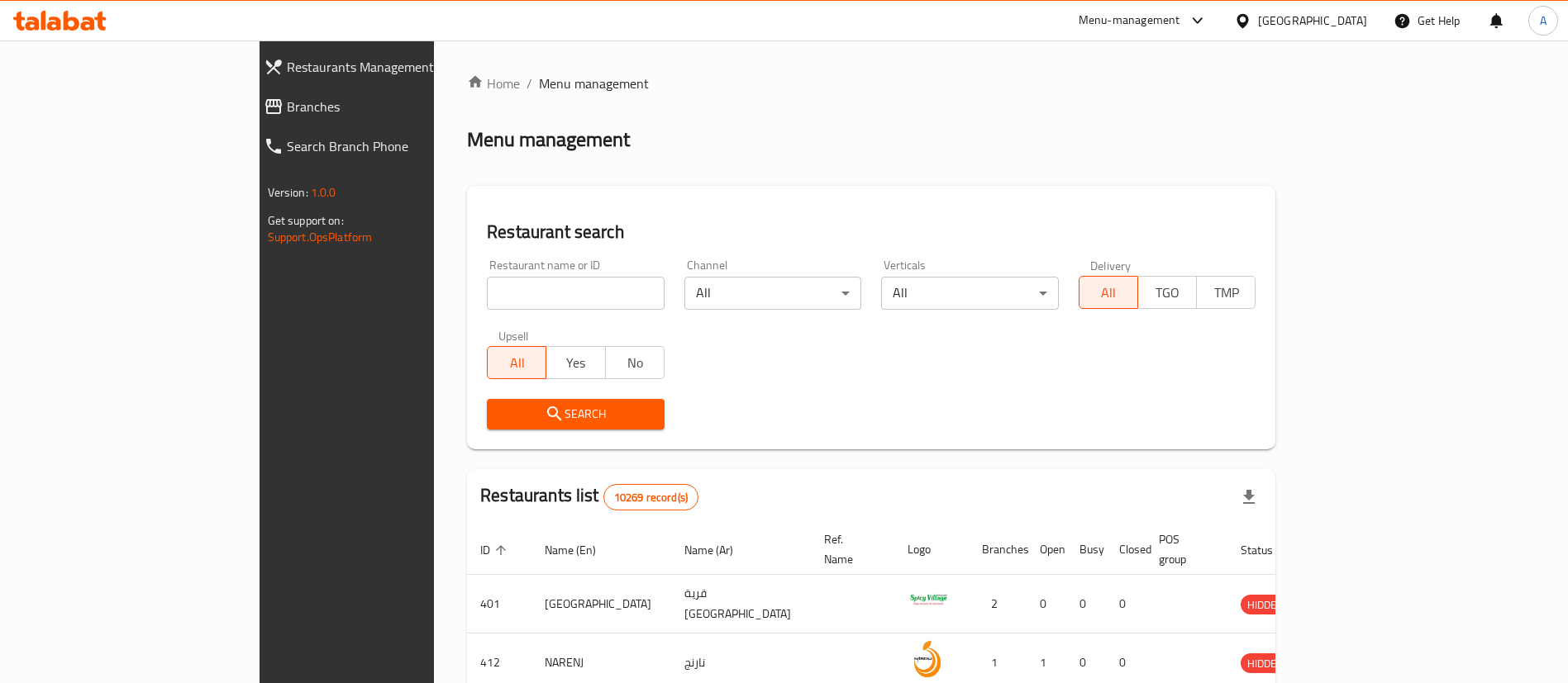
click at [487, 299] on input "search" at bounding box center [576, 293] width 178 height 33
paste input "696843"
type input "696843"
click button "Search" at bounding box center [576, 414] width 178 height 30
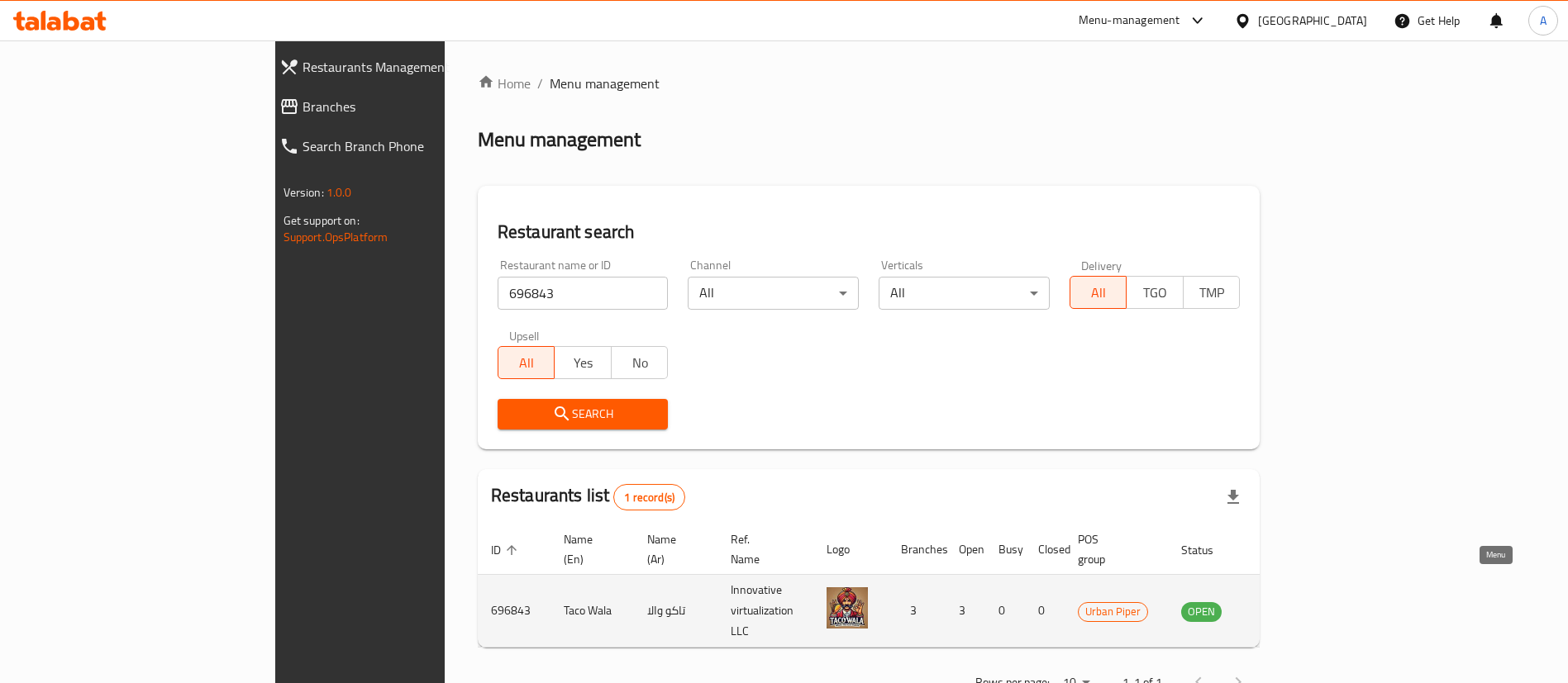
click at [1287, 604] on icon "enhanced table" at bounding box center [1278, 611] width 18 height 14
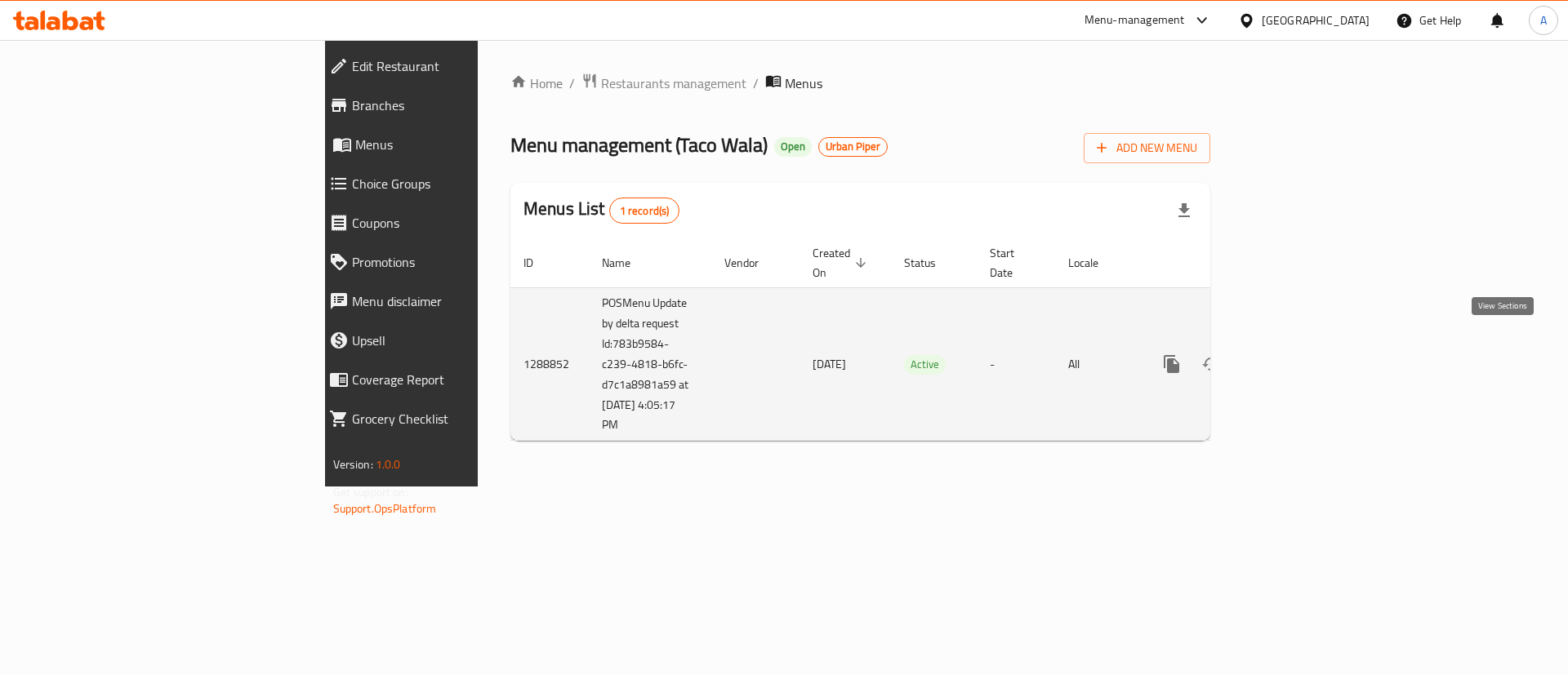
click at [1299, 355] on icon "enhanced table" at bounding box center [1290, 365] width 20 height 20
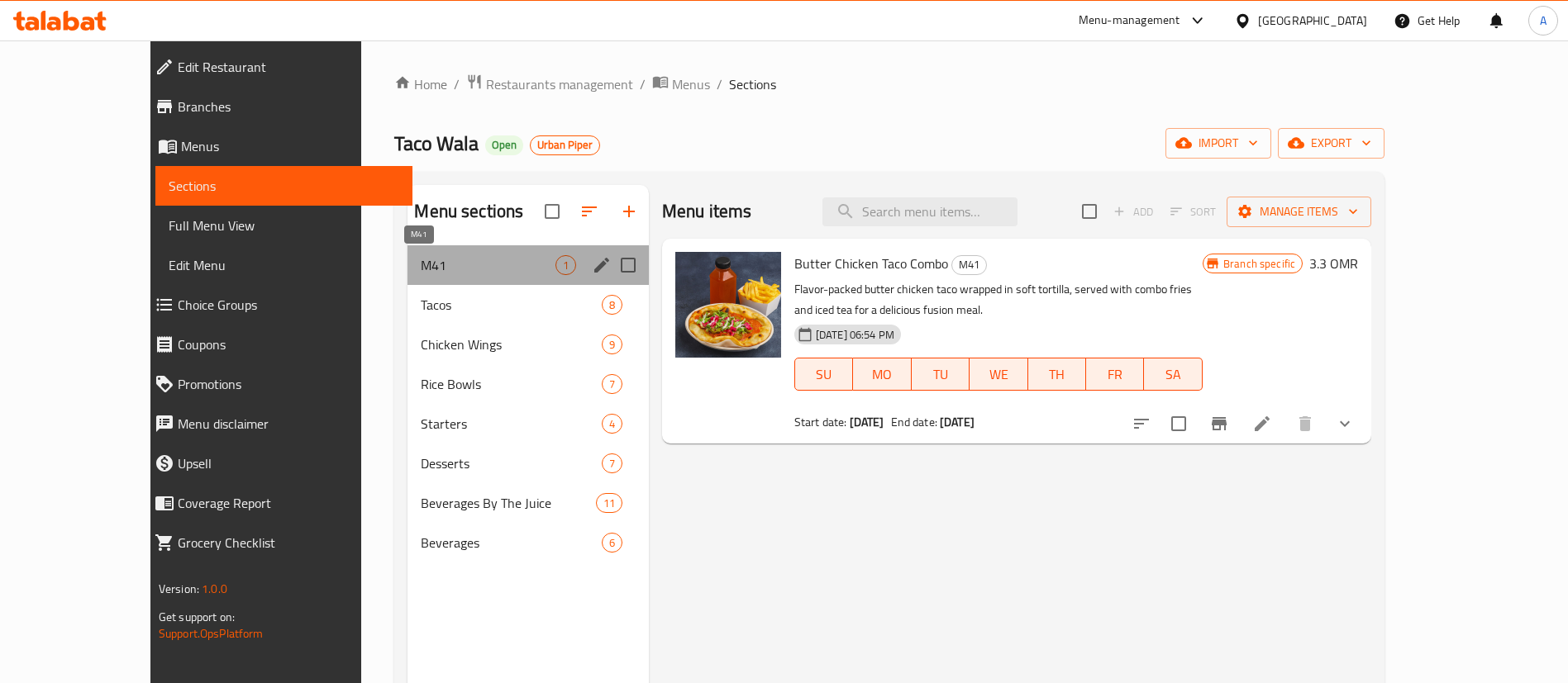
drag, startPoint x: 366, startPoint y: 274, endPoint x: 925, endPoint y: 384, distance: 569.7
click at [420, 273] on span "M41" at bounding box center [487, 266] width 134 height 20
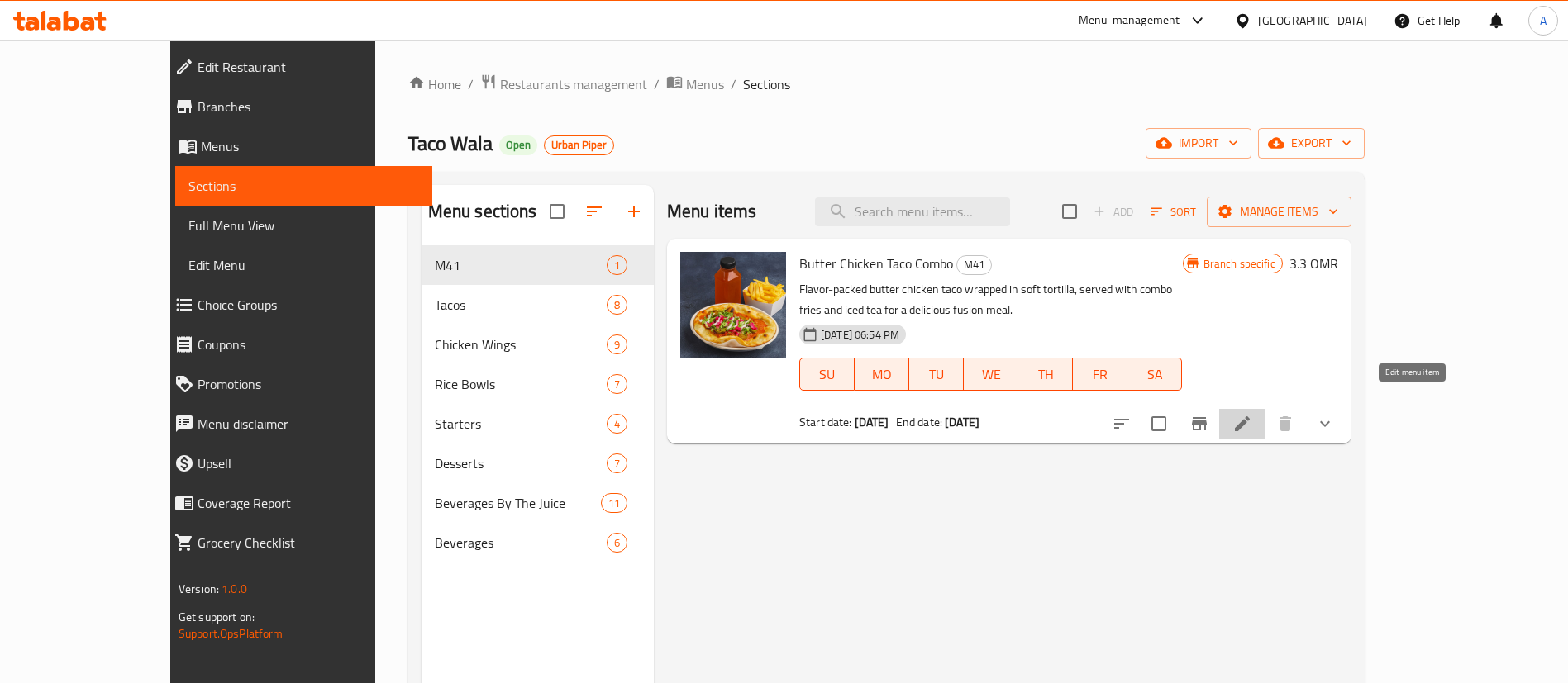
click at [1250, 416] on icon at bounding box center [1243, 424] width 15 height 15
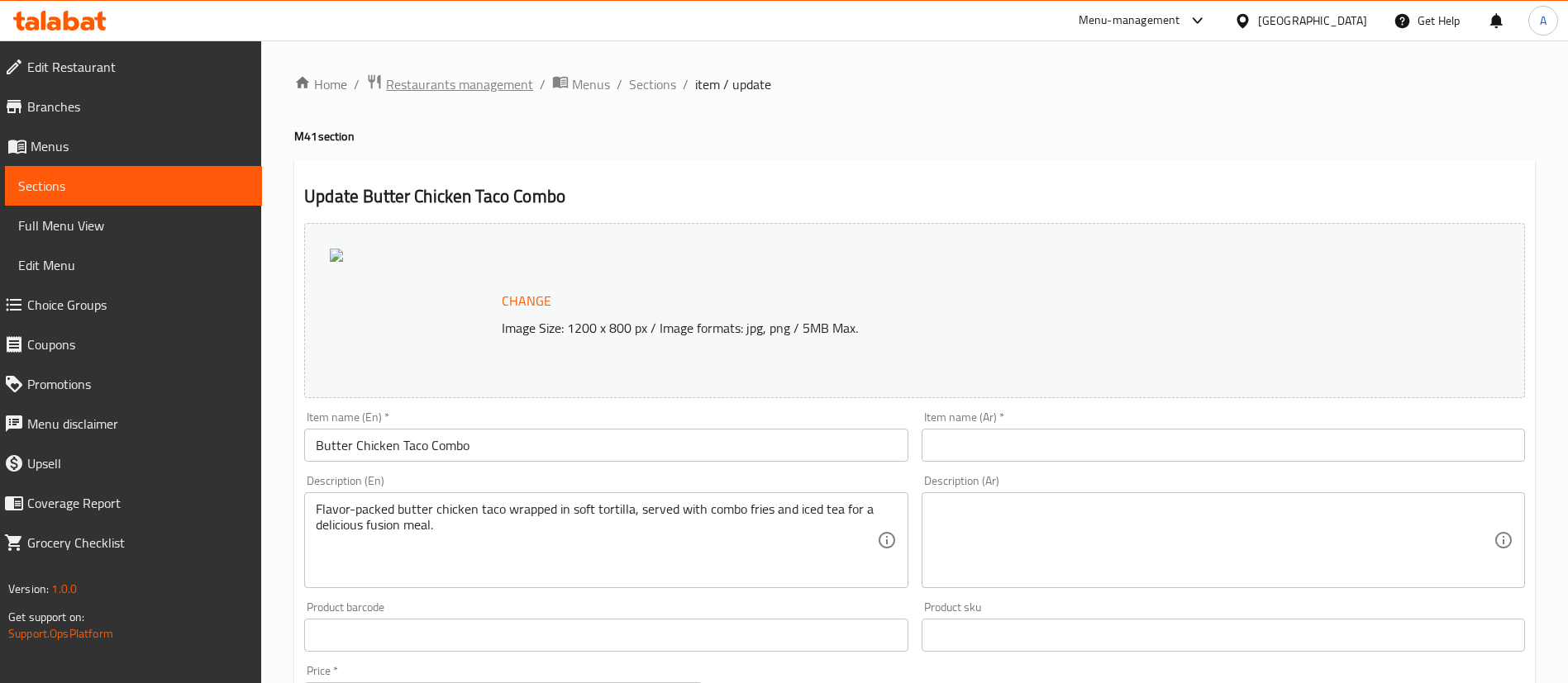
click at [426, 87] on span "Restaurants management" at bounding box center [460, 84] width 147 height 20
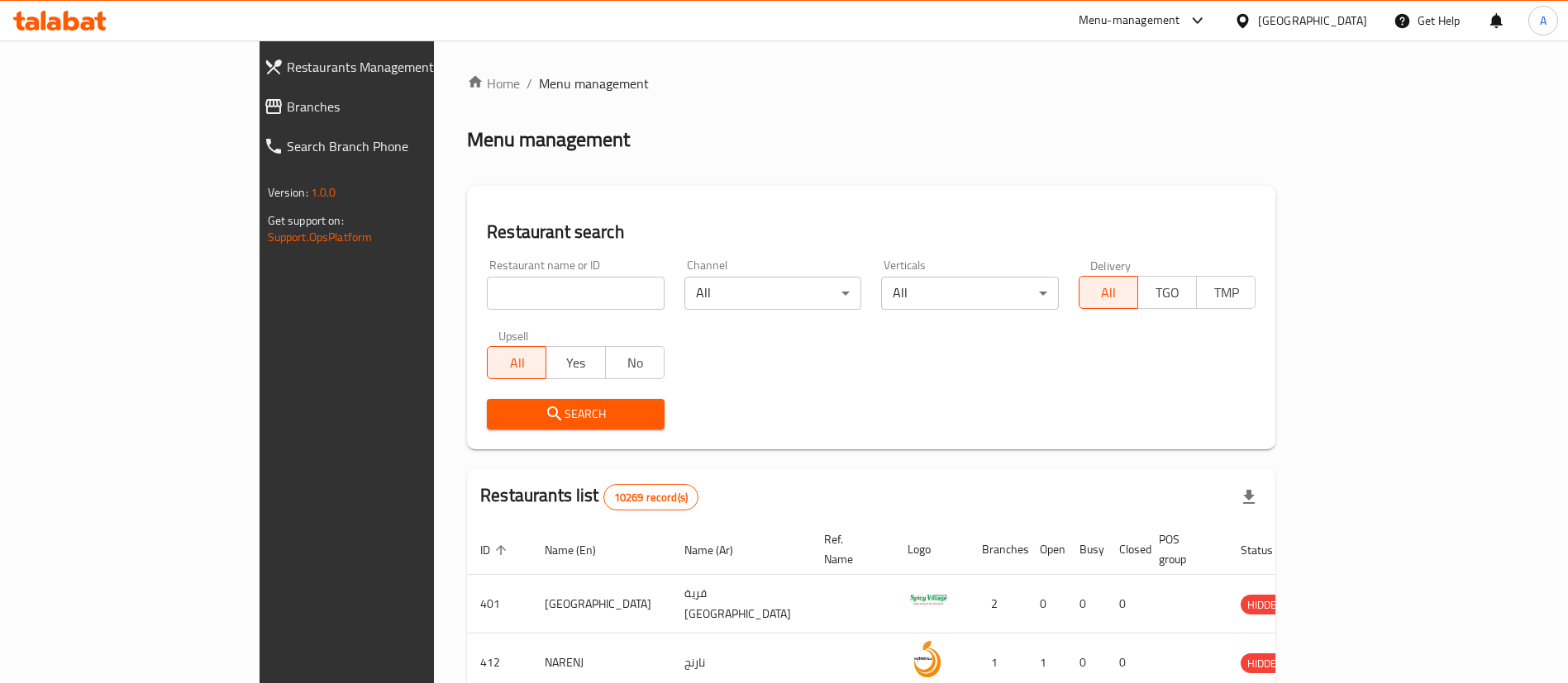
click at [487, 300] on input "search" at bounding box center [576, 293] width 178 height 33
paste input "647639"
type input "647639"
click button "Search" at bounding box center [576, 414] width 178 height 30
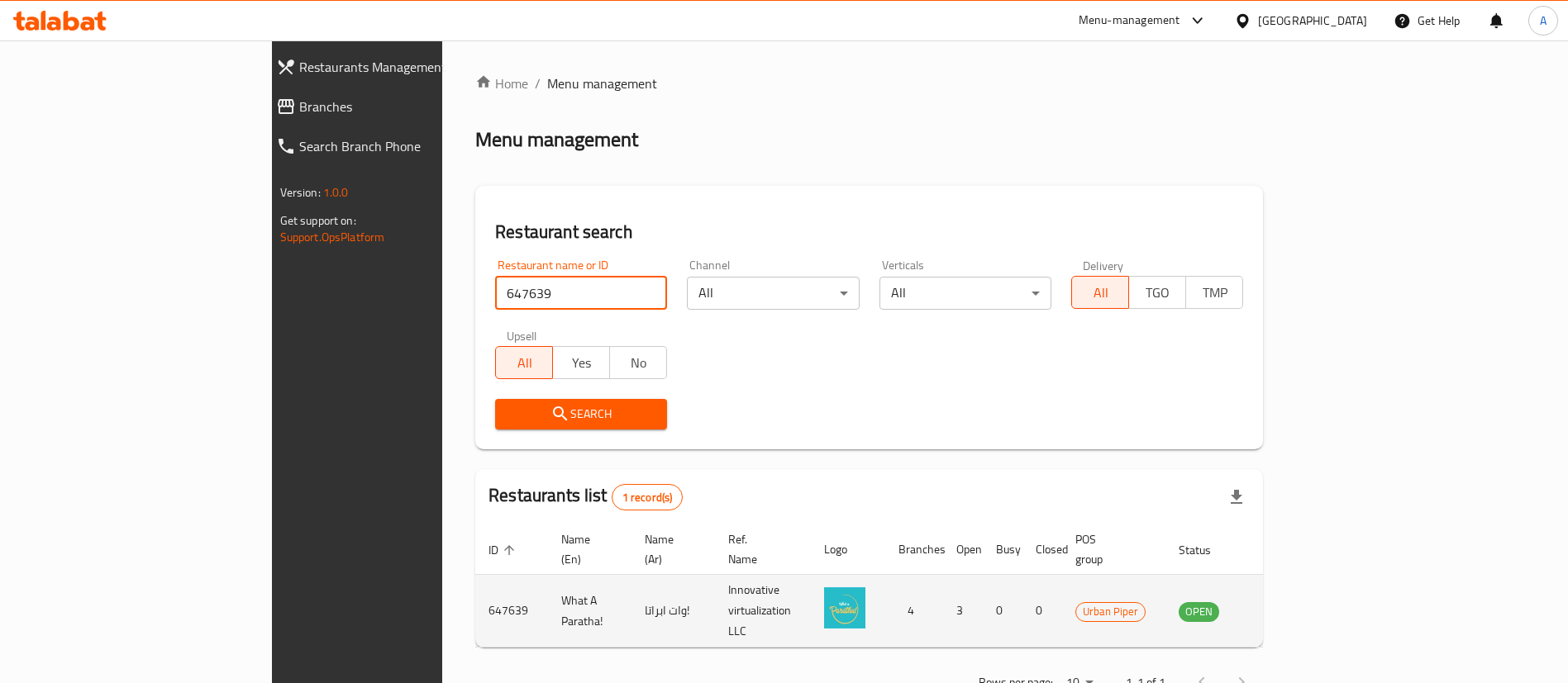
click at [1286, 602] on icon "enhanced table" at bounding box center [1276, 612] width 20 height 20
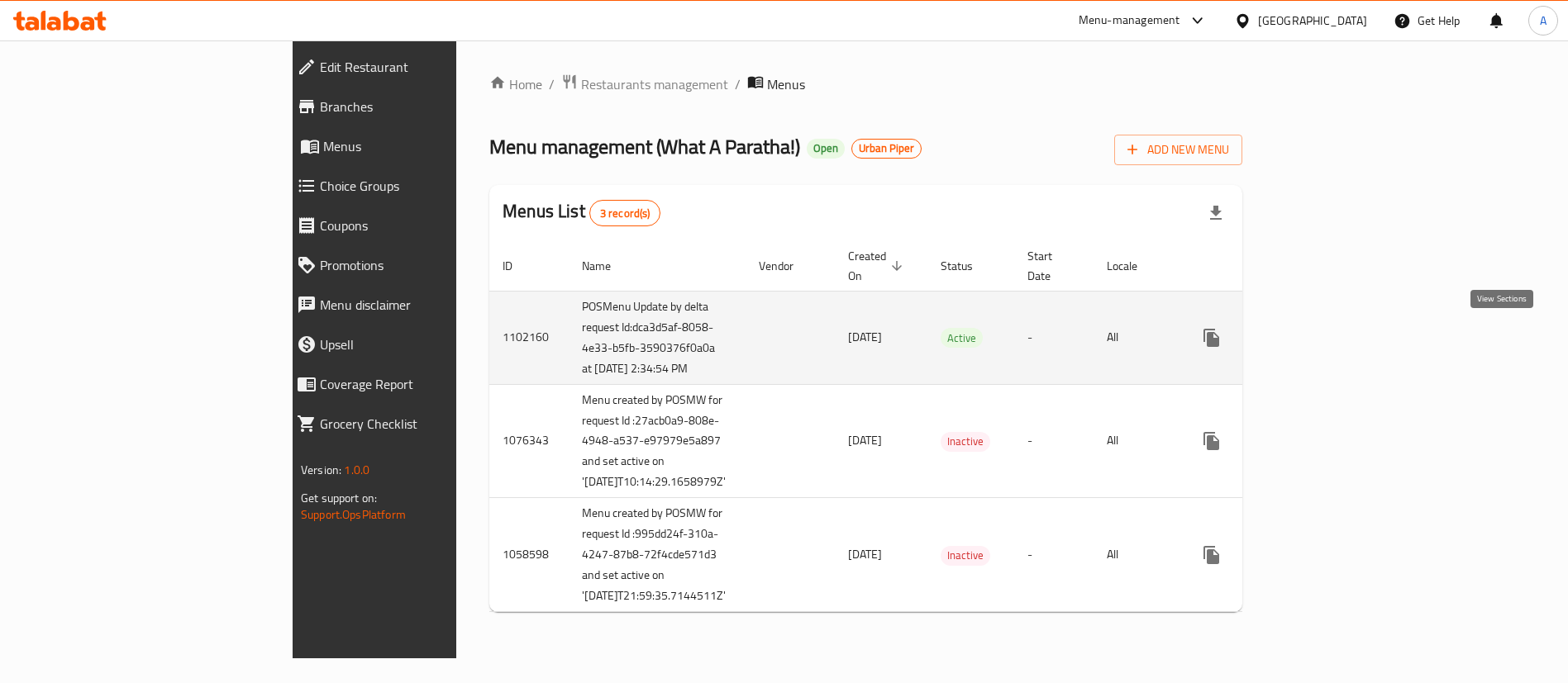
click at [1340, 348] on icon "enhanced table" at bounding box center [1331, 338] width 20 height 20
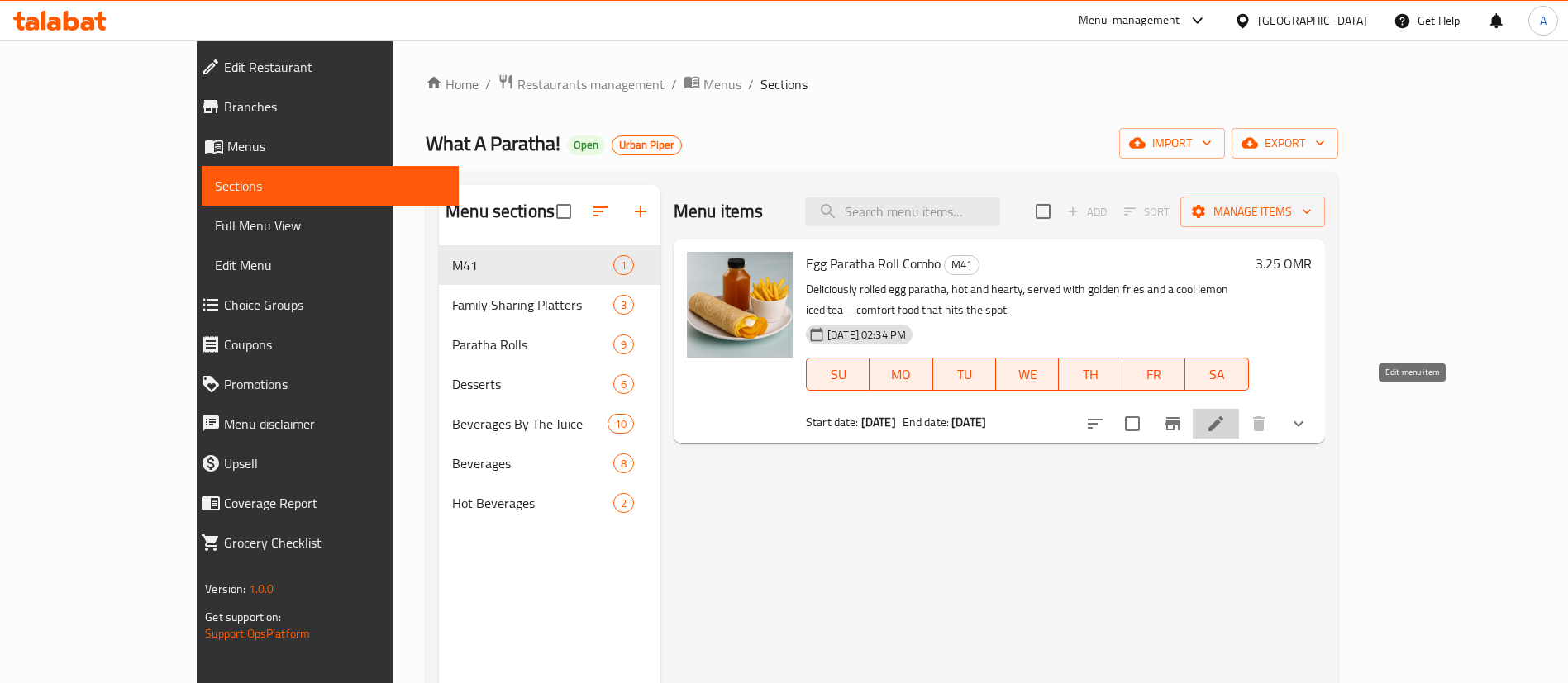
click at [1226, 414] on icon at bounding box center [1216, 424] width 20 height 20
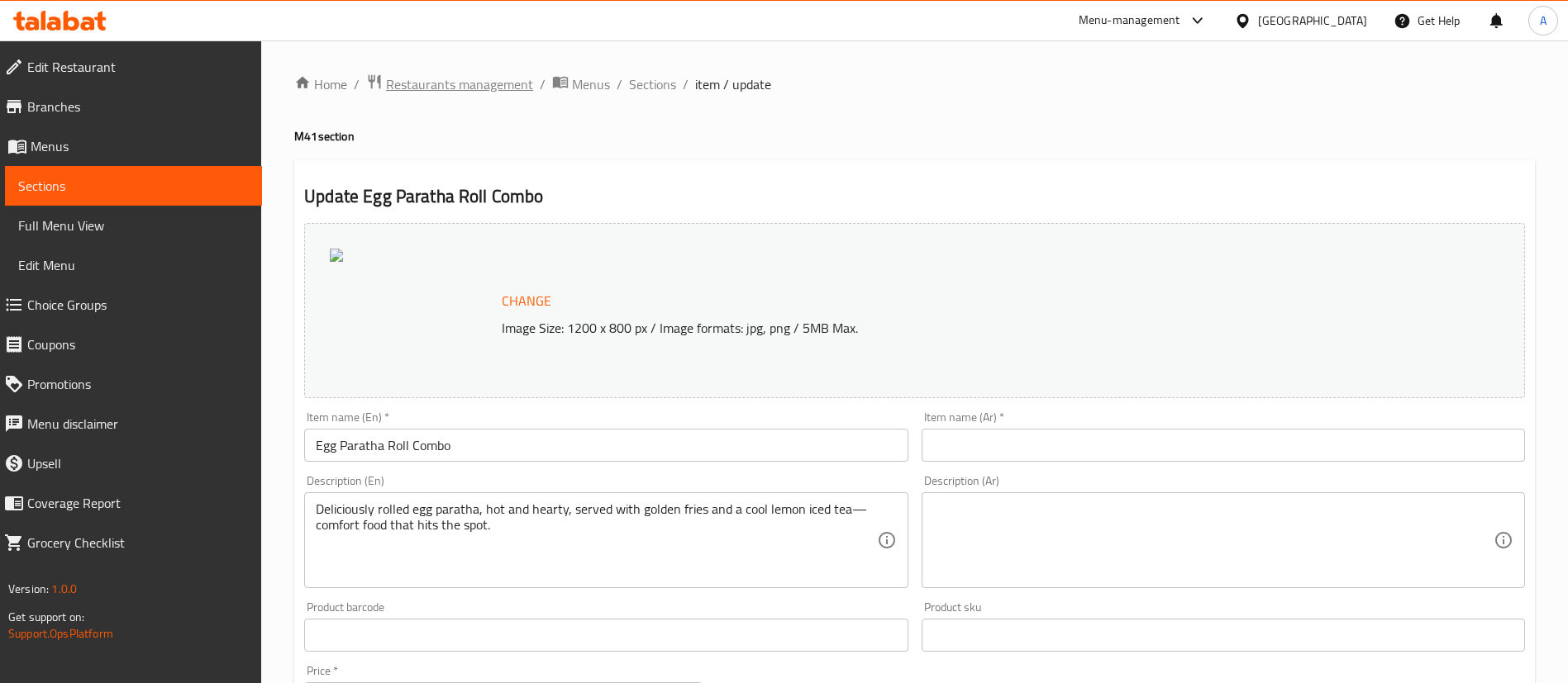
click at [467, 81] on span "Restaurants management" at bounding box center [460, 84] width 147 height 20
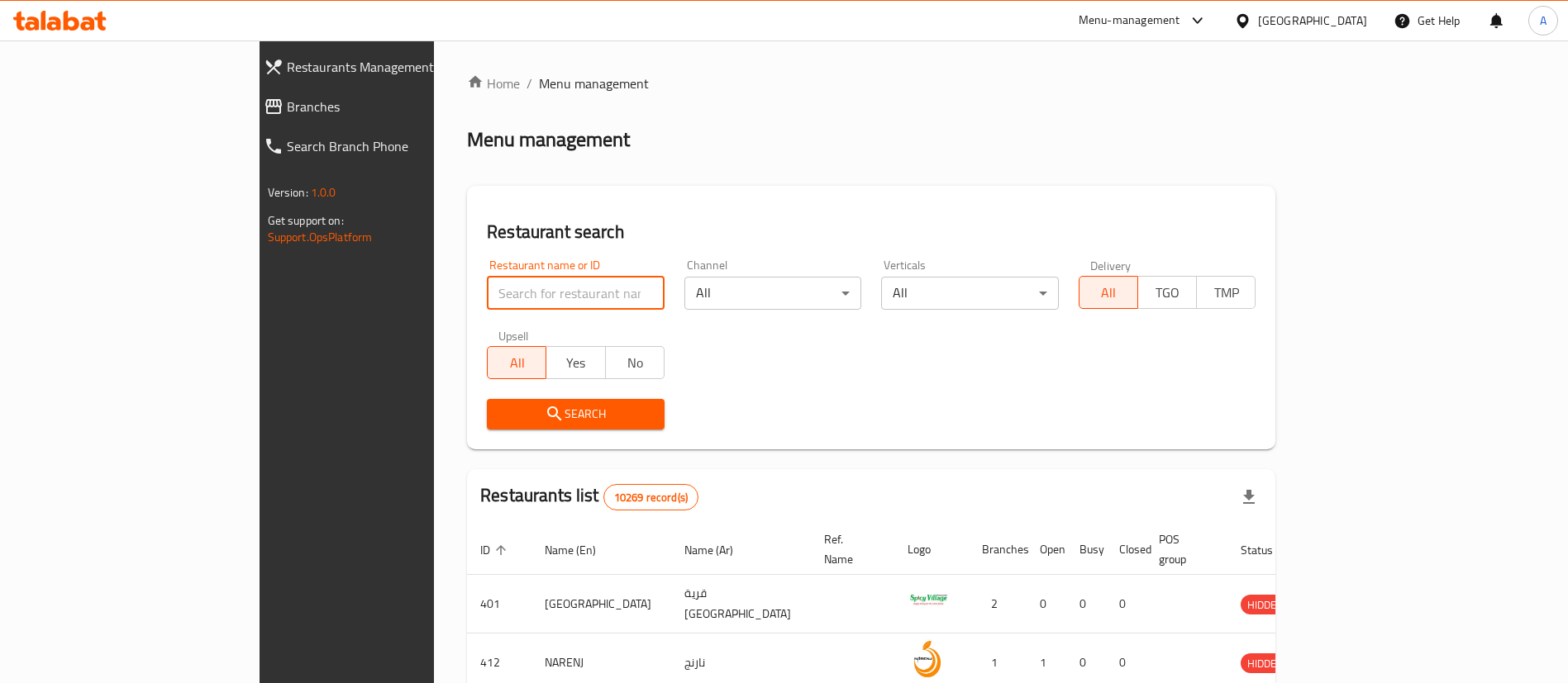
click at [487, 287] on input "search" at bounding box center [576, 293] width 178 height 33
paste input "655403"
click button "Search" at bounding box center [576, 414] width 178 height 30
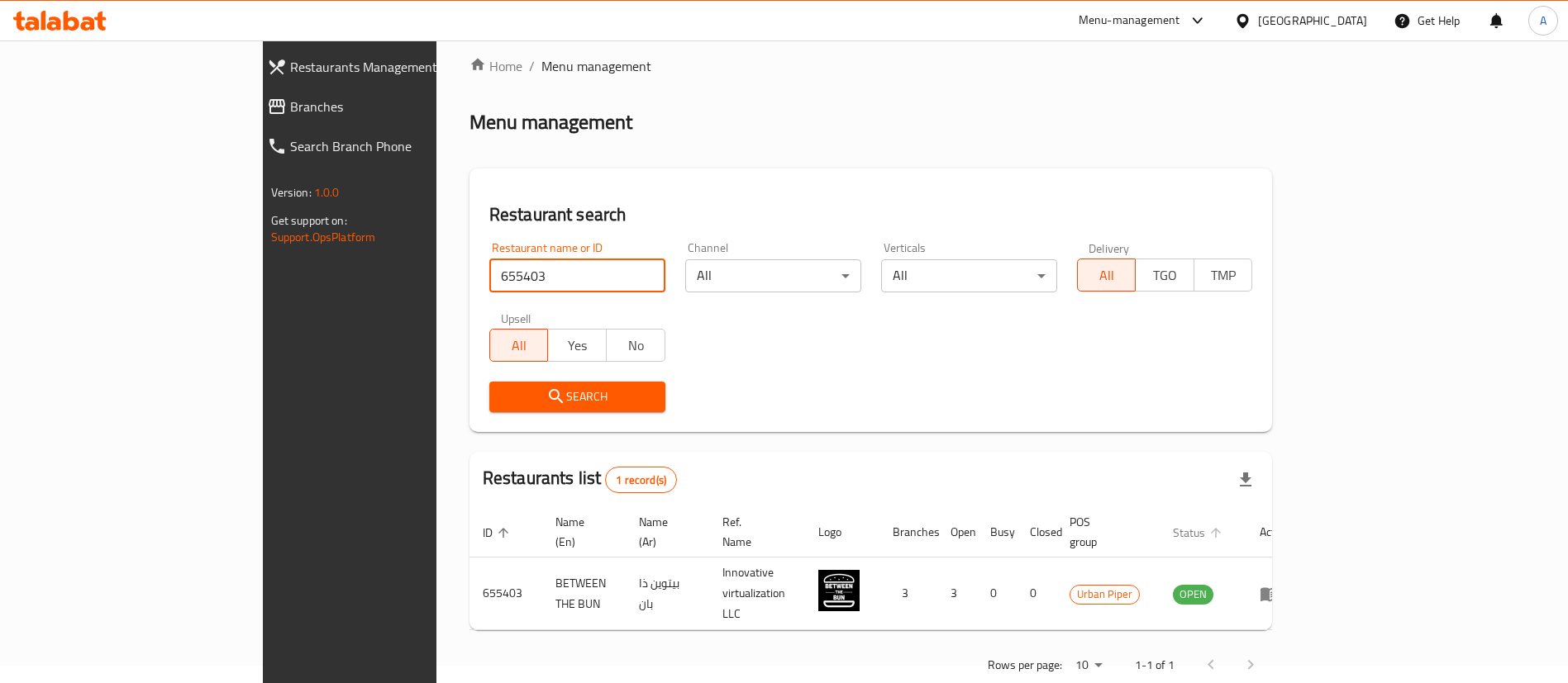
scroll to position [22, 0]
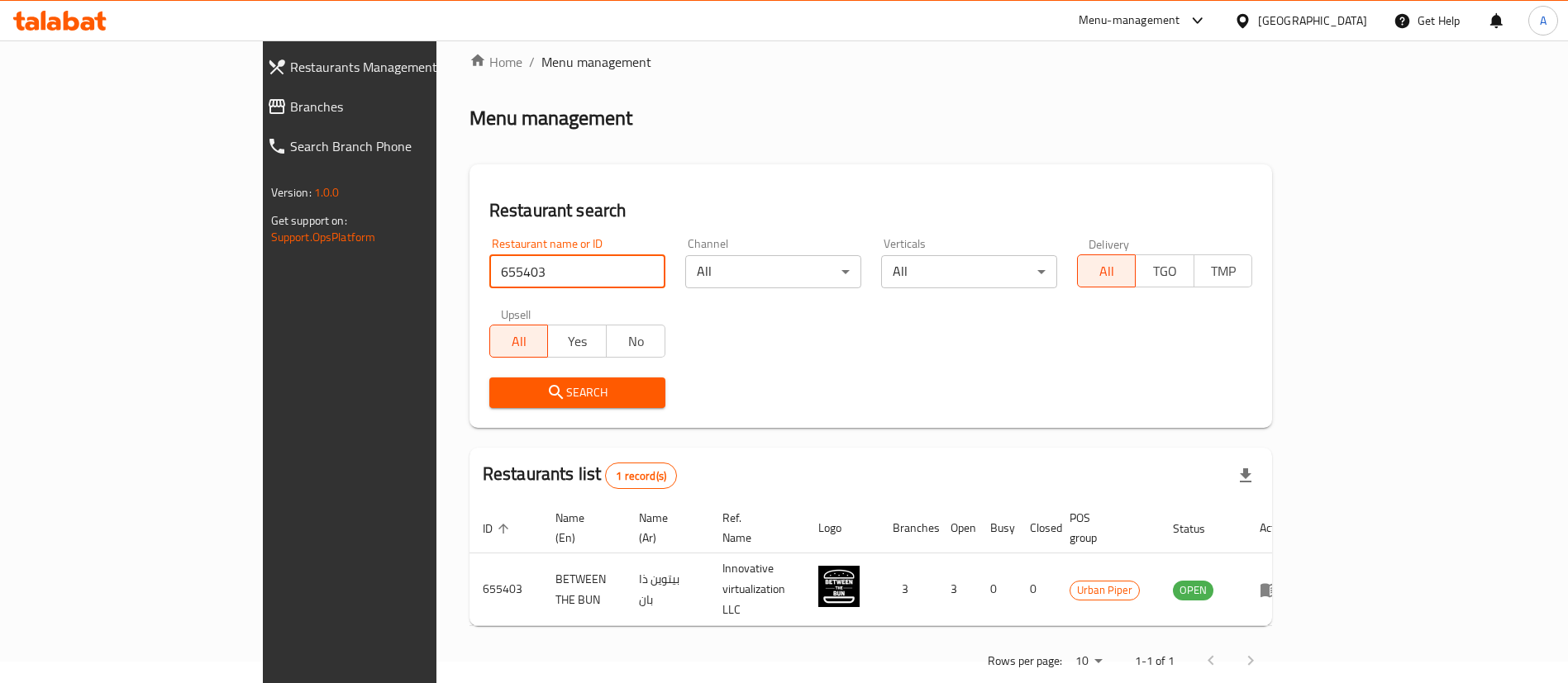
click at [490, 280] on input "655403" at bounding box center [577, 272] width 176 height 33
type input "pizza out of the oven"
click button "Search" at bounding box center [577, 392] width 176 height 30
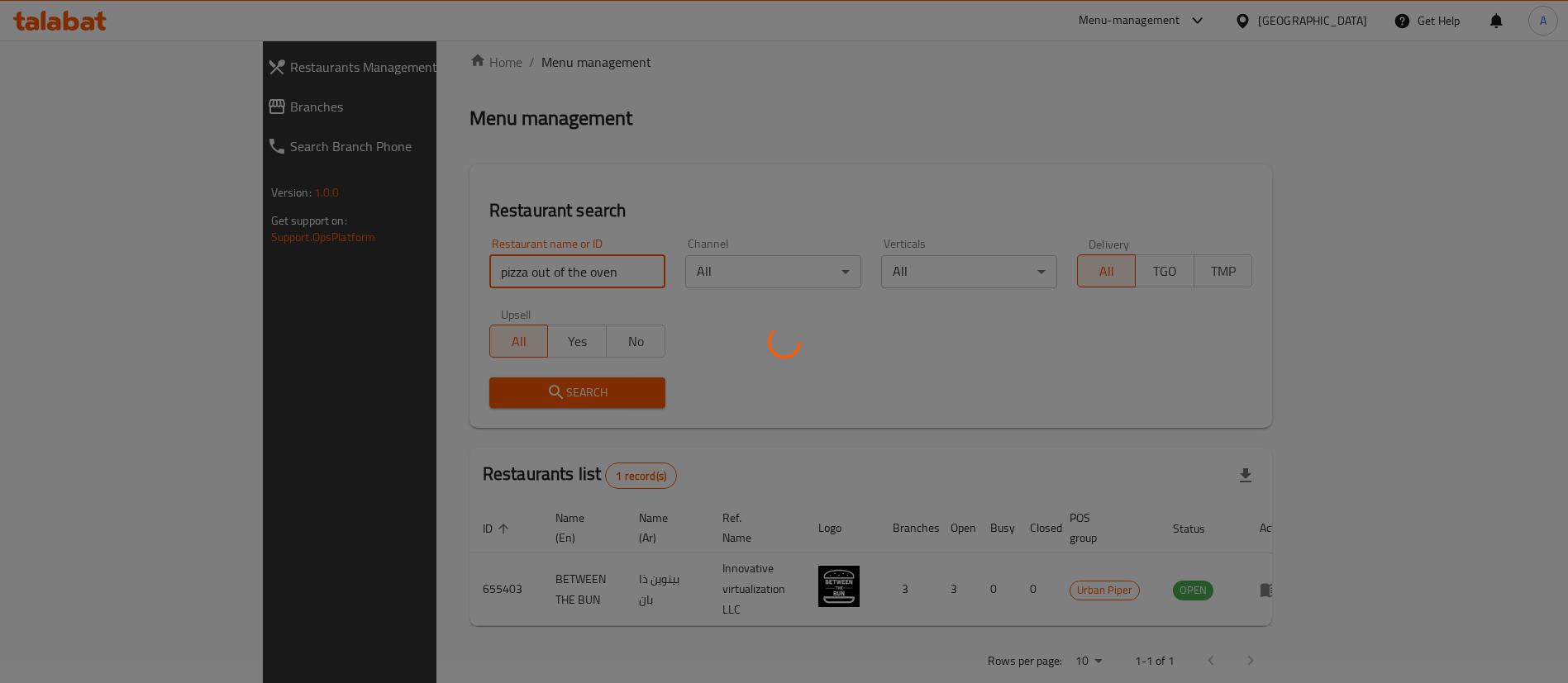
scroll to position [0, 0]
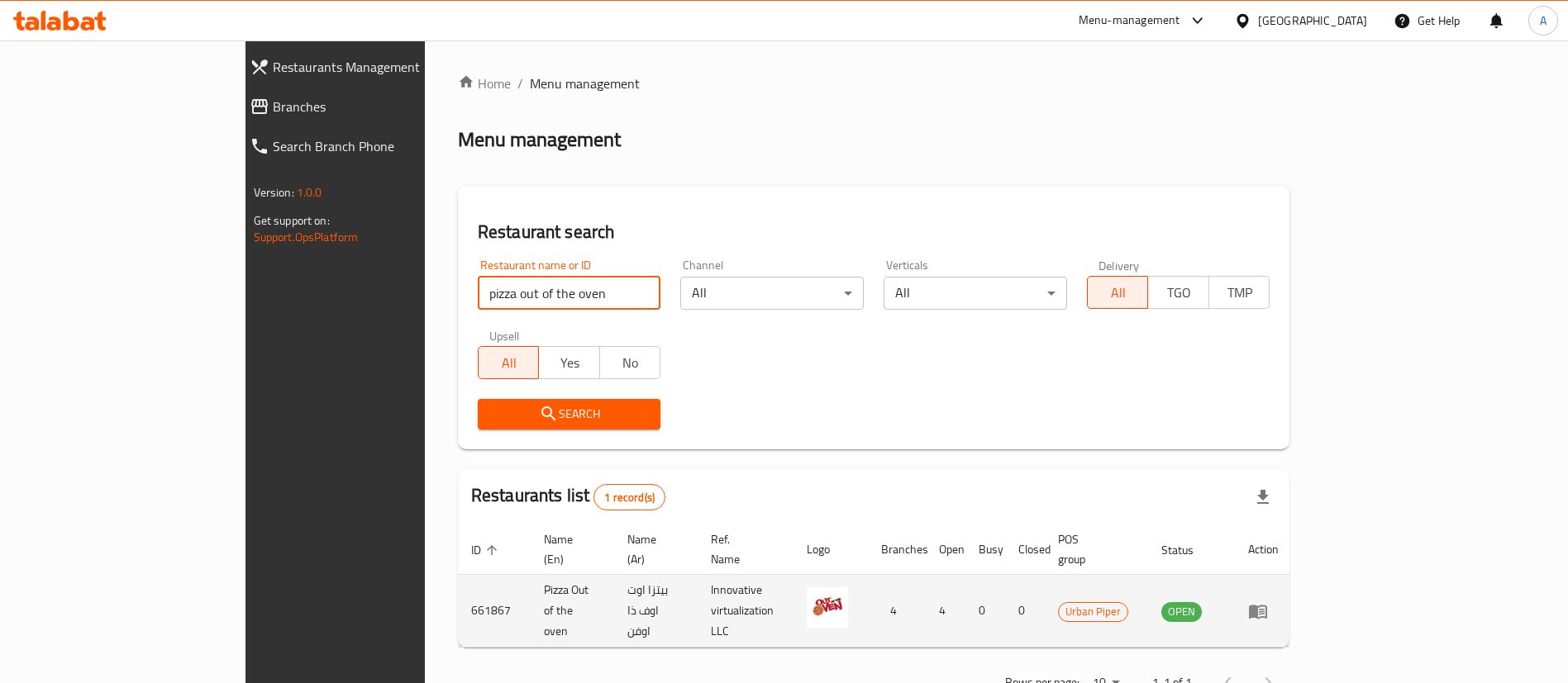
click at [531, 593] on td "Pizza Out of the oven" at bounding box center [572, 612] width 83 height 73
copy td "Pizza Out of the oven"
click at [458, 577] on td "661867" at bounding box center [494, 612] width 73 height 73
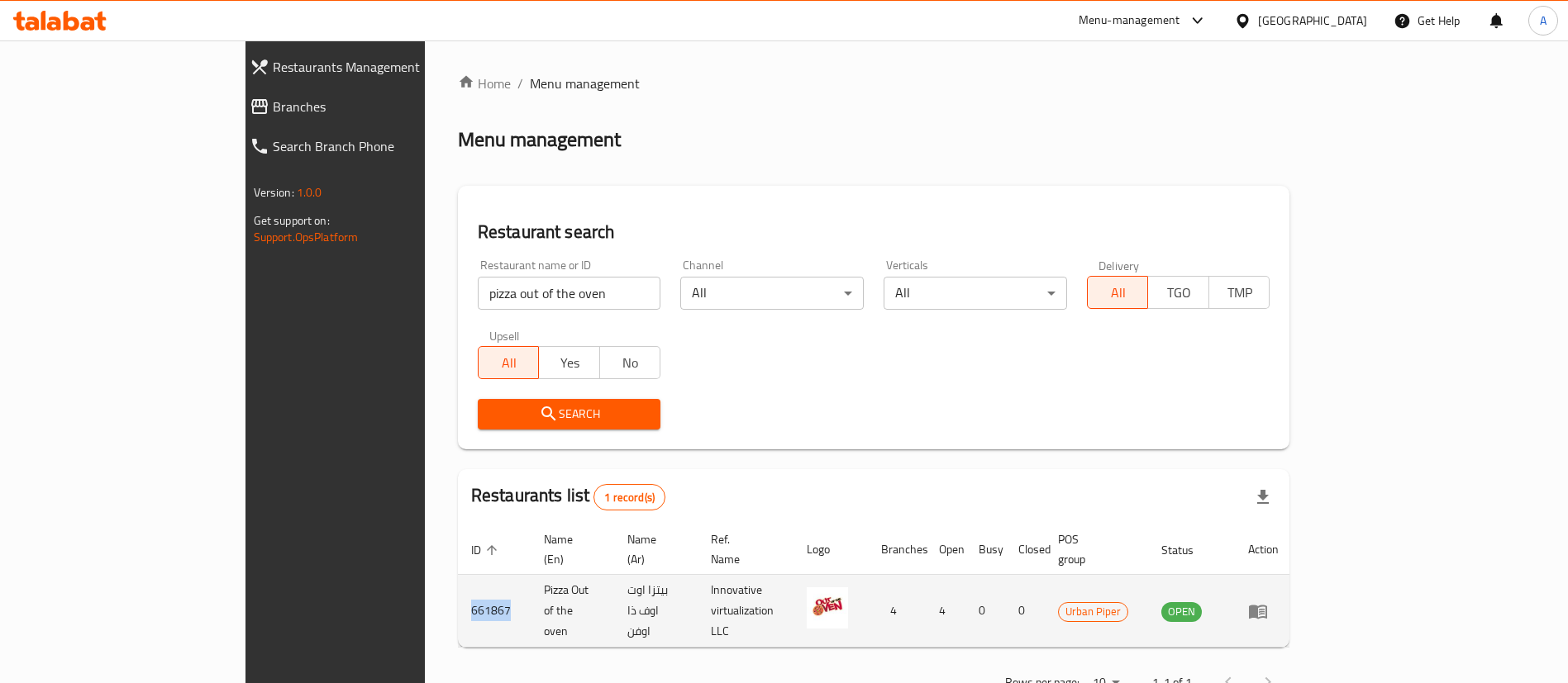
click at [458, 577] on td "661867" at bounding box center [494, 612] width 73 height 73
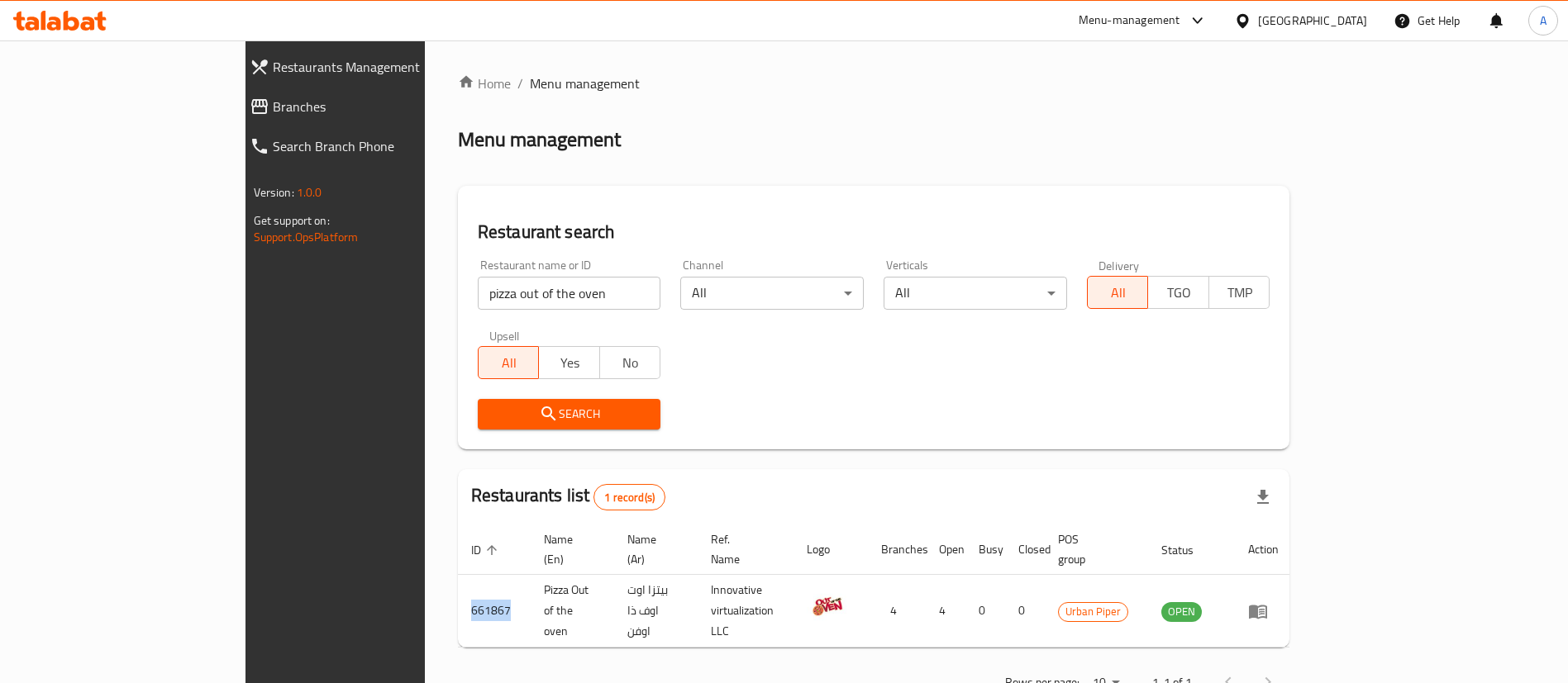
copy td "661867"
drag, startPoint x: 1211, startPoint y: 13, endPoint x: 1212, endPoint y: 27, distance: 14.0
click at [1181, 19] on div "Menu-management" at bounding box center [1129, 21] width 101 height 20
click at [1157, 178] on div "Restaurant-Management" at bounding box center [1118, 183] width 130 height 18
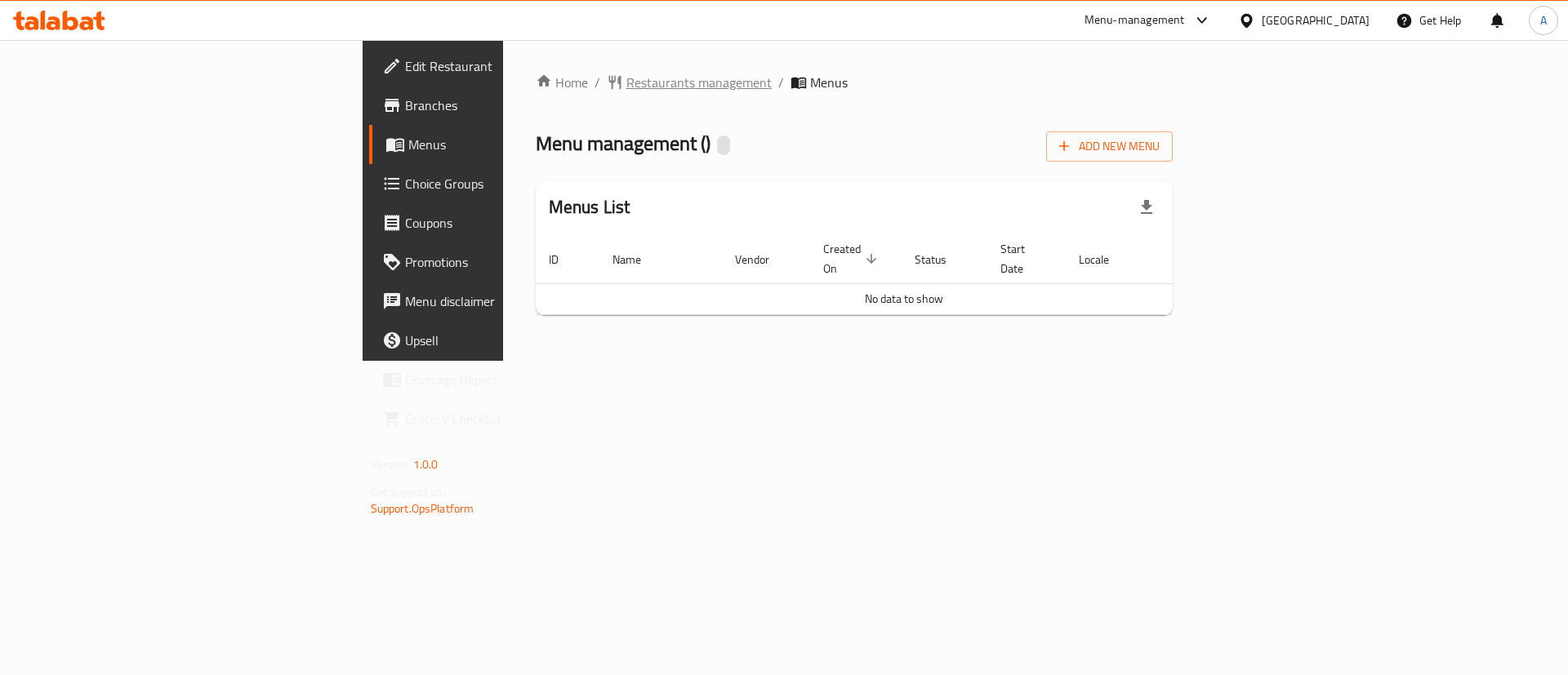
click at [626, 85] on span "Restaurants management" at bounding box center [699, 83] width 145 height 20
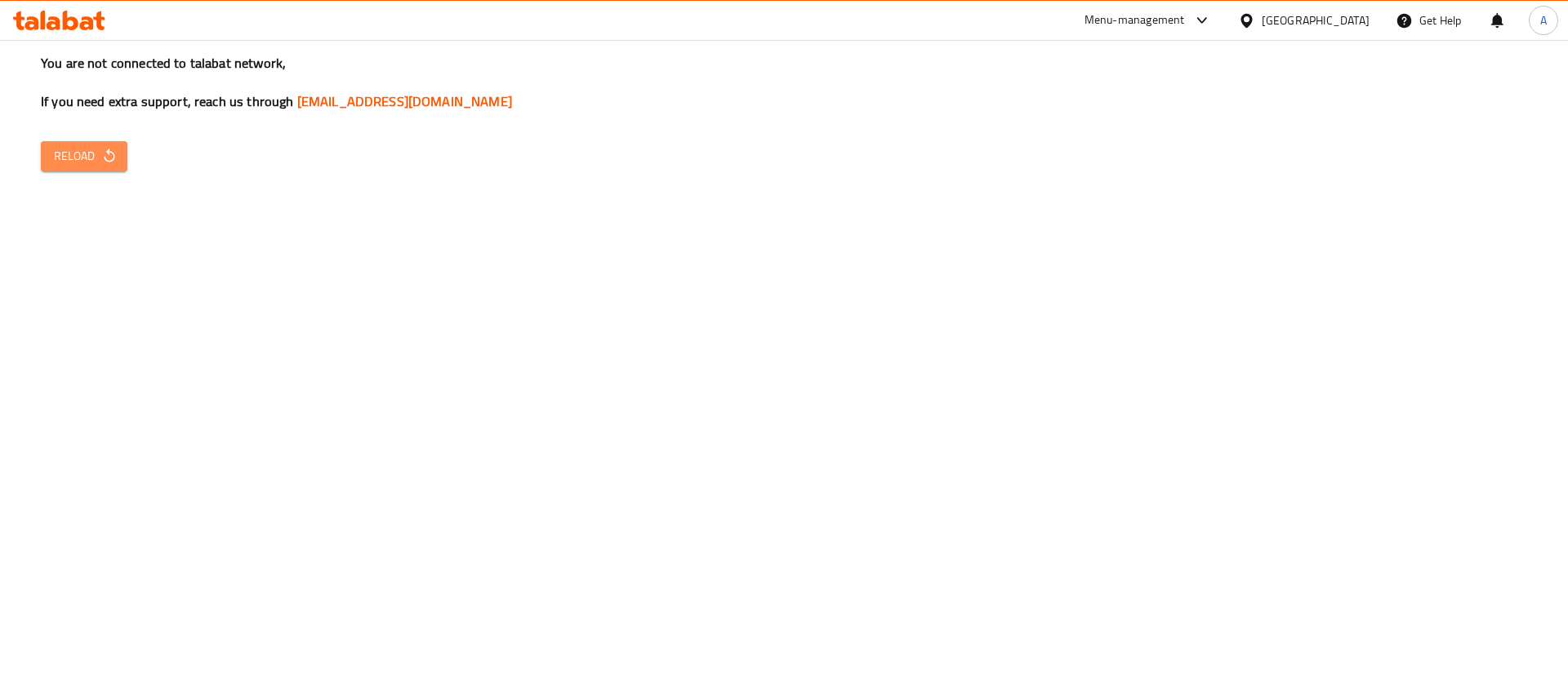
click at [97, 160] on span "Reload" at bounding box center [84, 156] width 60 height 21
click at [124, 142] on button "Reload" at bounding box center [84, 156] width 87 height 30
click at [400, 287] on div "You are not connected to talabat network, If you need extra support, reach us t…" at bounding box center [784, 338] width 1568 height 675
click at [126, 170] on div "You are not connected to talabat network, If you need extra support, reach us t…" at bounding box center [784, 338] width 1568 height 675
click at [116, 162] on icon "button" at bounding box center [109, 156] width 16 height 16
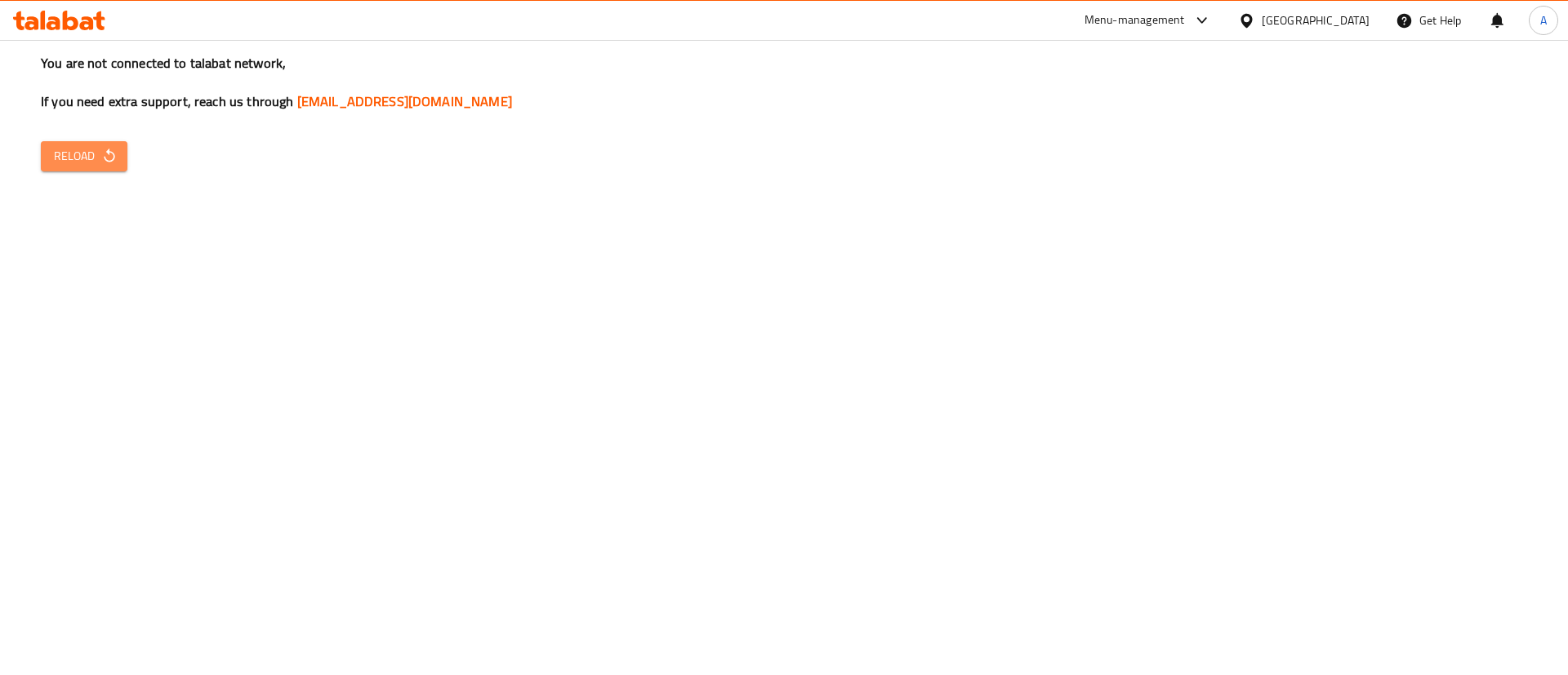
click at [116, 162] on icon "button" at bounding box center [109, 156] width 16 height 16
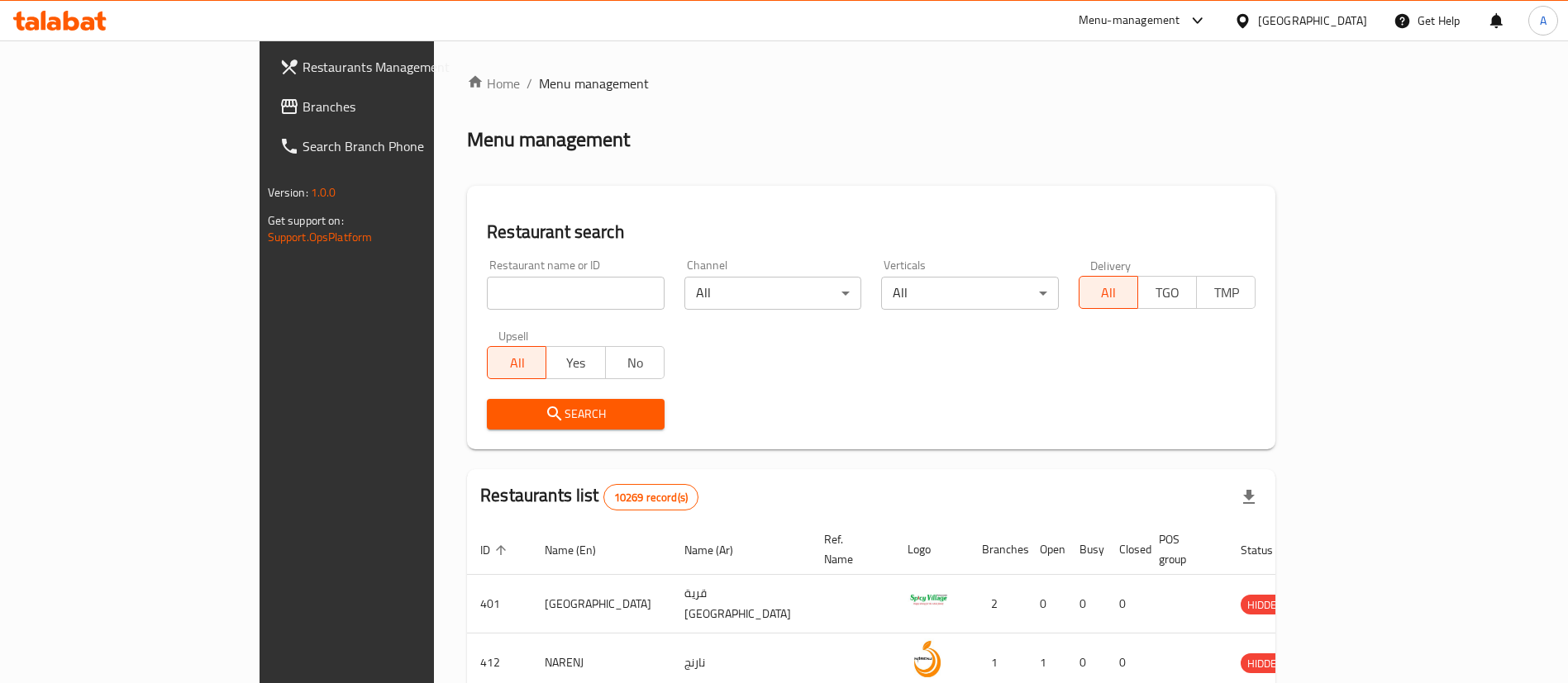
click at [487, 290] on input "search" at bounding box center [576, 293] width 178 height 33
paste input "661867"
type input "661867"
click button "Search" at bounding box center [576, 414] width 178 height 30
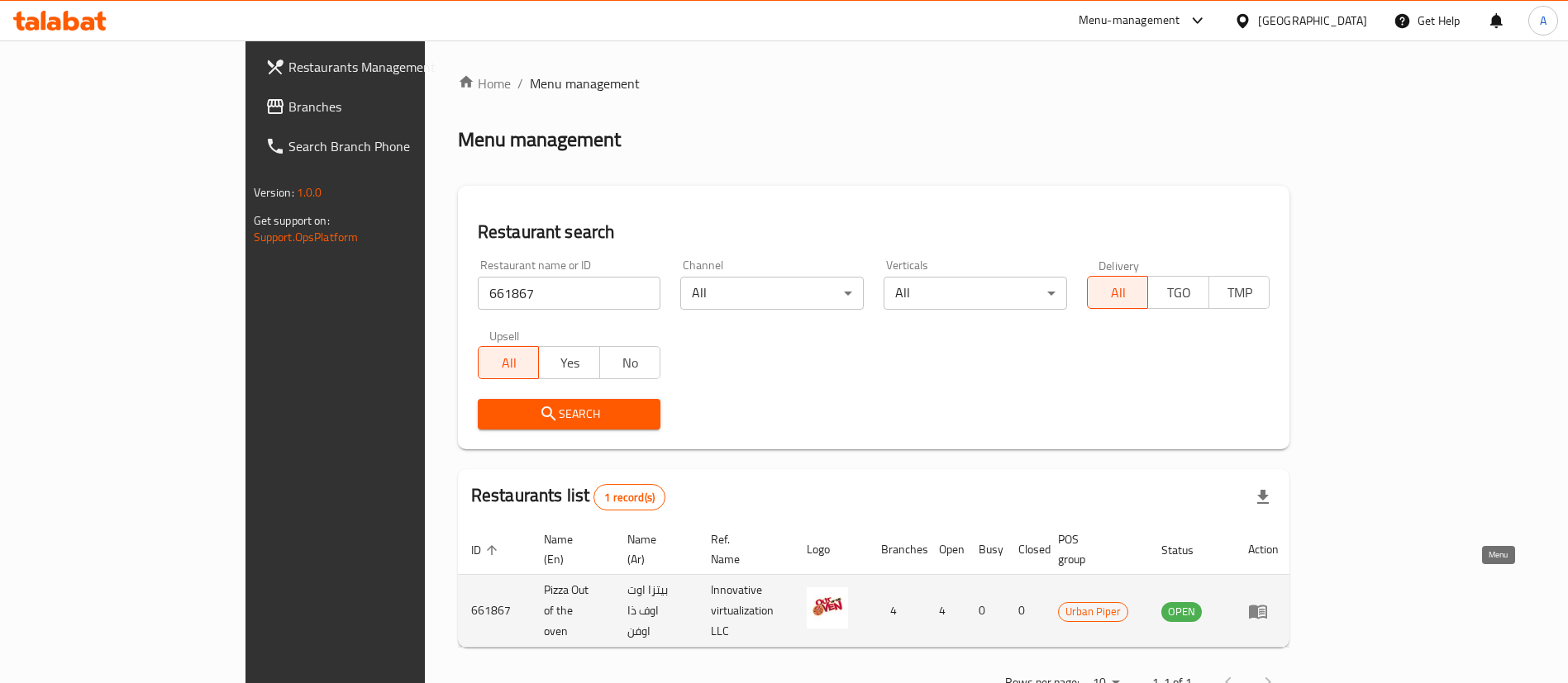
click at [1268, 602] on icon "enhanced table" at bounding box center [1258, 612] width 20 height 20
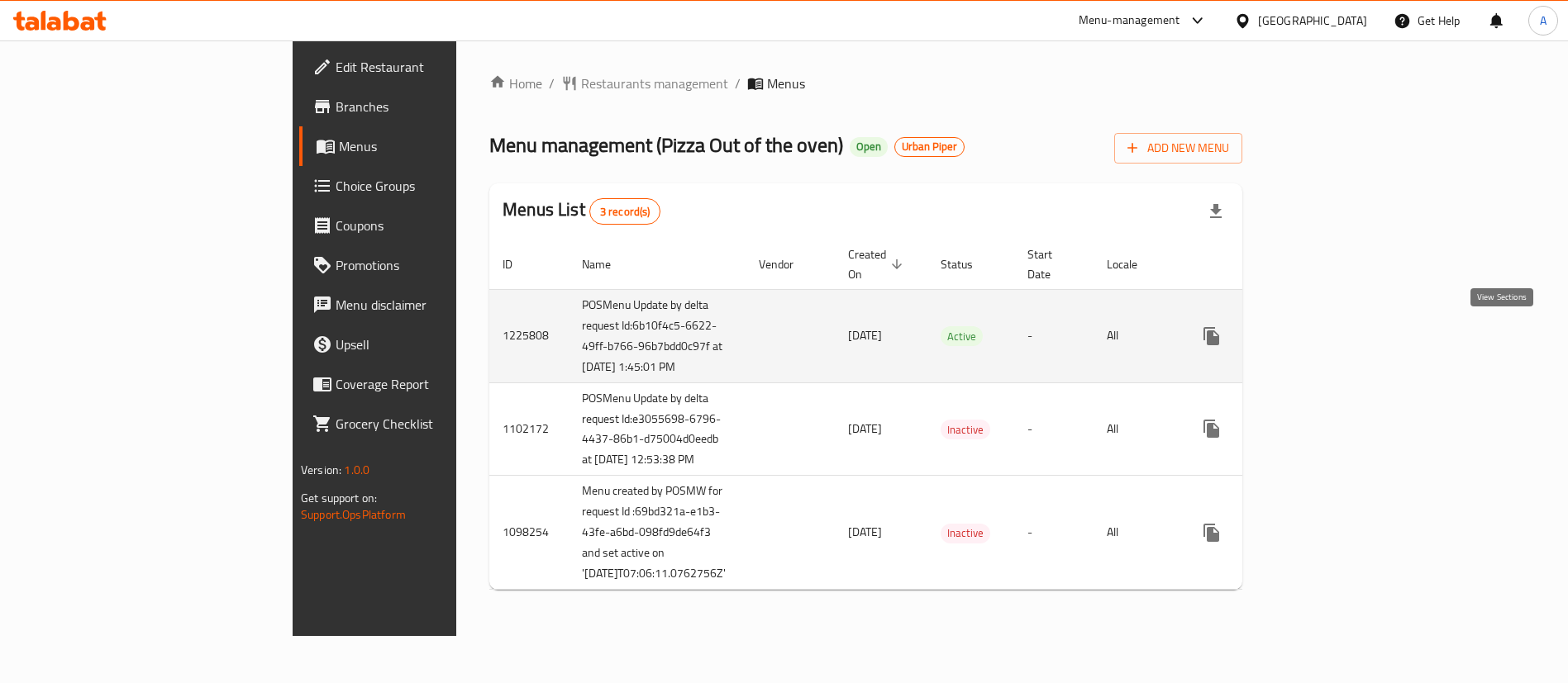
click at [1351, 325] on link "enhanced table" at bounding box center [1330, 336] width 39 height 39
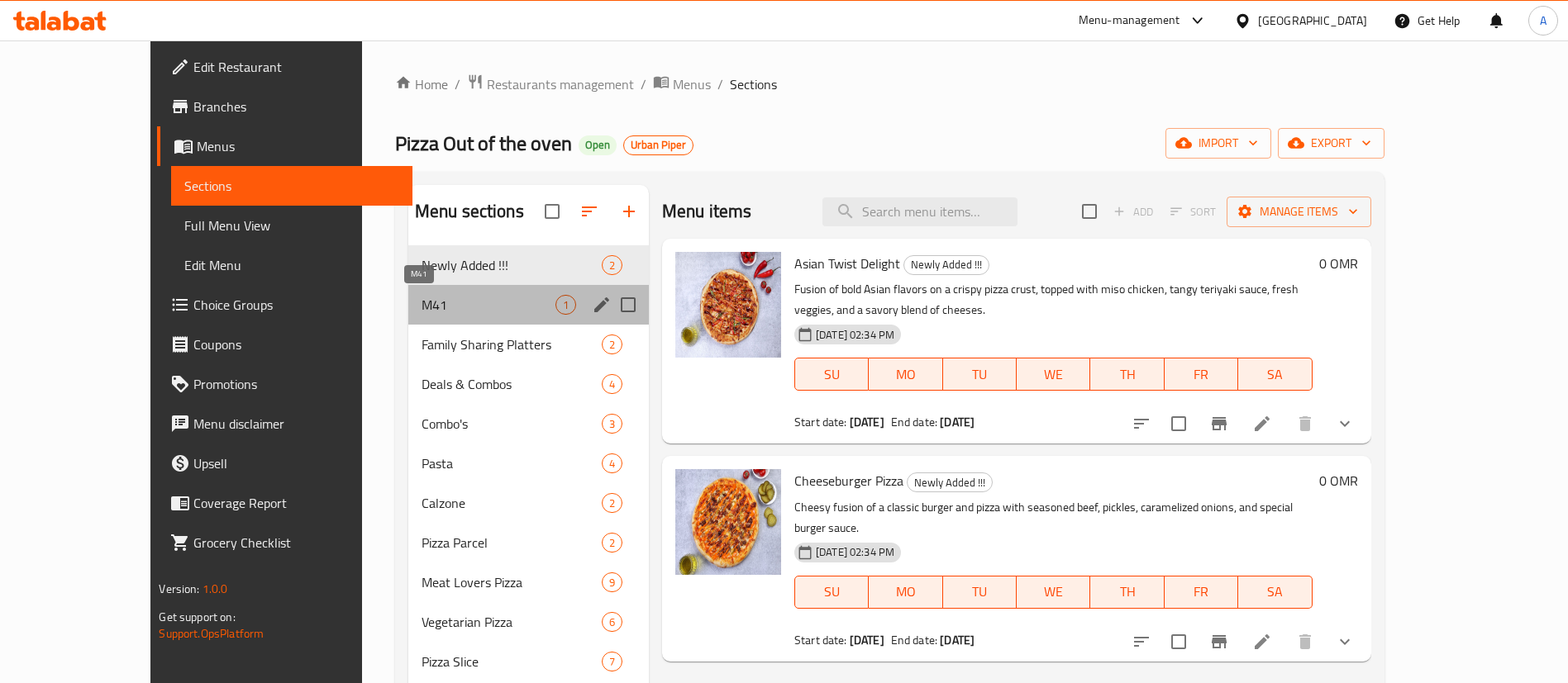
drag, startPoint x: 440, startPoint y: 306, endPoint x: 551, endPoint y: 315, distance: 111.4
click at [440, 306] on span "M41" at bounding box center [488, 305] width 134 height 20
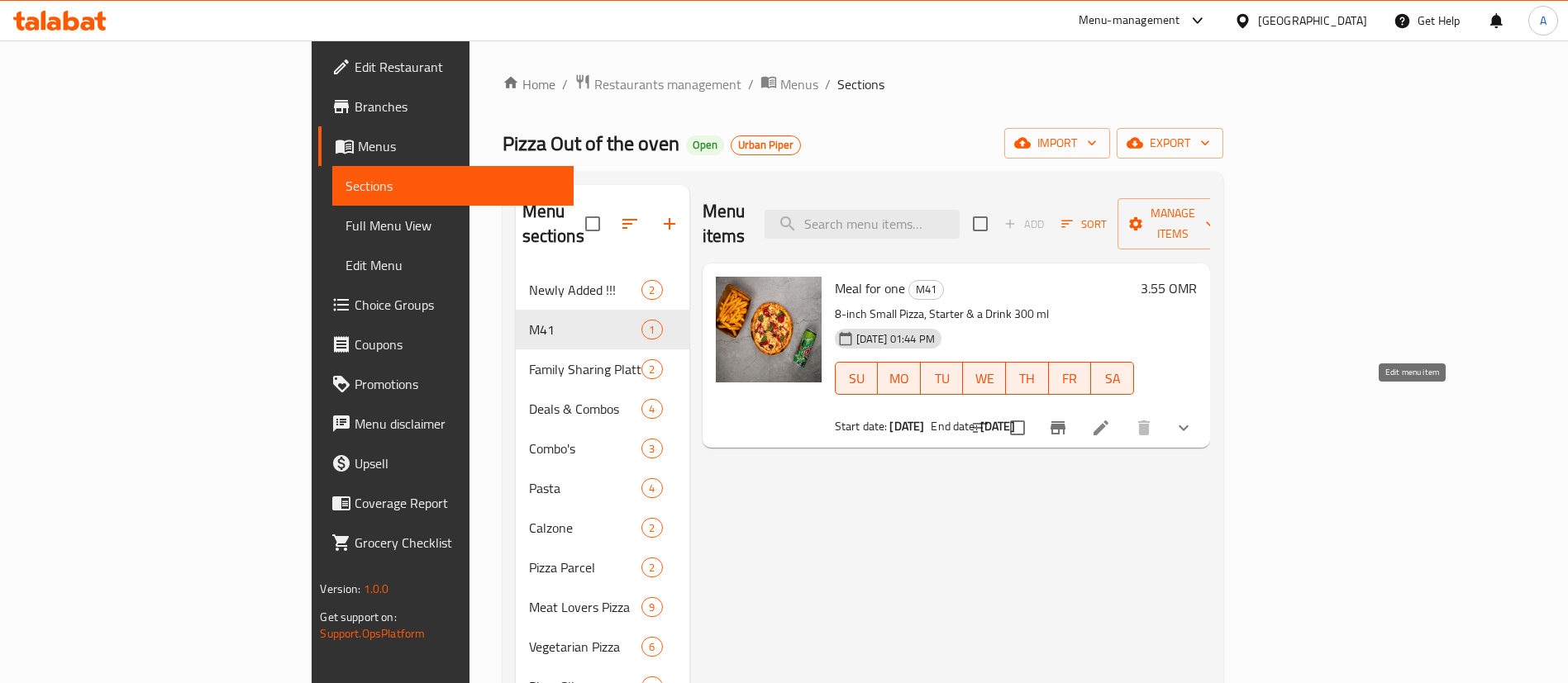
click at [1108, 420] on icon at bounding box center [1101, 427] width 15 height 15
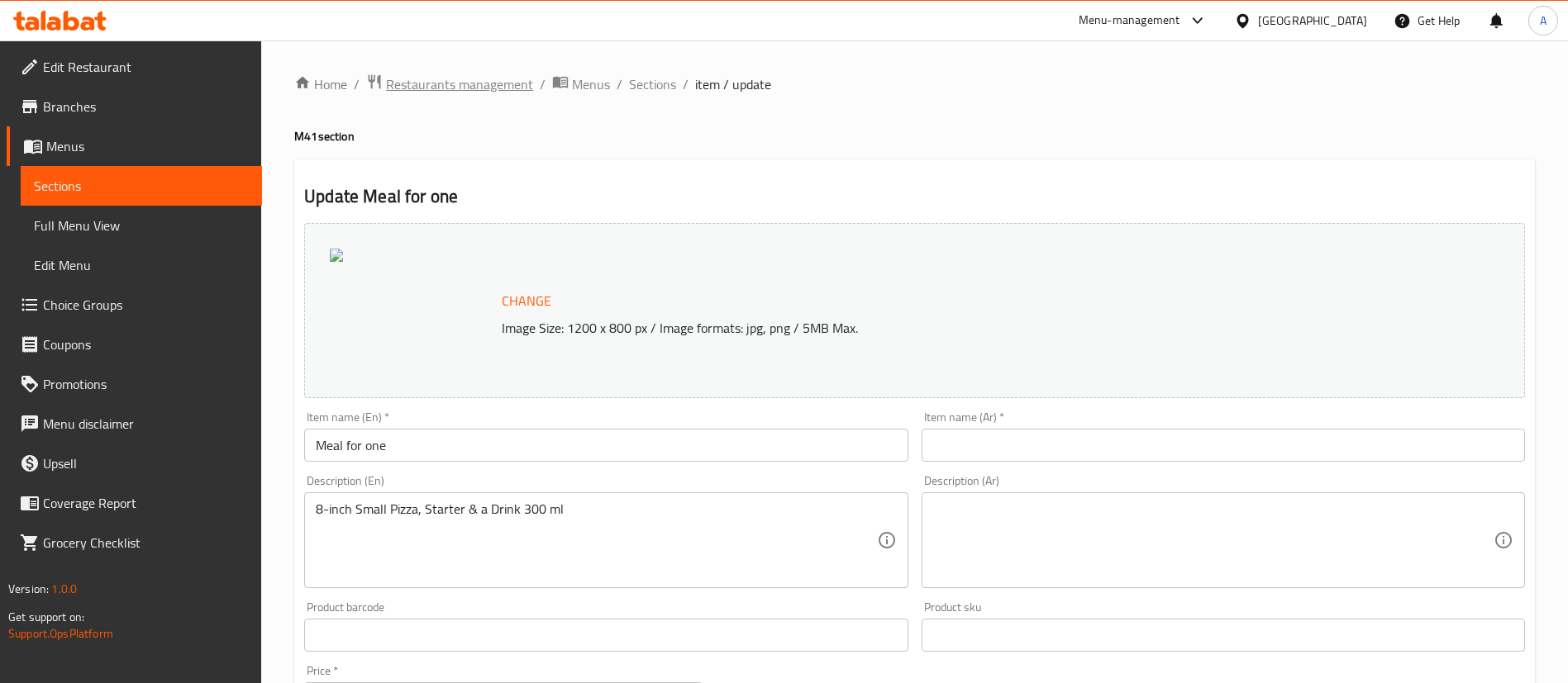
click at [412, 74] on span "Restaurants management" at bounding box center [460, 84] width 147 height 20
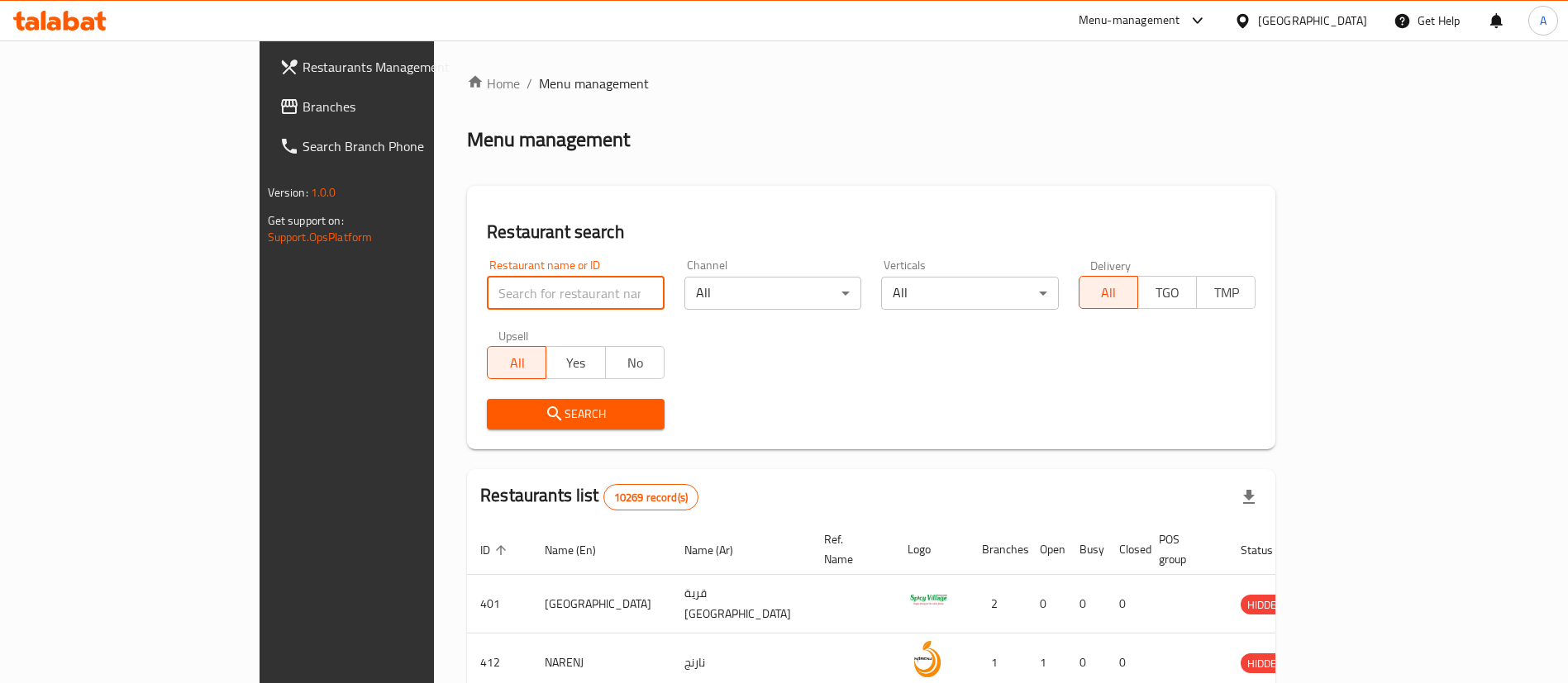
click at [487, 291] on input "search" at bounding box center [576, 293] width 178 height 33
type input "THE PIZZA SLICE"
click button "Search" at bounding box center [576, 414] width 178 height 30
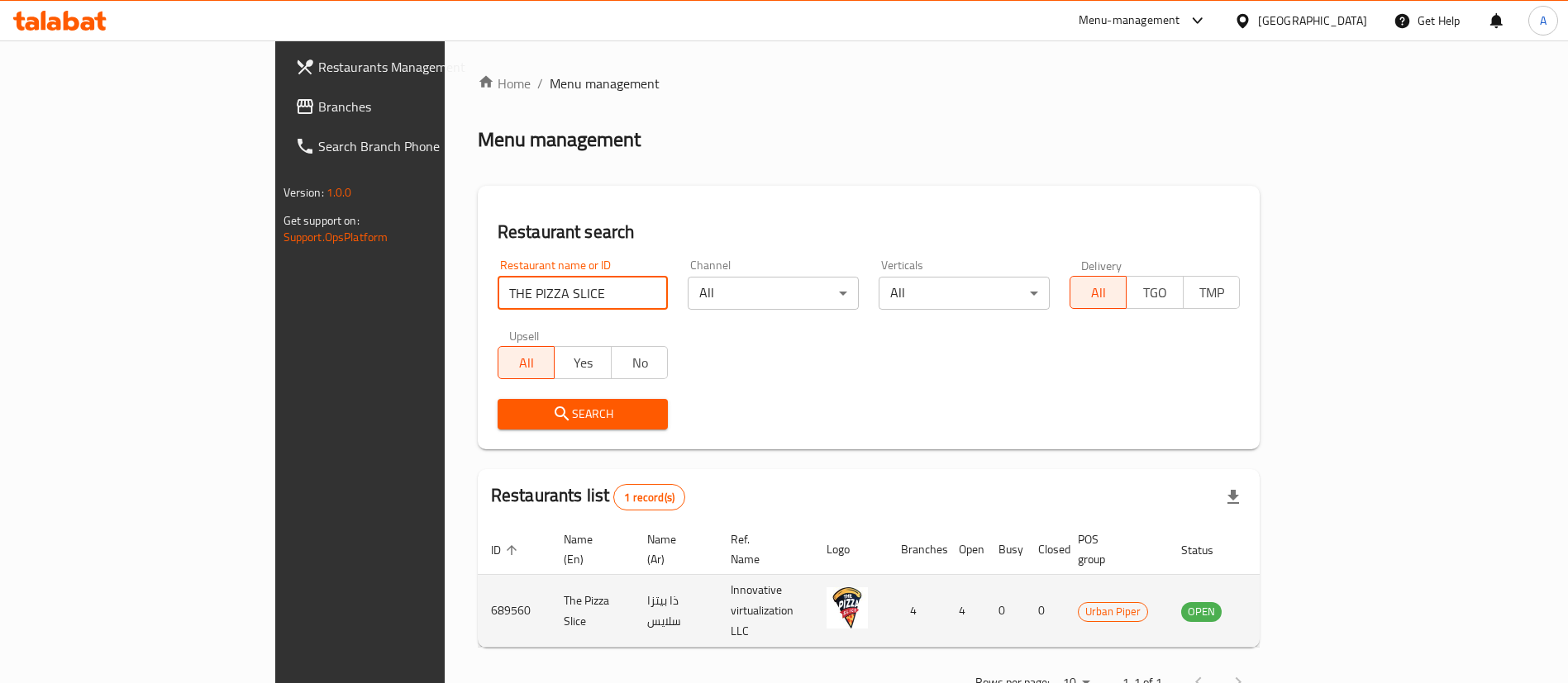
click at [551, 585] on td "The Pizza Slice" at bounding box center [592, 612] width 83 height 73
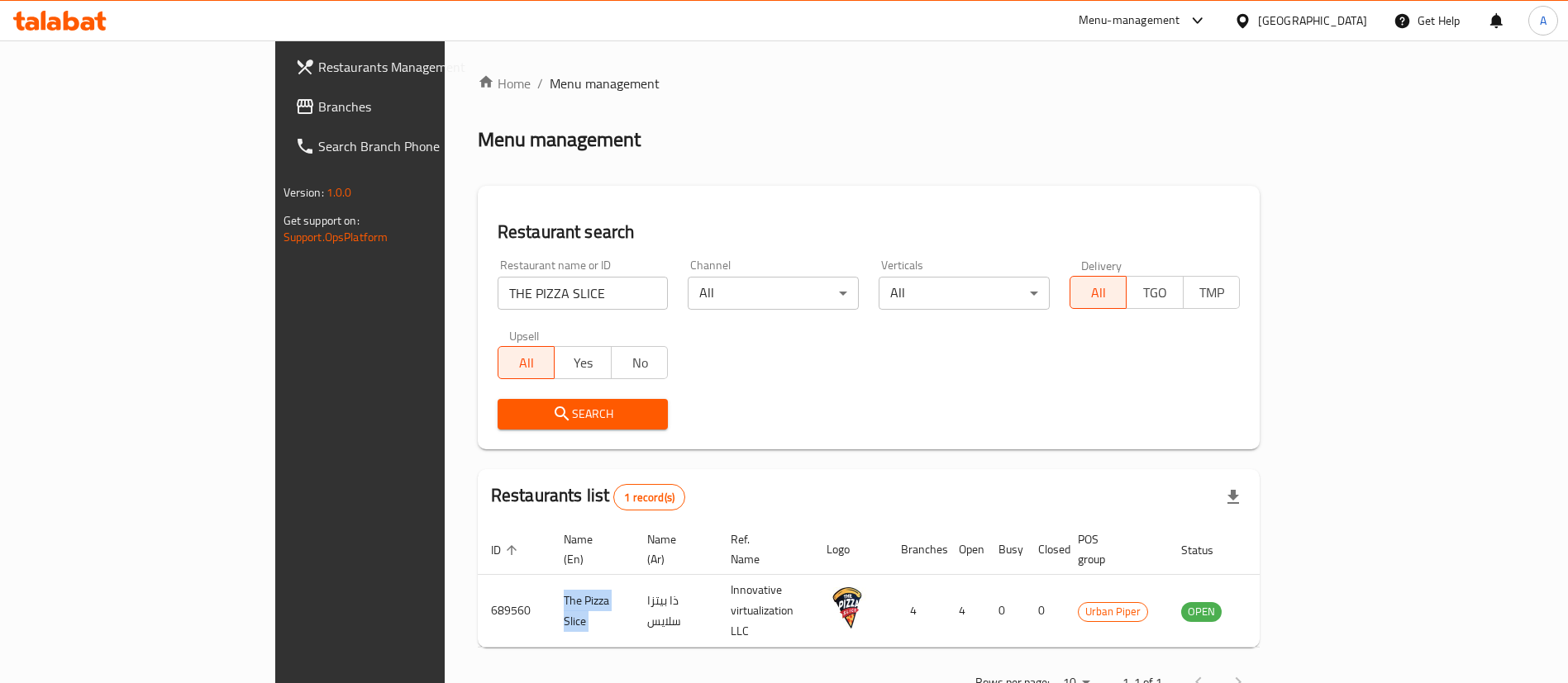
copy td "The Pizza Slice"
click at [1181, 26] on div "Menu-management" at bounding box center [1129, 21] width 101 height 20
click at [1147, 182] on div "Restaurant-Management" at bounding box center [1118, 183] width 130 height 18
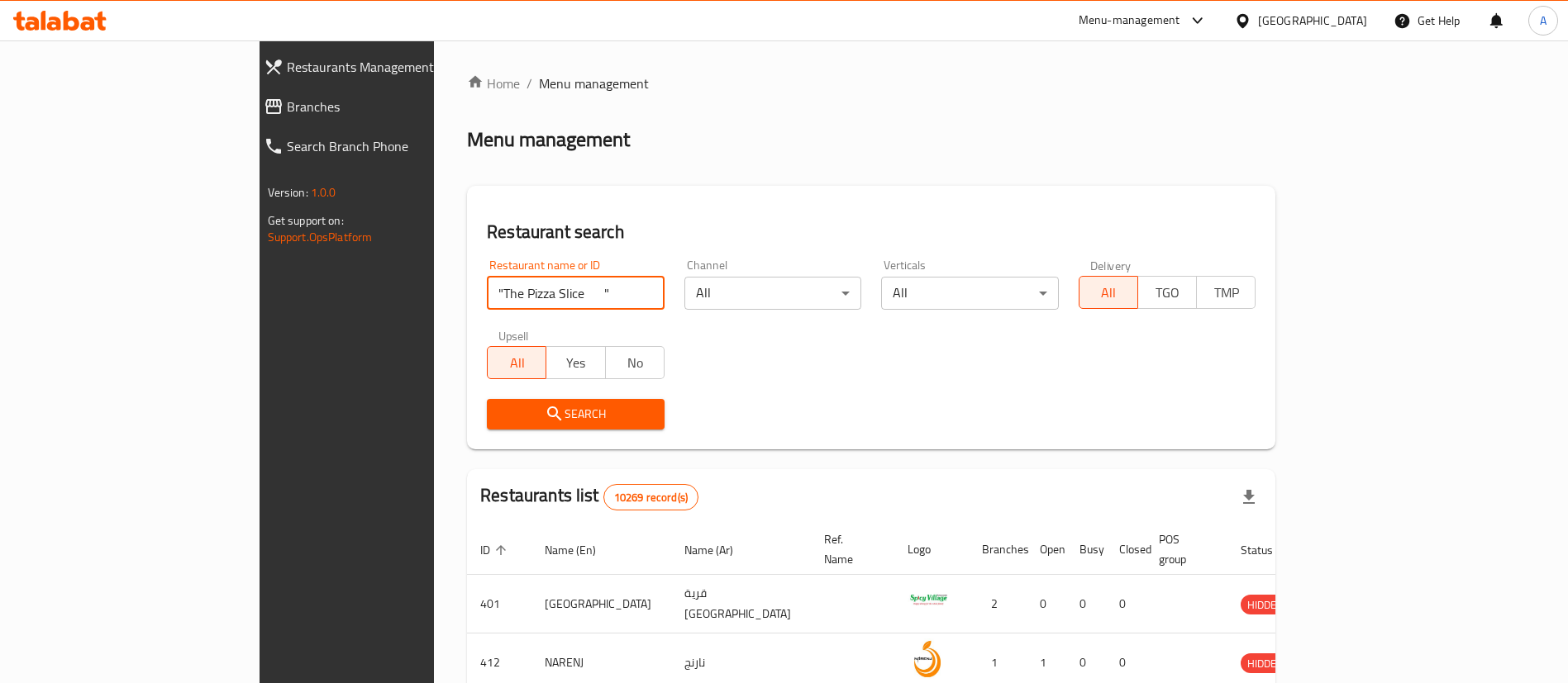
click button "Search" at bounding box center [576, 414] width 178 height 30
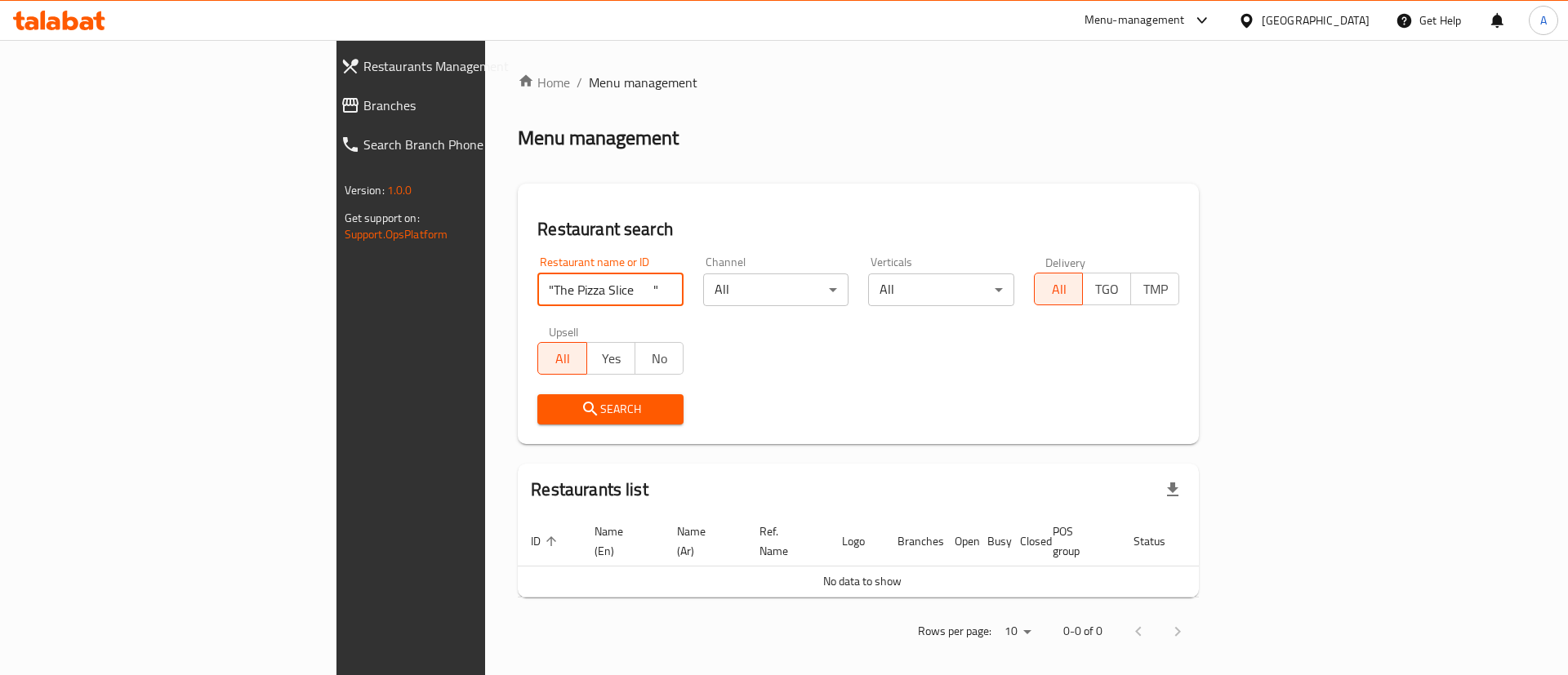
click at [537, 286] on input ""The Pizza Slice "" at bounding box center [610, 290] width 146 height 32
paste input "689560"
type input "689560"
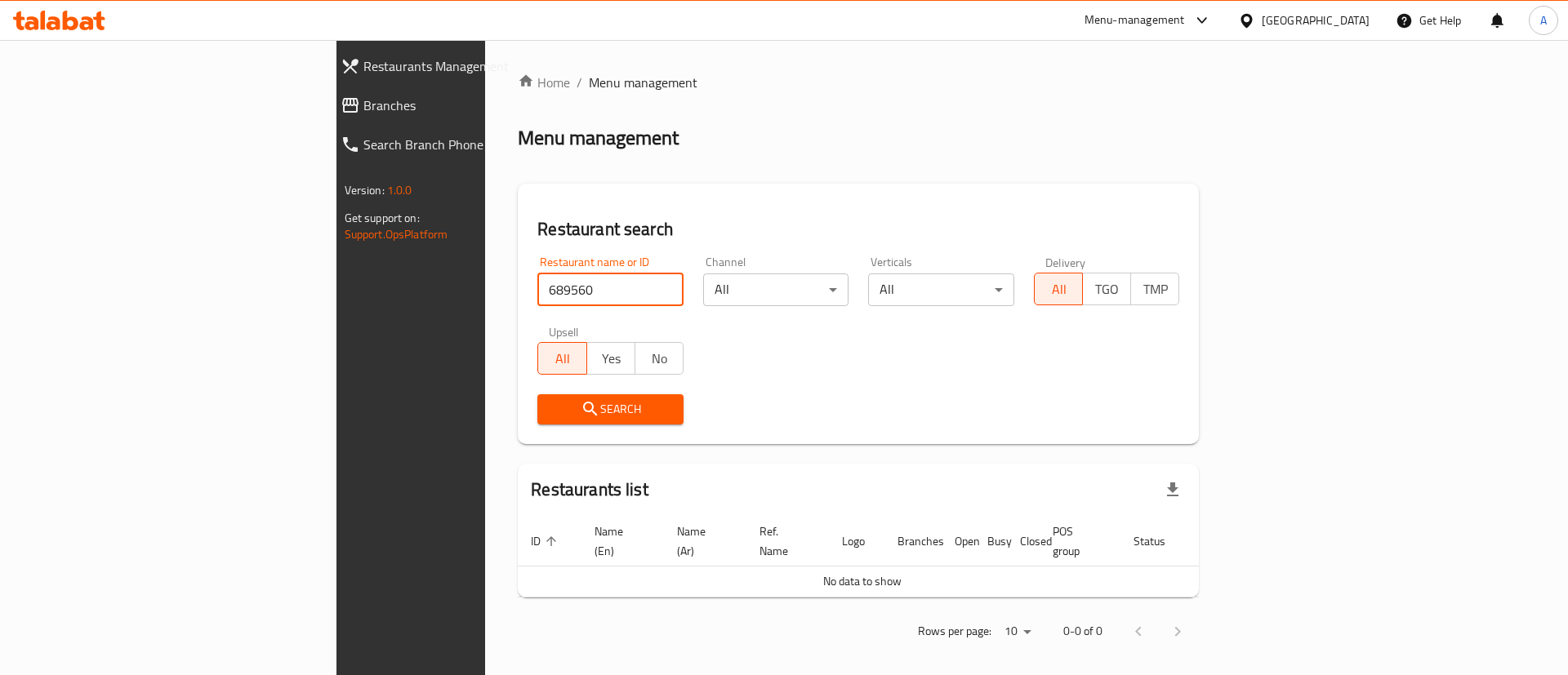
click button "Search" at bounding box center [610, 409] width 146 height 30
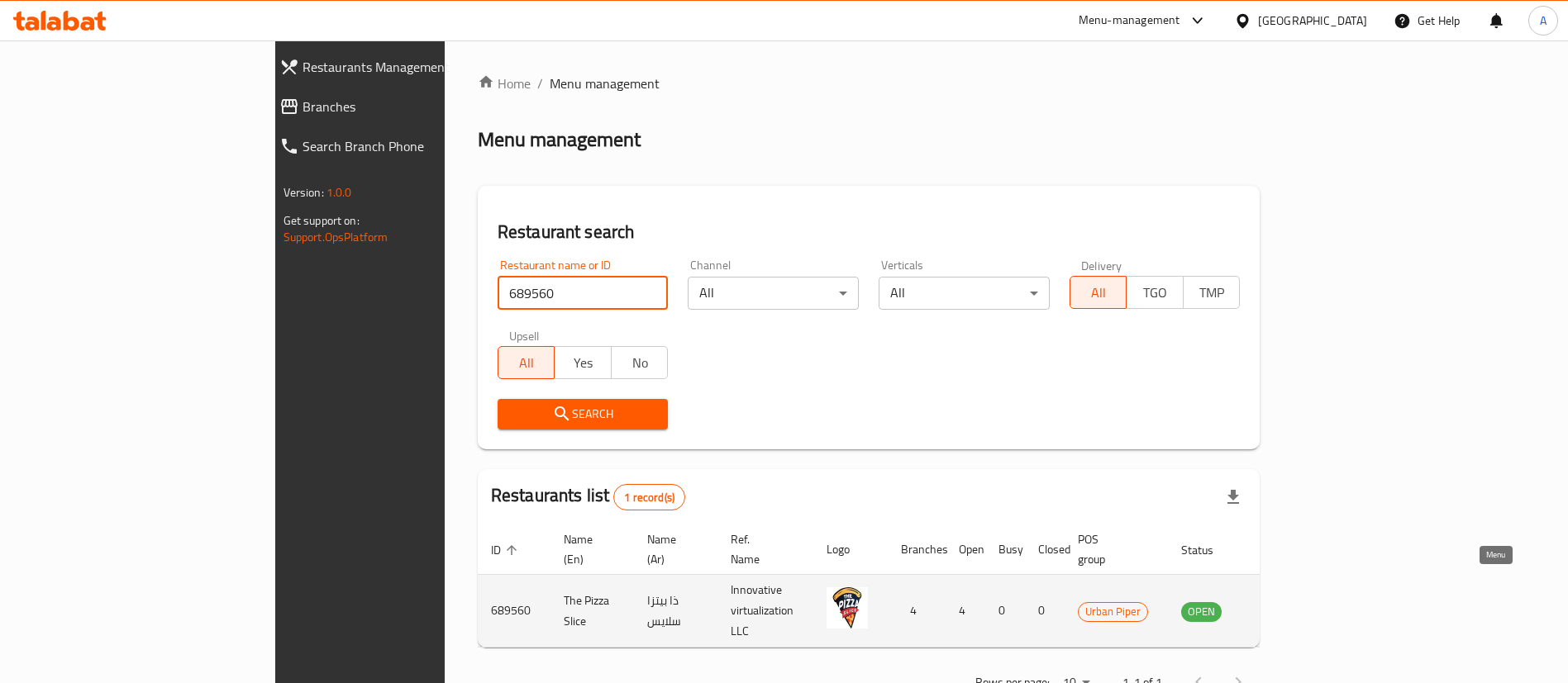
click at [1298, 602] on link "enhanced table" at bounding box center [1283, 612] width 30 height 20
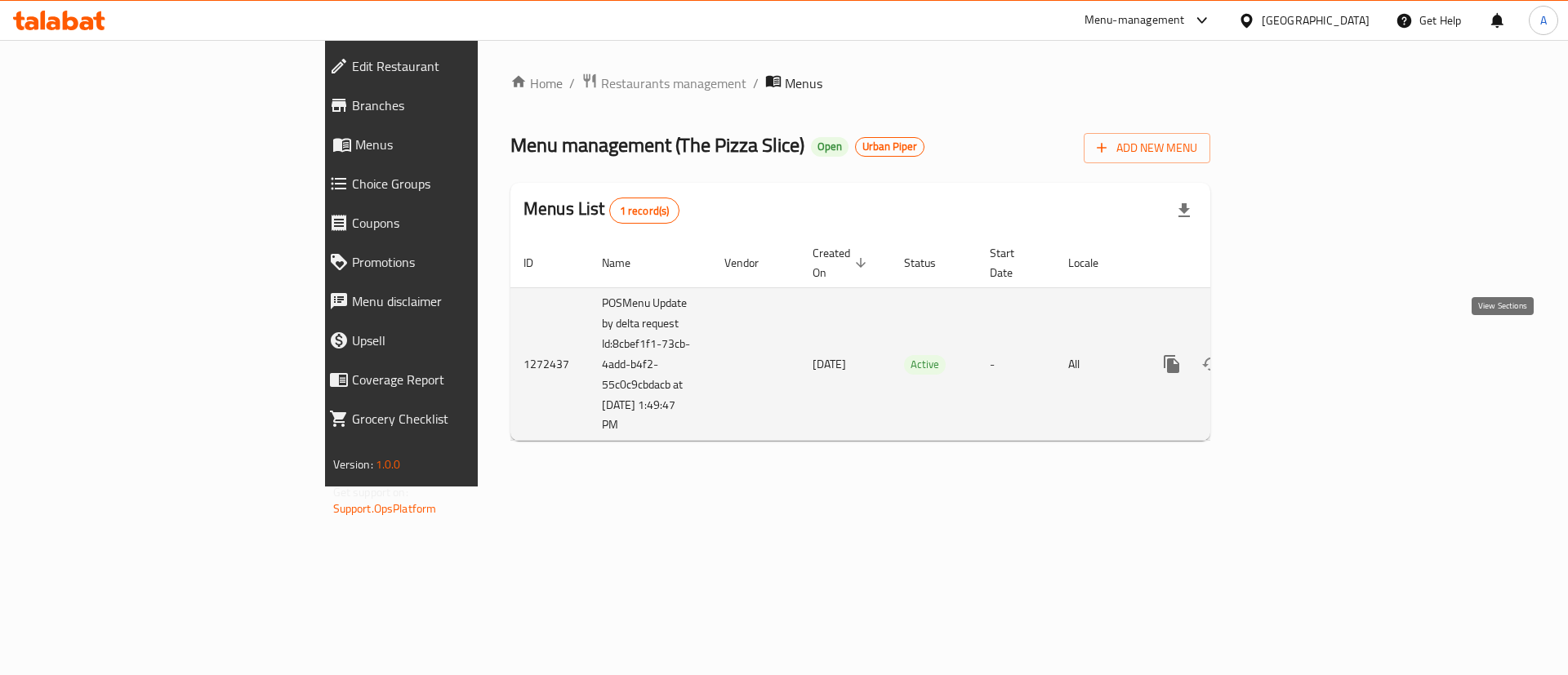
click at [1297, 356] on icon "enhanced table" at bounding box center [1289, 364] width 14 height 14
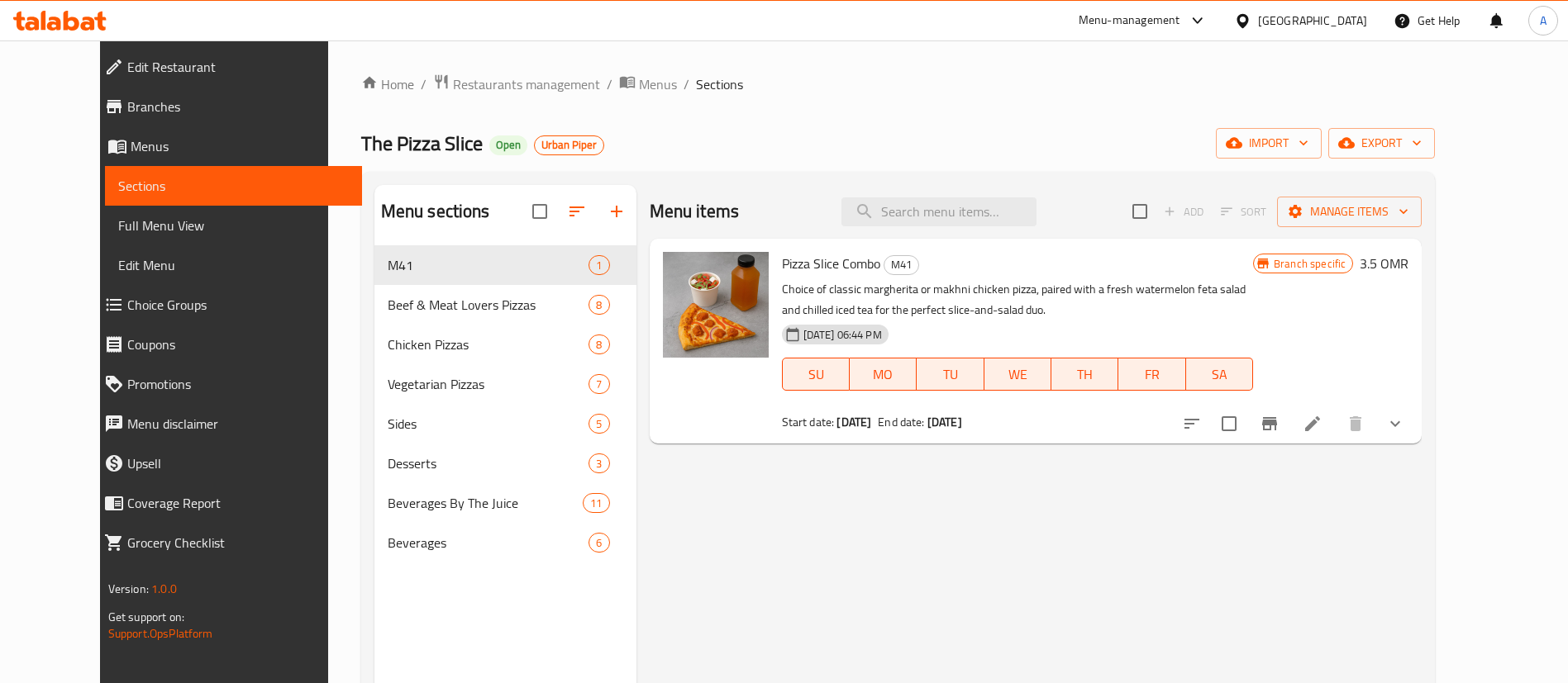
click at [1336, 434] on li at bounding box center [1312, 424] width 47 height 30
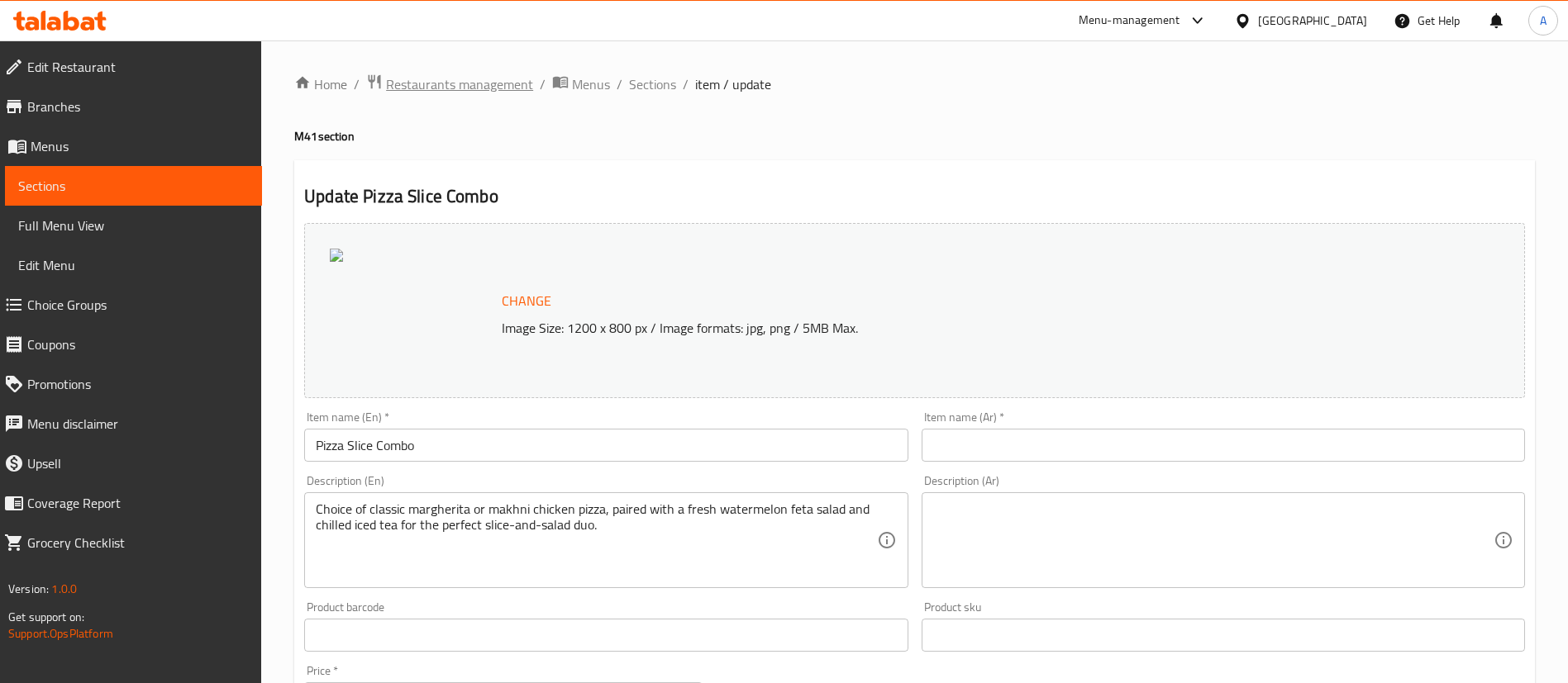
click at [443, 93] on span "Restaurants management" at bounding box center [460, 84] width 147 height 20
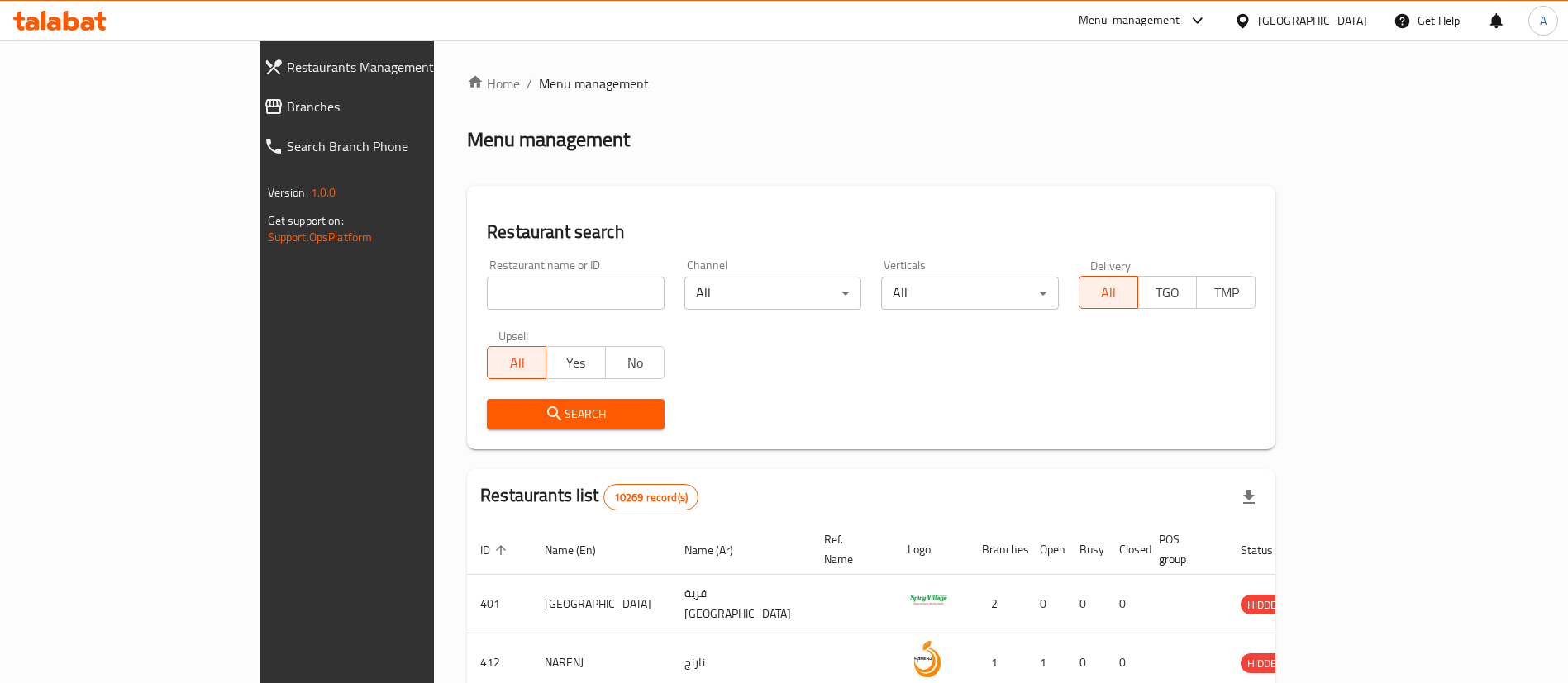
click at [487, 303] on input "search" at bounding box center [576, 293] width 178 height 33
paste input "689545"
type input "689545"
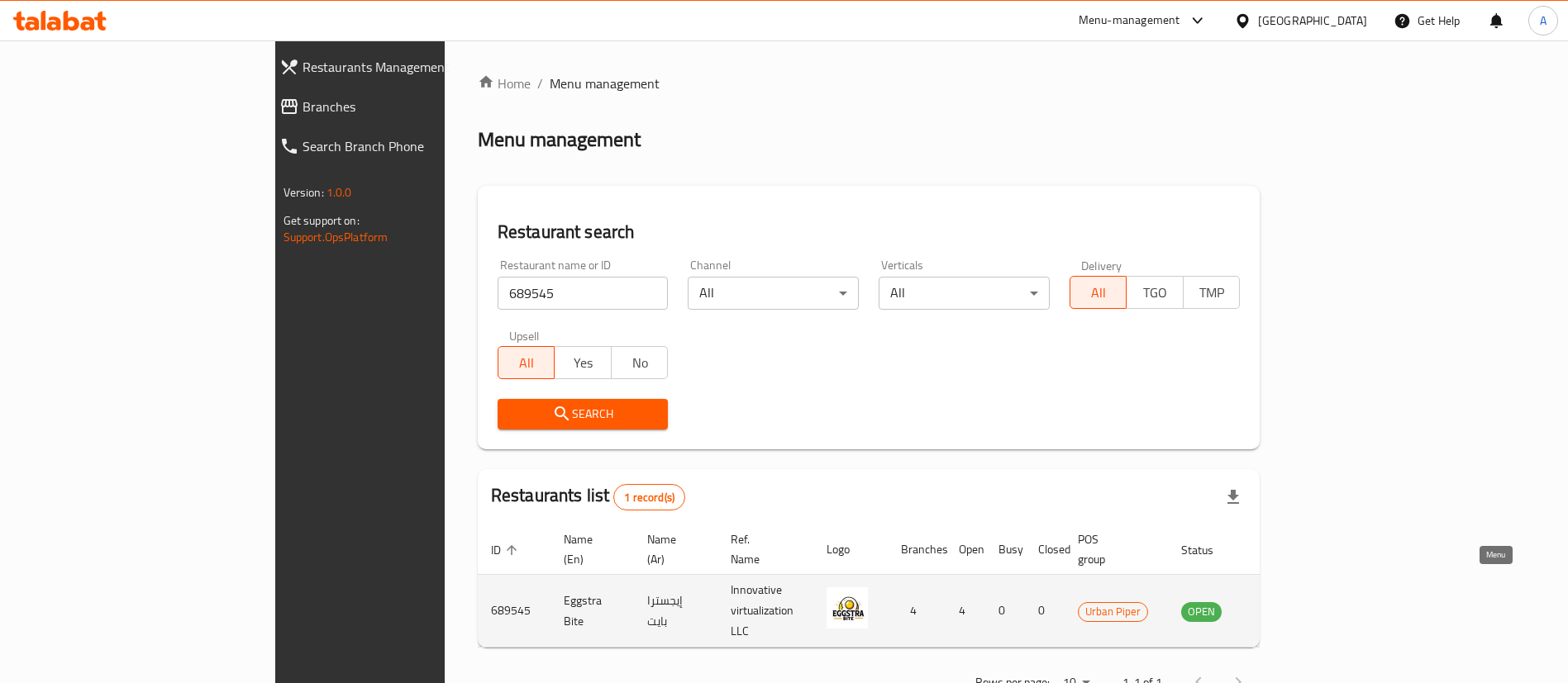
click at [1285, 609] on icon "enhanced table" at bounding box center [1282, 612] width 5 height 6
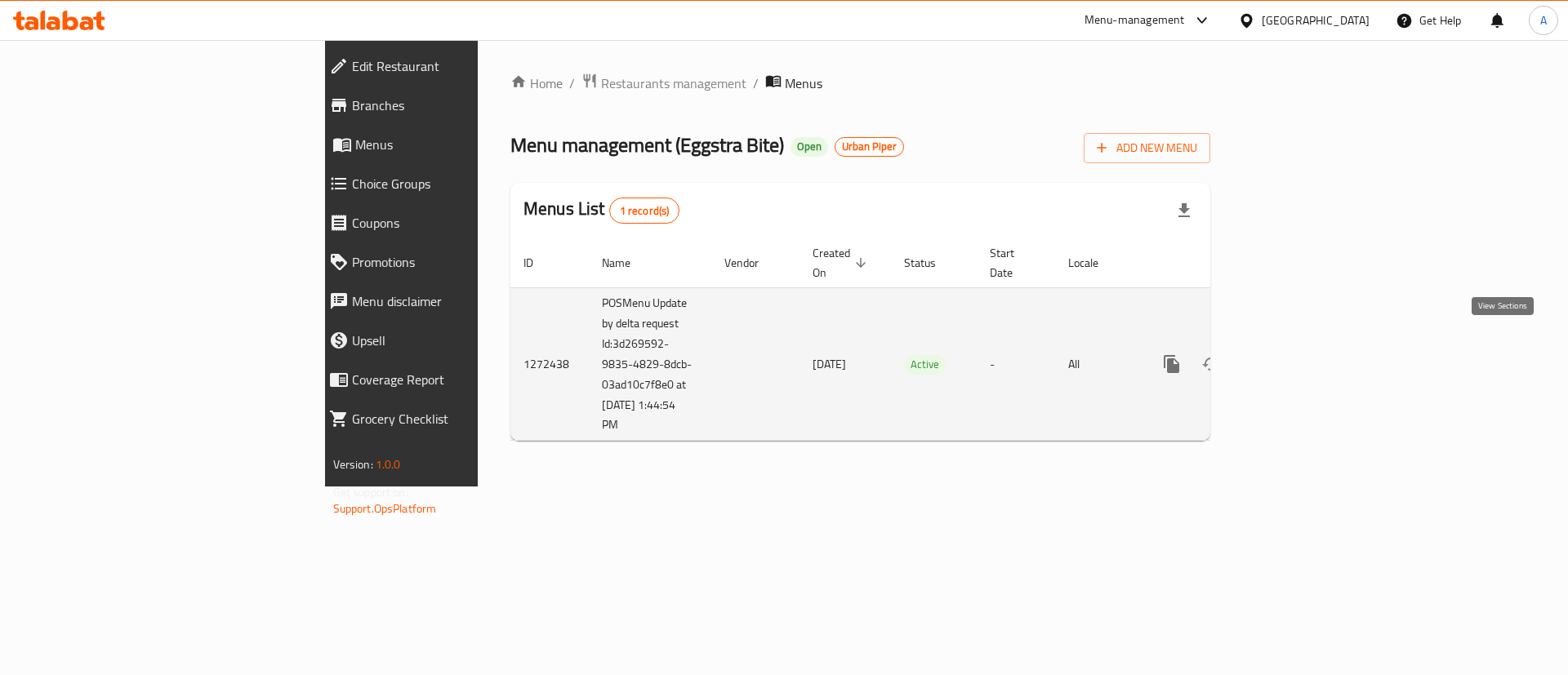
click at [1299, 355] on icon "enhanced table" at bounding box center [1290, 365] width 20 height 20
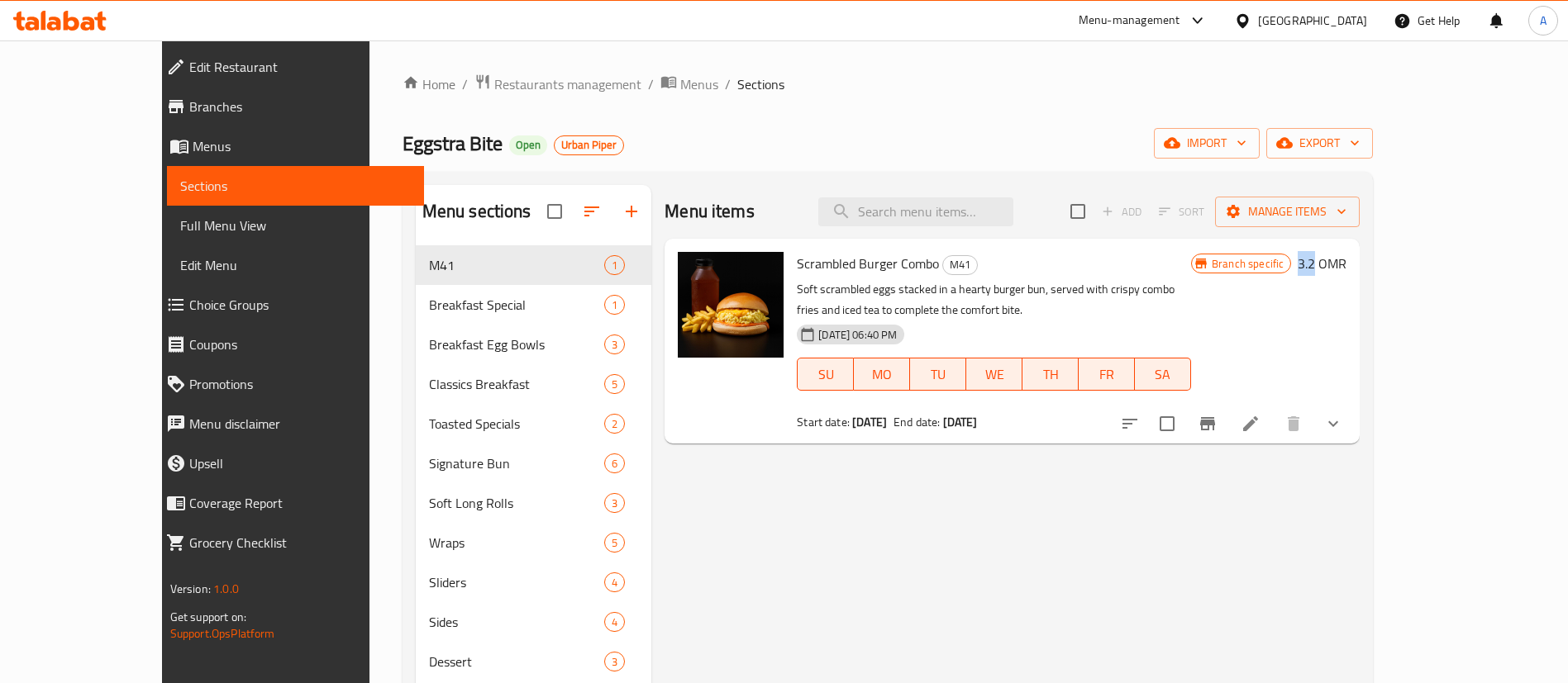
drag, startPoint x: 1460, startPoint y: 265, endPoint x: 1478, endPoint y: 265, distance: 18.0
click at [1347, 265] on h6 "3.2 OMR" at bounding box center [1321, 263] width 48 height 23
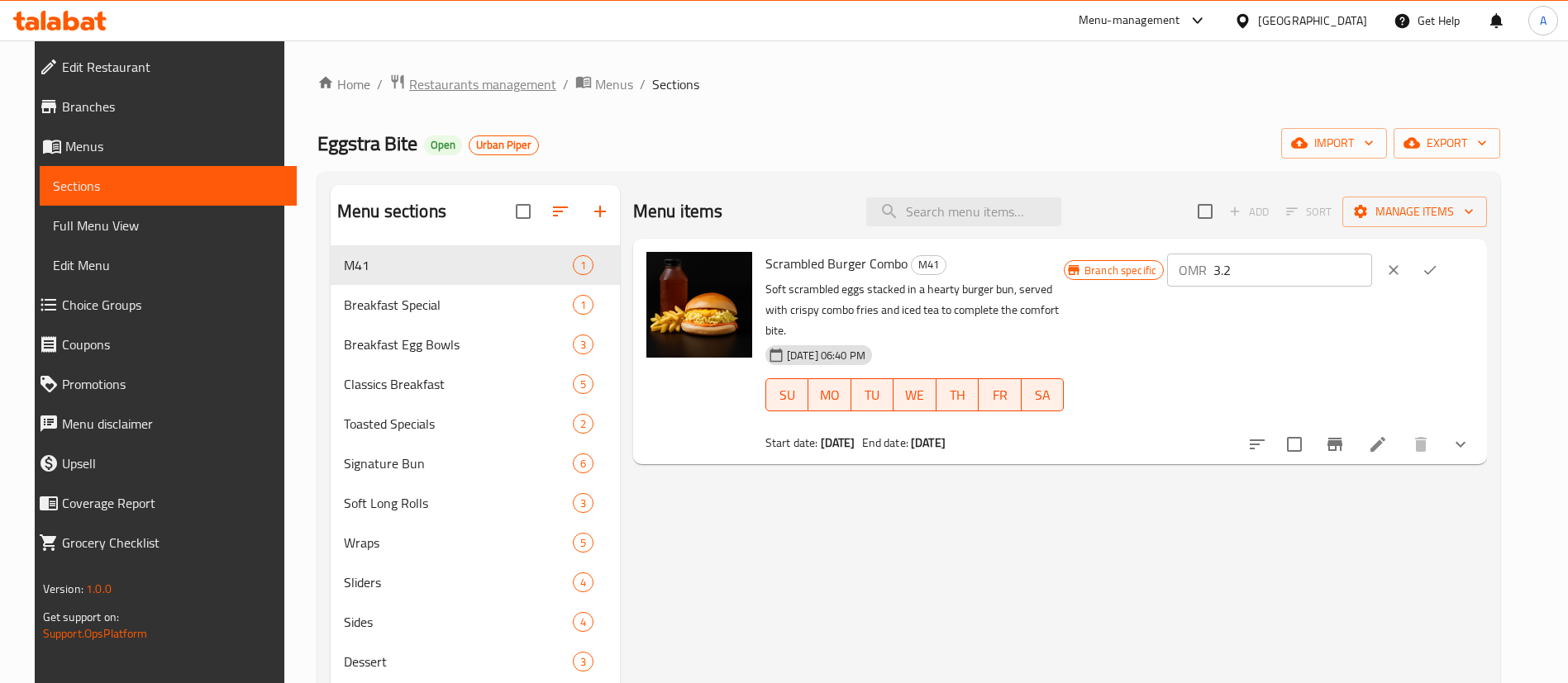
click at [461, 86] on span "Restaurants management" at bounding box center [482, 84] width 147 height 20
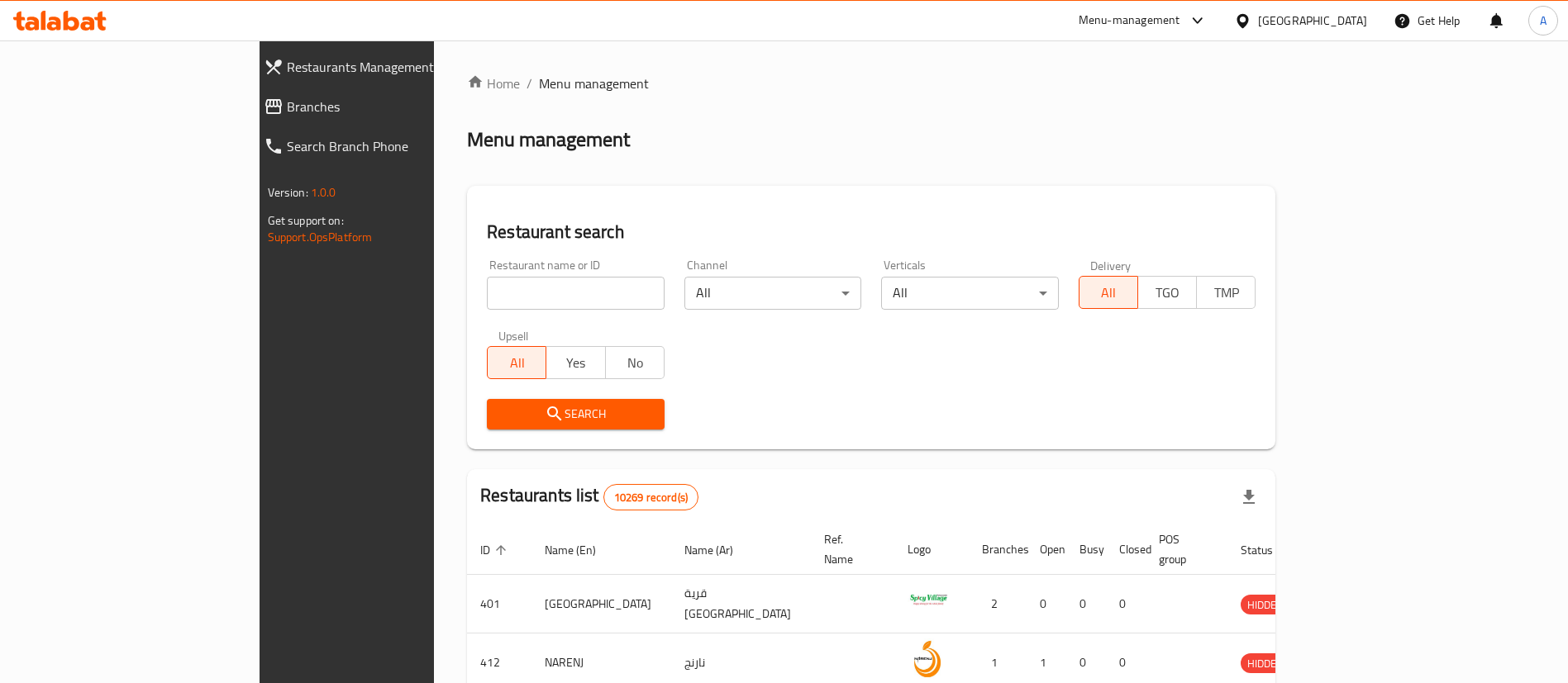
click at [482, 320] on div "Upsell All Yes No" at bounding box center [576, 354] width 197 height 69
click at [487, 309] on input "search" at bounding box center [576, 293] width 178 height 33
paste input "640521"
type input "640521"
click button "Search" at bounding box center [576, 414] width 178 height 30
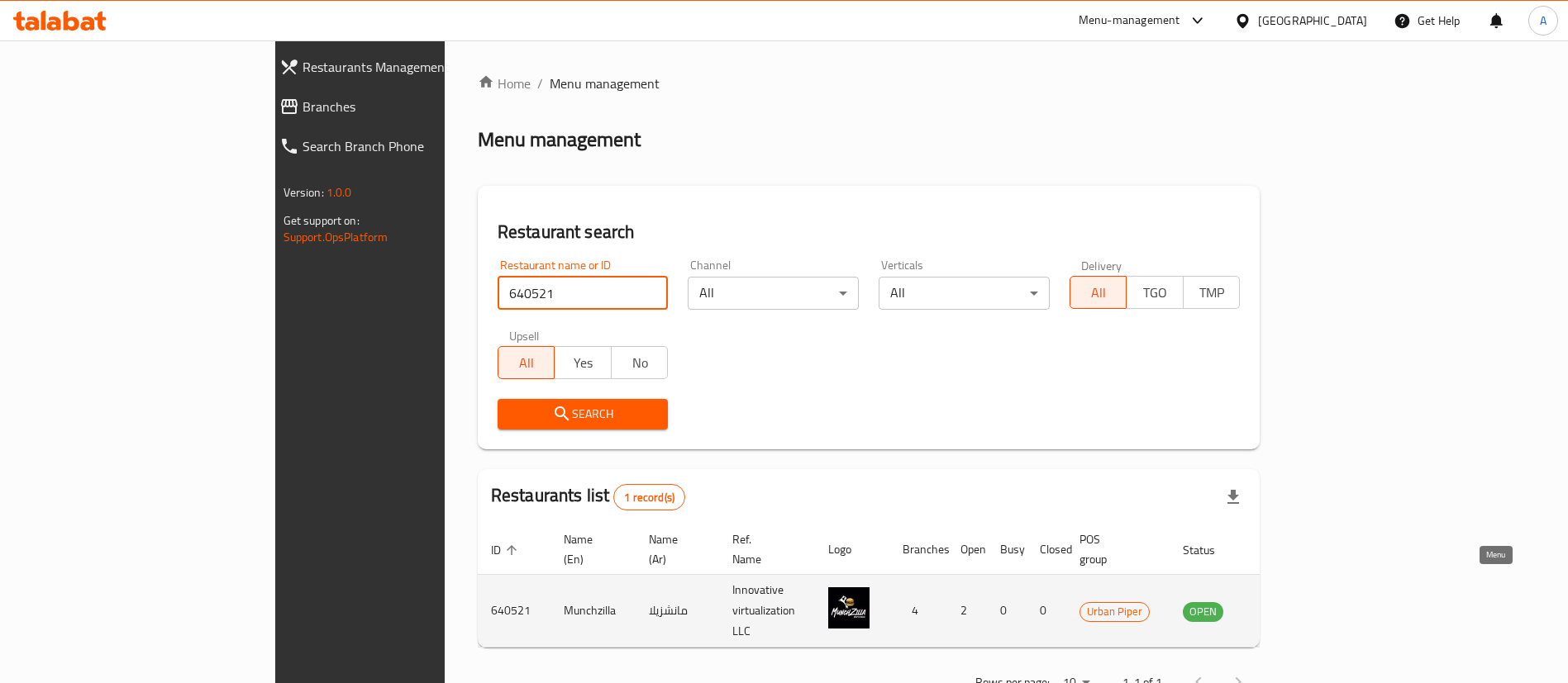
click at [1287, 609] on icon "enhanced table" at bounding box center [1283, 612] width 5 height 6
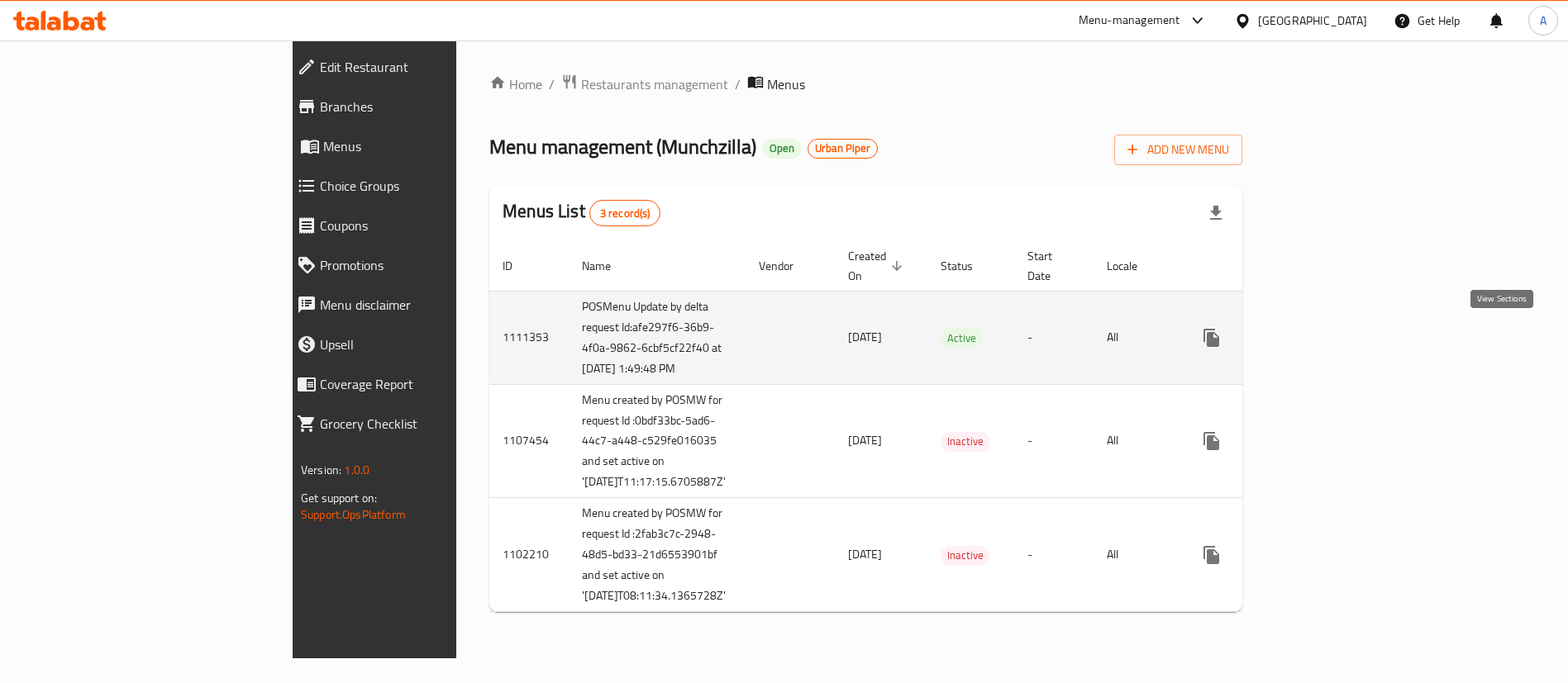
click at [1340, 339] on icon "enhanced table" at bounding box center [1331, 338] width 20 height 20
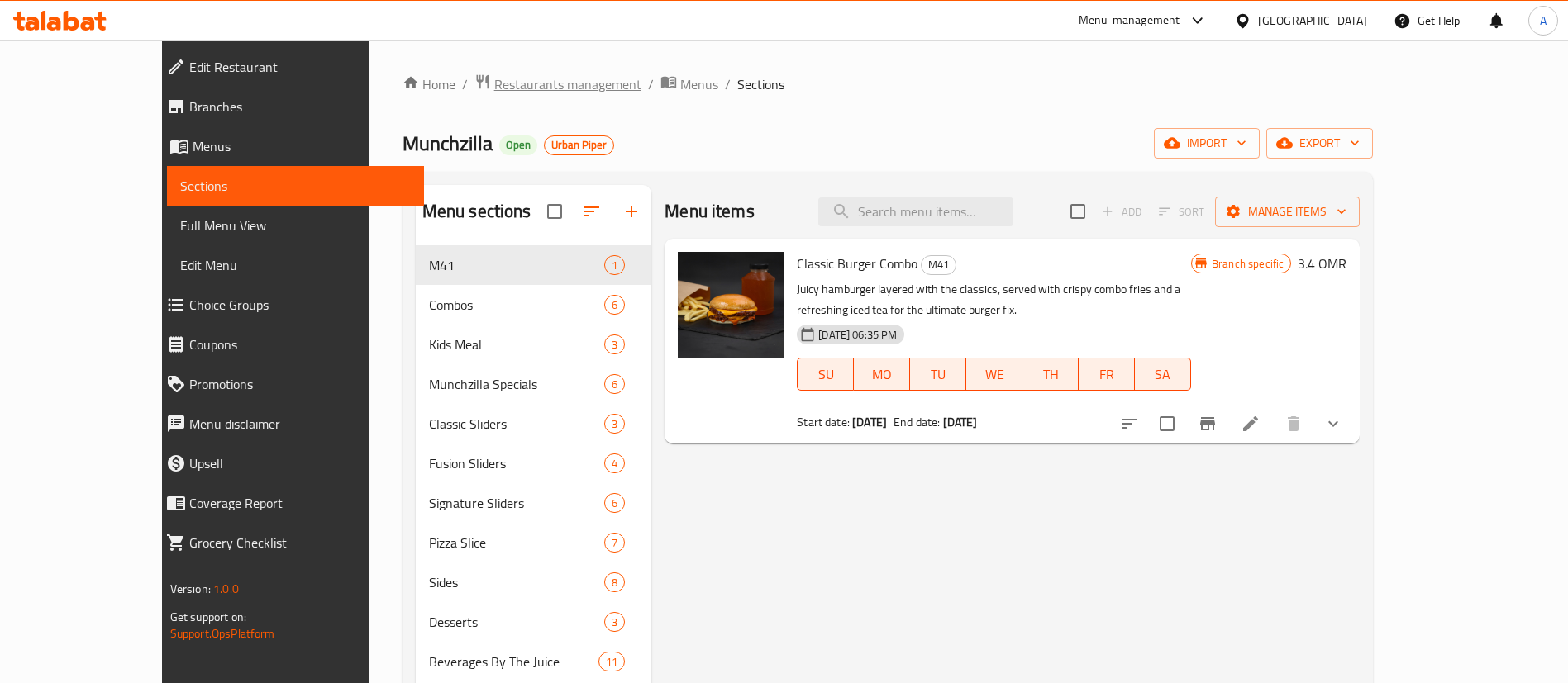
click at [494, 90] on span "Restaurants management" at bounding box center [567, 84] width 147 height 20
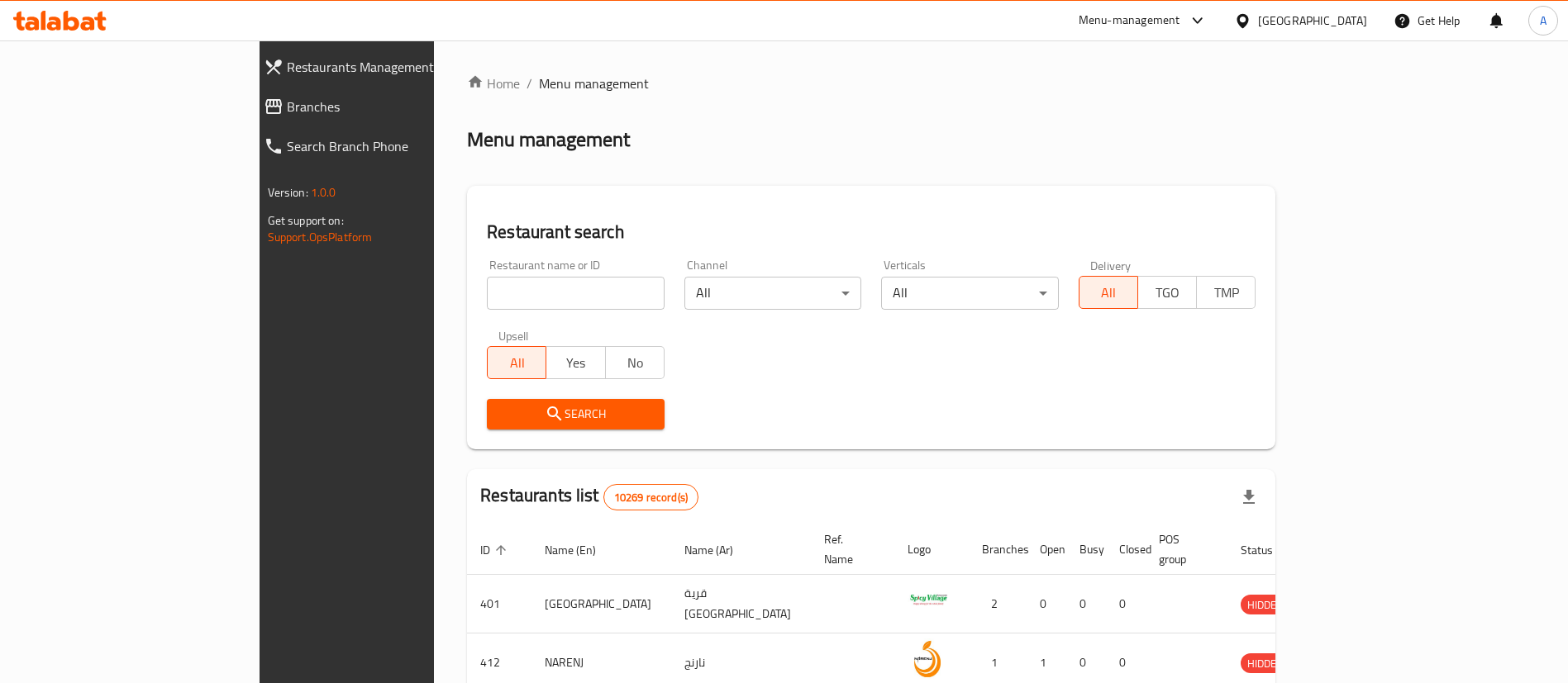
click at [507, 289] on input "search" at bounding box center [576, 293] width 178 height 33
paste input "642893"
type input "642893"
click button "Search" at bounding box center [576, 414] width 178 height 30
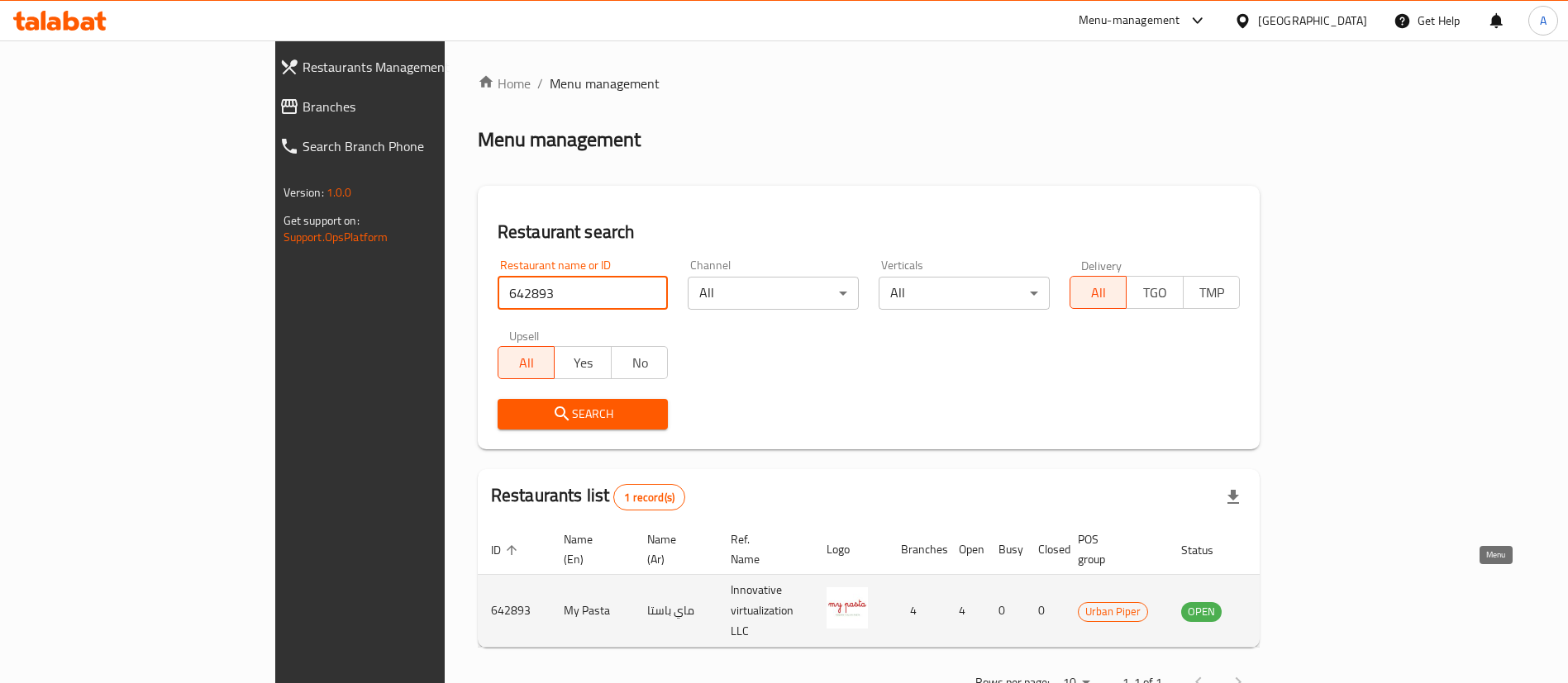
click at [1288, 602] on icon "enhanced table" at bounding box center [1278, 612] width 20 height 20
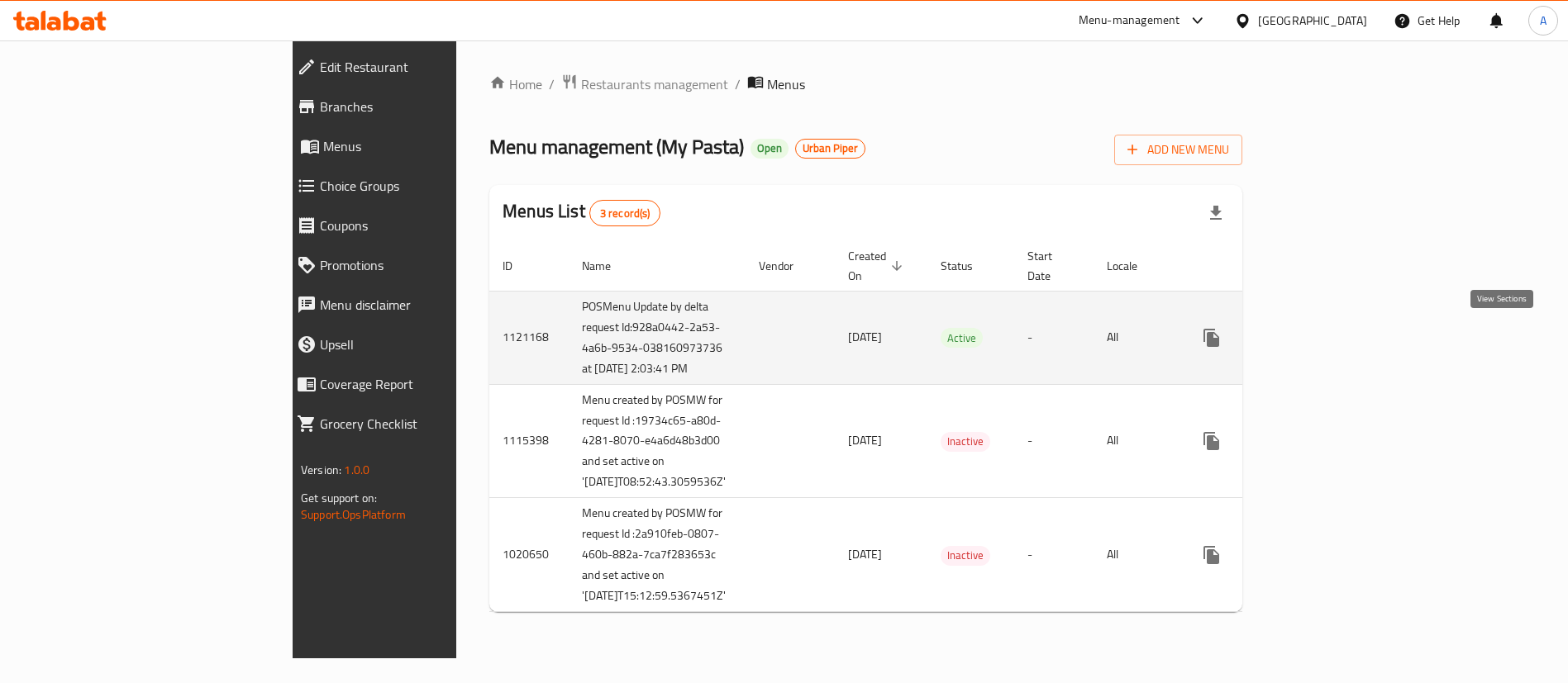
click at [1339, 341] on icon "enhanced table" at bounding box center [1330, 338] width 15 height 15
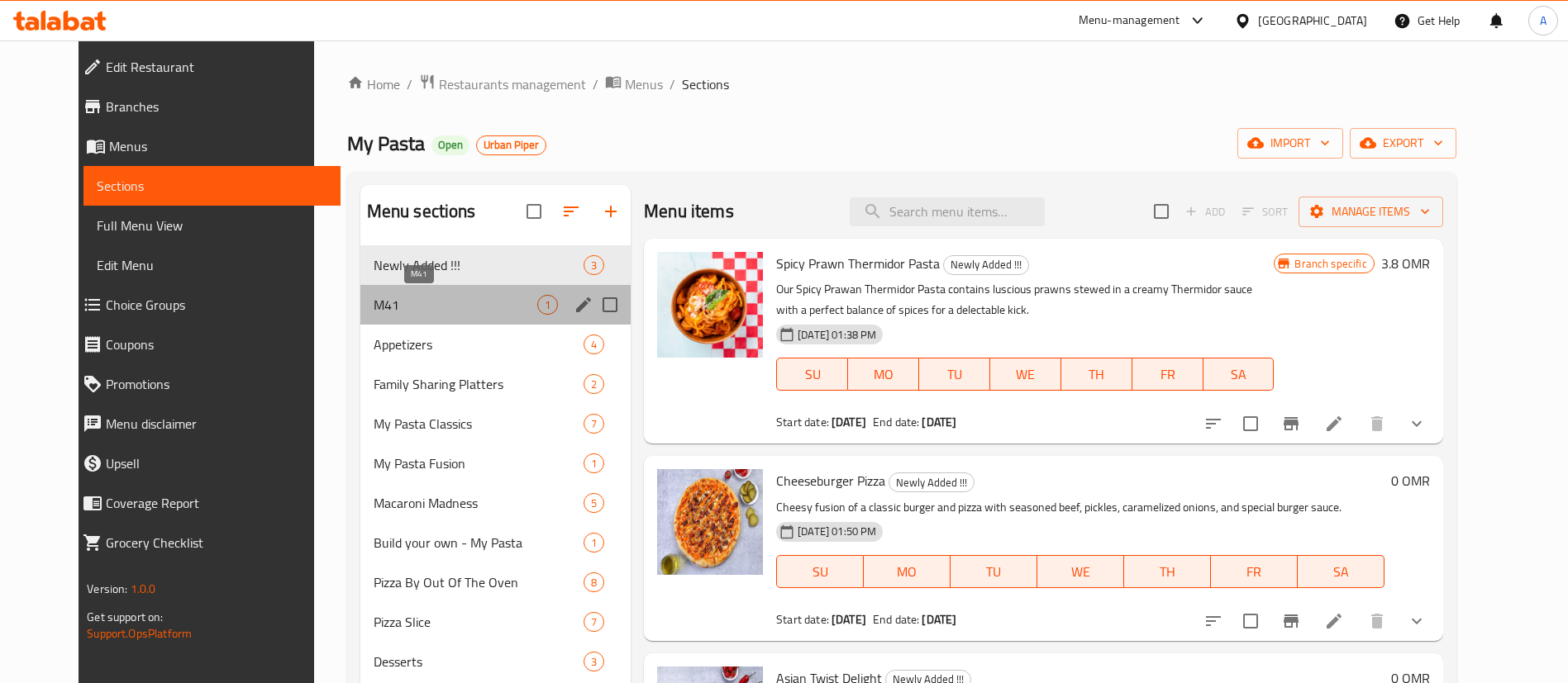
click at [451, 301] on span "M41" at bounding box center [455, 305] width 164 height 20
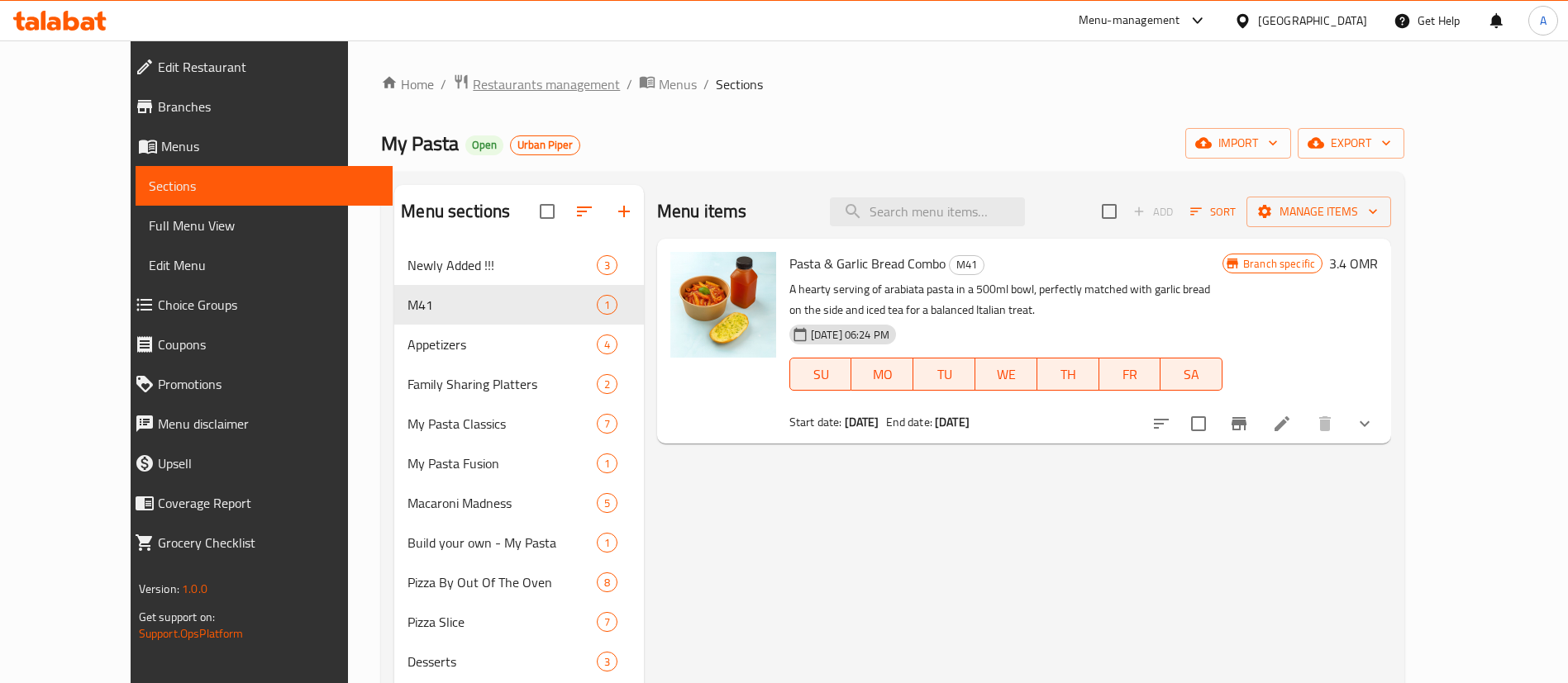
click at [482, 74] on span "Restaurants management" at bounding box center [546, 84] width 147 height 20
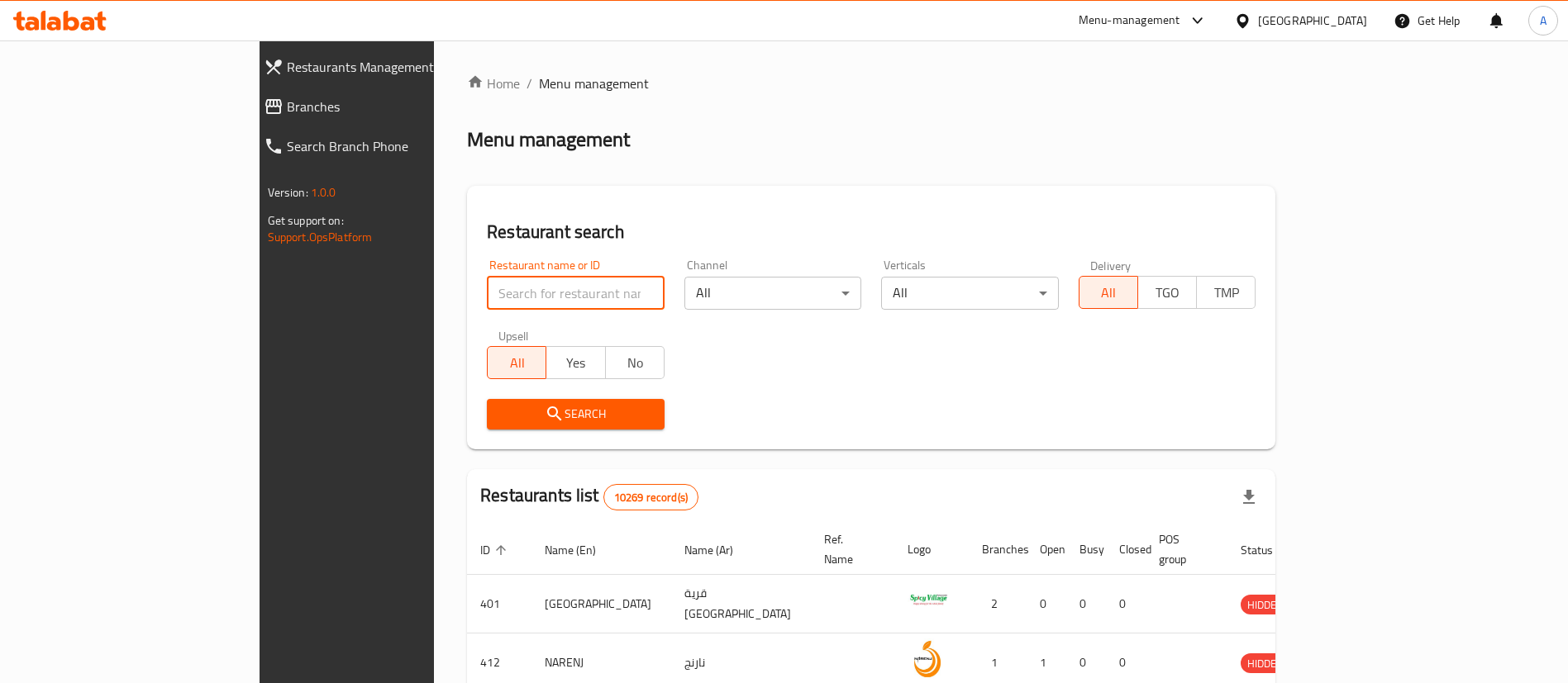
click at [521, 281] on input "search" at bounding box center [576, 293] width 178 height 33
paste input "701298"
type input "701298"
click button "Search" at bounding box center [576, 414] width 178 height 30
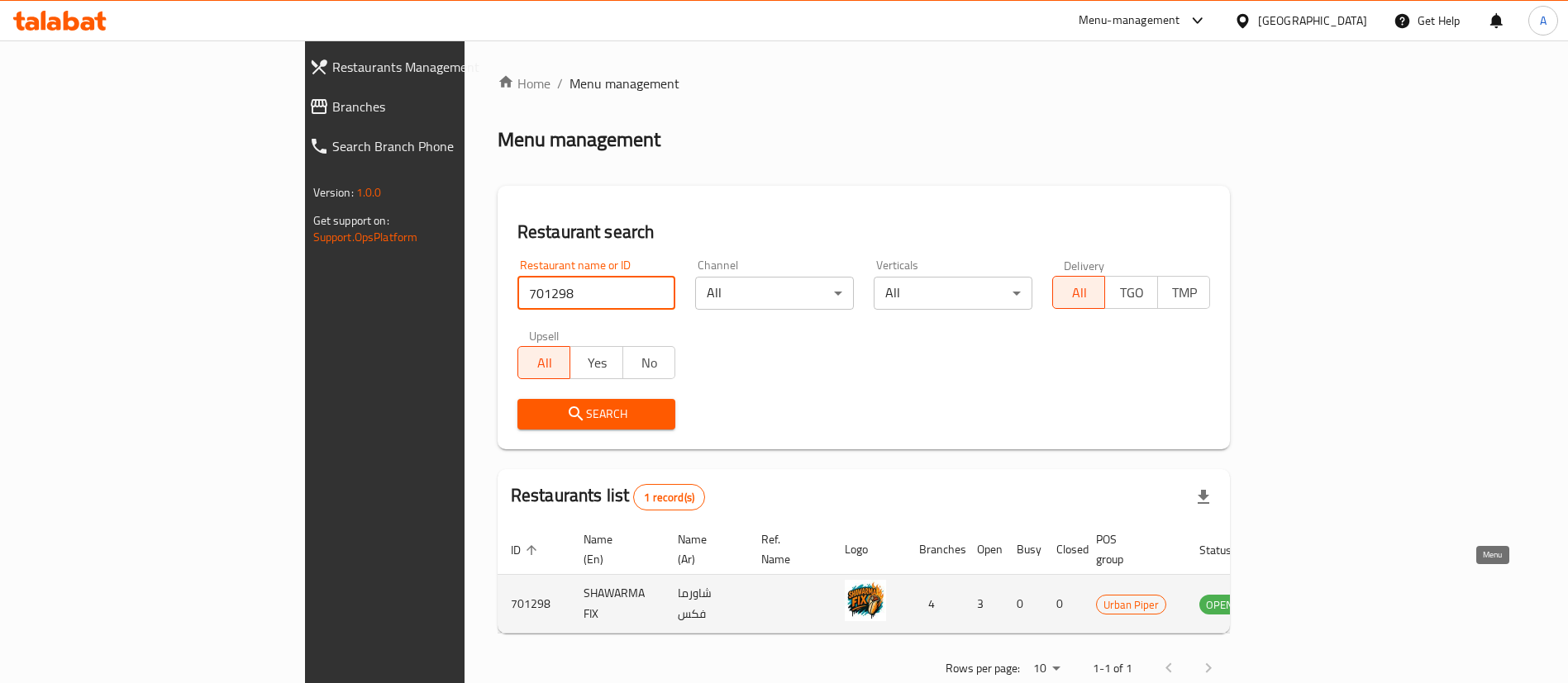
click at [1306, 594] on icon "enhanced table" at bounding box center [1297, 604] width 20 height 20
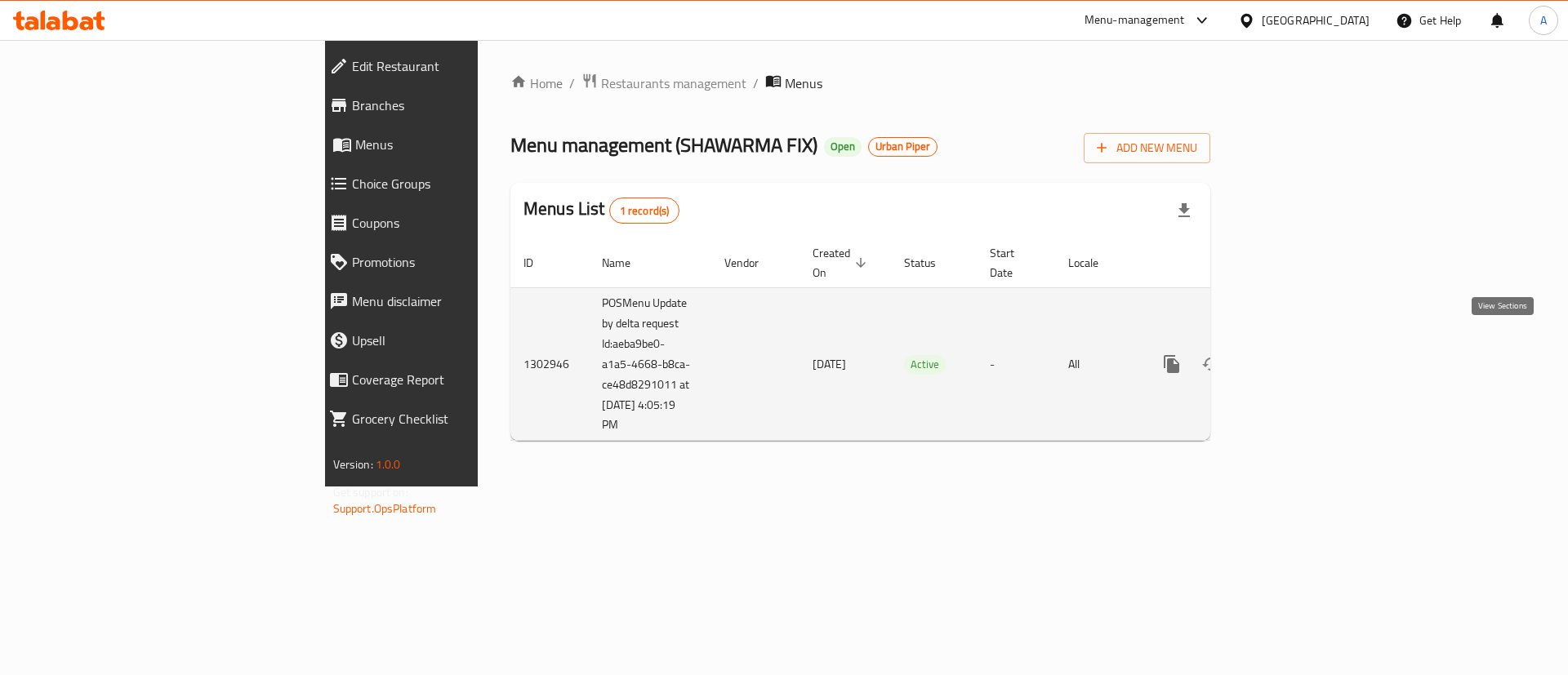
click at [1299, 355] on icon "enhanced table" at bounding box center [1290, 365] width 20 height 20
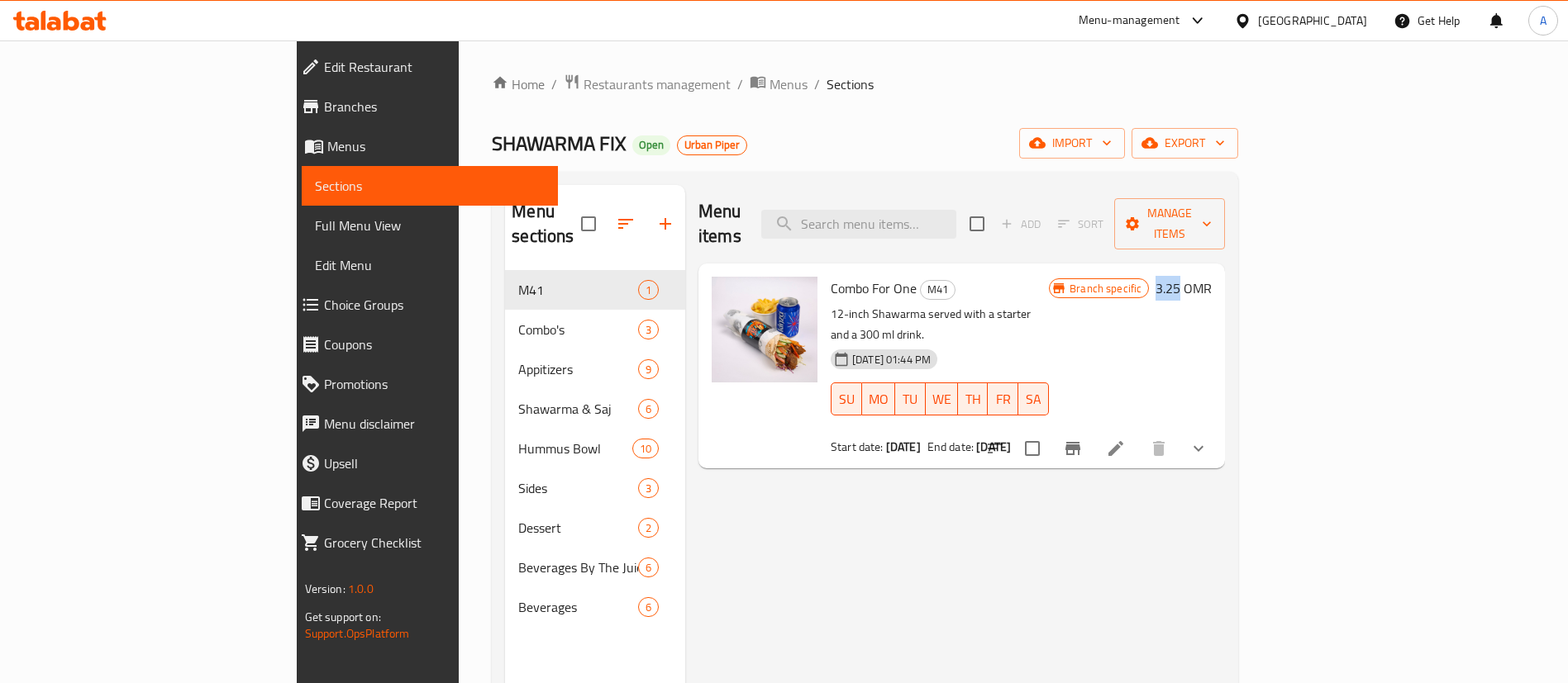
drag, startPoint x: 1454, startPoint y: 263, endPoint x: 1478, endPoint y: 268, distance: 24.5
click at [1212, 277] on div "Branch specific 3.25 OMR" at bounding box center [1130, 288] width 163 height 23
copy h6 "3.25"
click at [492, 102] on div "Home / Restaurants management / Menus / Sections SHAWARMA FIX Open Urban Piper …" at bounding box center [864, 478] width 747 height 808
click at [584, 91] on span "Restaurants management" at bounding box center [657, 84] width 147 height 20
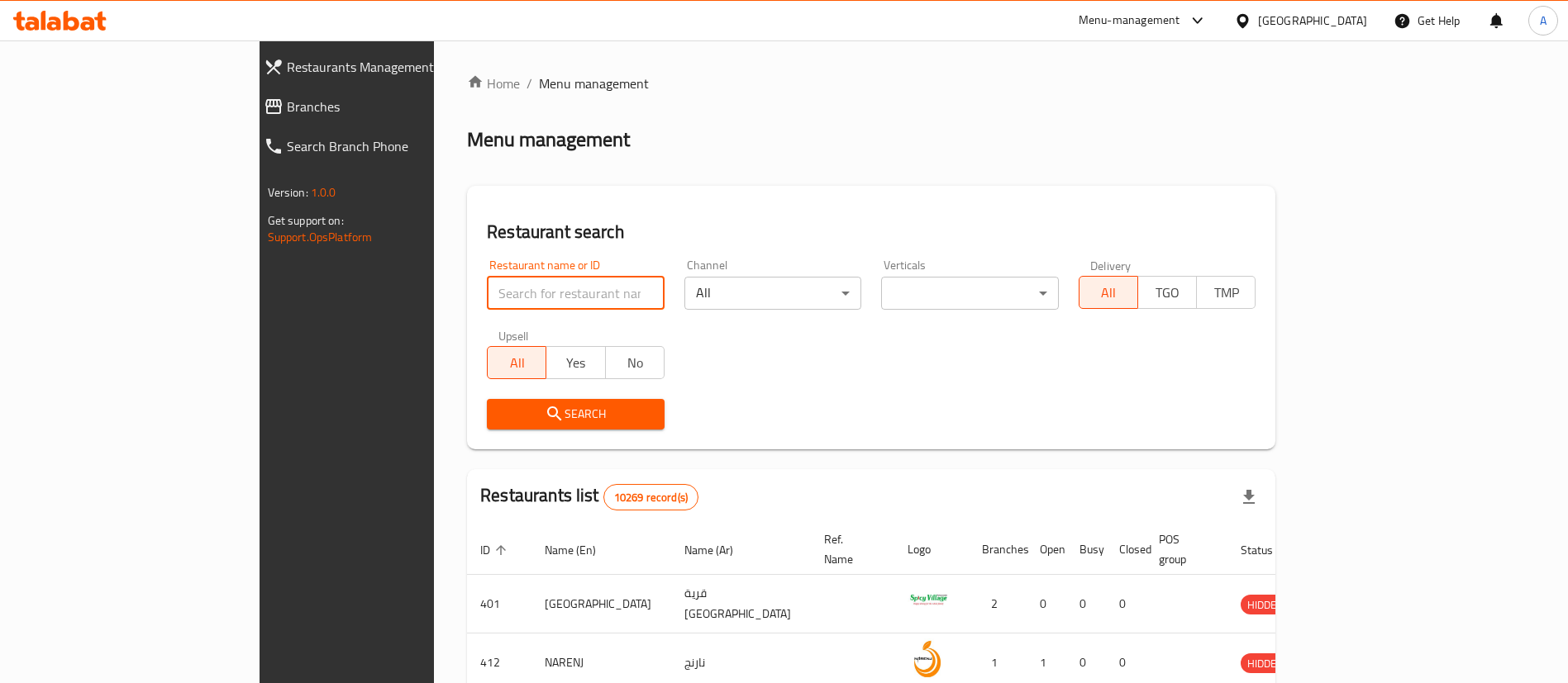
click at [506, 290] on input "search" at bounding box center [576, 293] width 178 height 33
paste input "696843"
type input "696843"
click button "Search" at bounding box center [576, 414] width 178 height 30
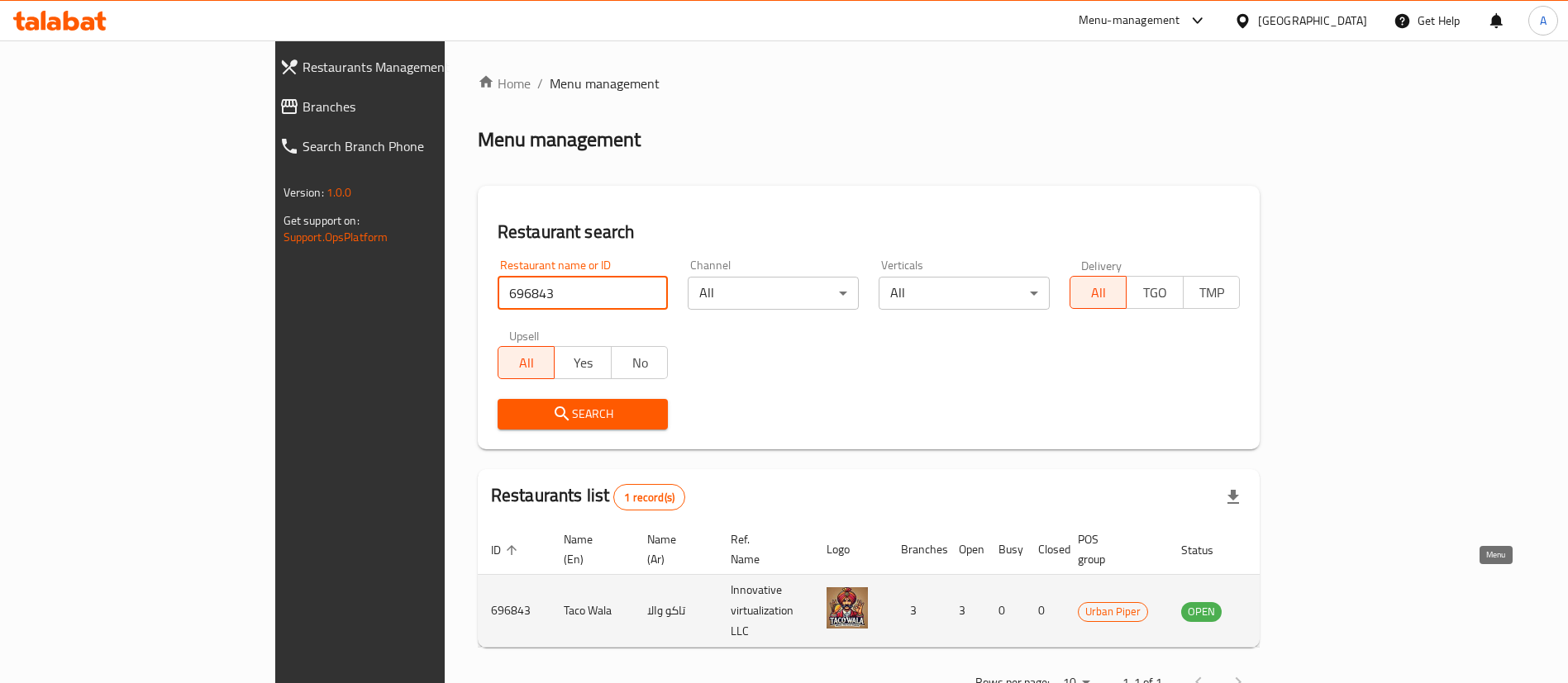
click at [1287, 604] on icon "enhanced table" at bounding box center [1278, 611] width 18 height 14
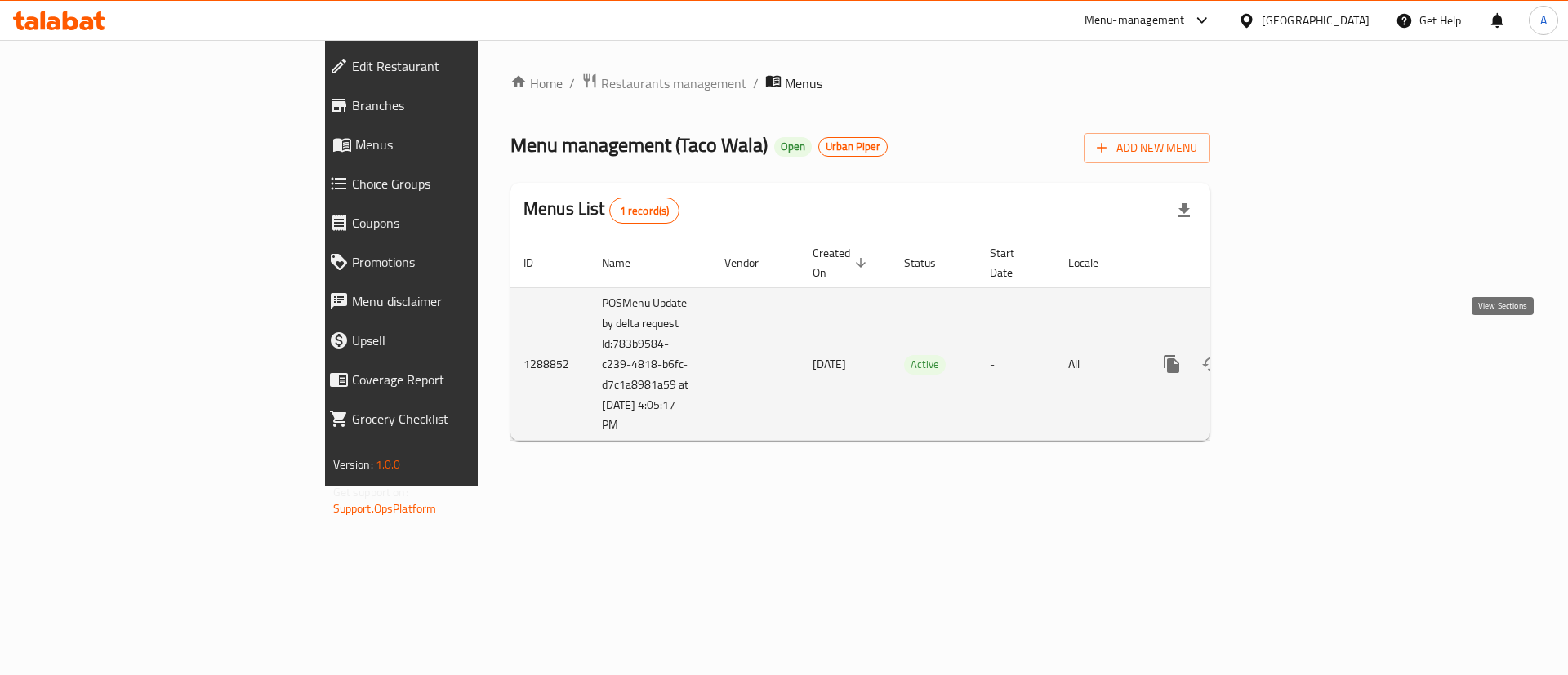
click at [1299, 355] on icon "enhanced table" at bounding box center [1290, 365] width 20 height 20
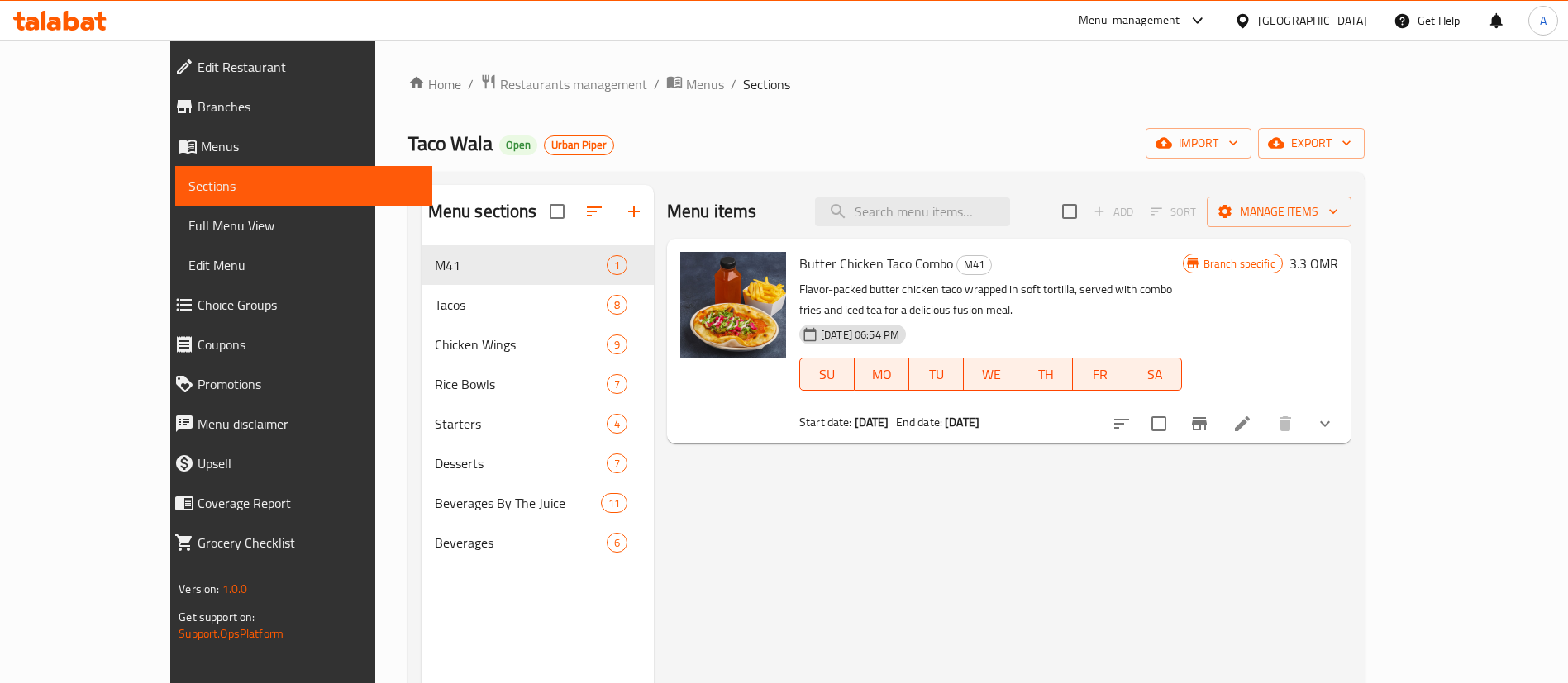
click at [500, 82] on span "Restaurants management" at bounding box center [573, 84] width 147 height 20
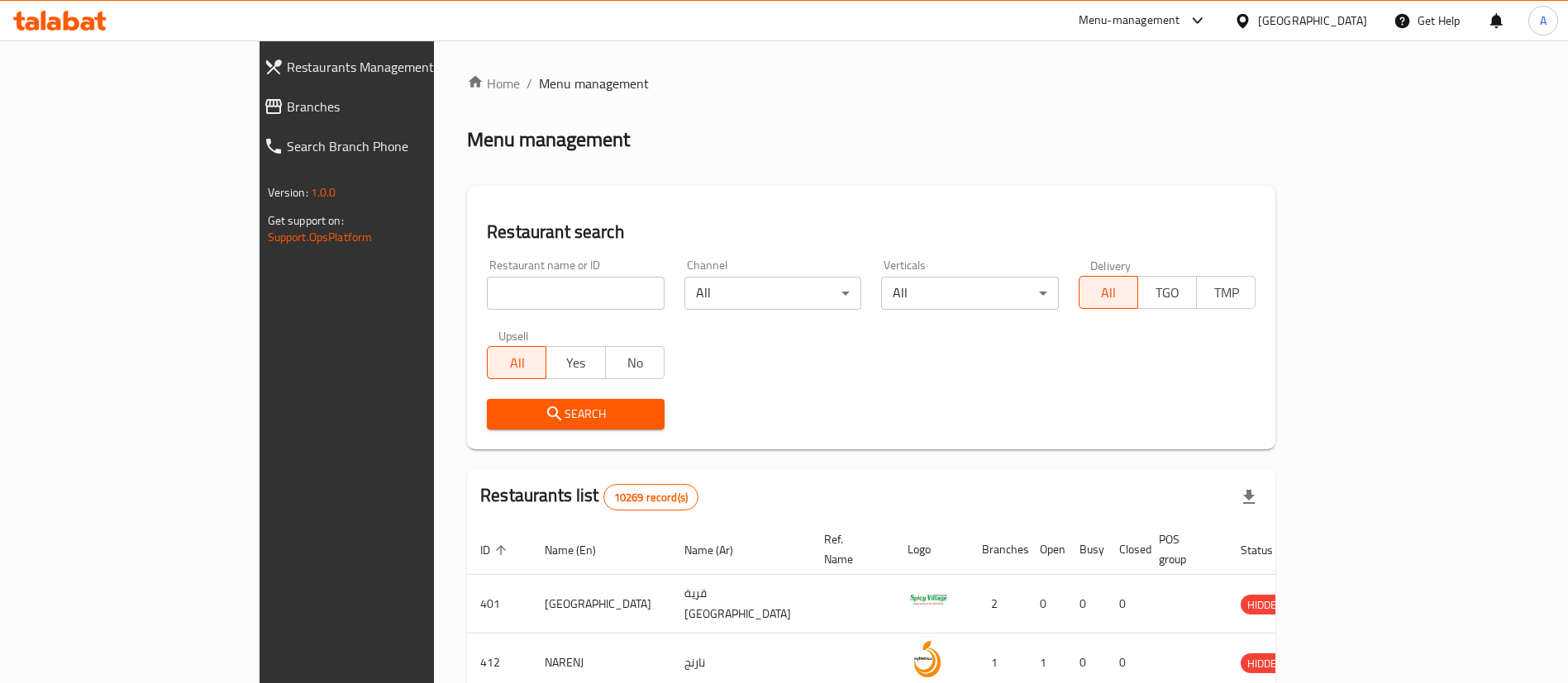
drag, startPoint x: 504, startPoint y: 288, endPoint x: 496, endPoint y: 257, distance: 32.0
click at [505, 289] on input "search" at bounding box center [576, 293] width 178 height 33
paste input "647639"
type input "647639"
click button "Search" at bounding box center [576, 414] width 178 height 30
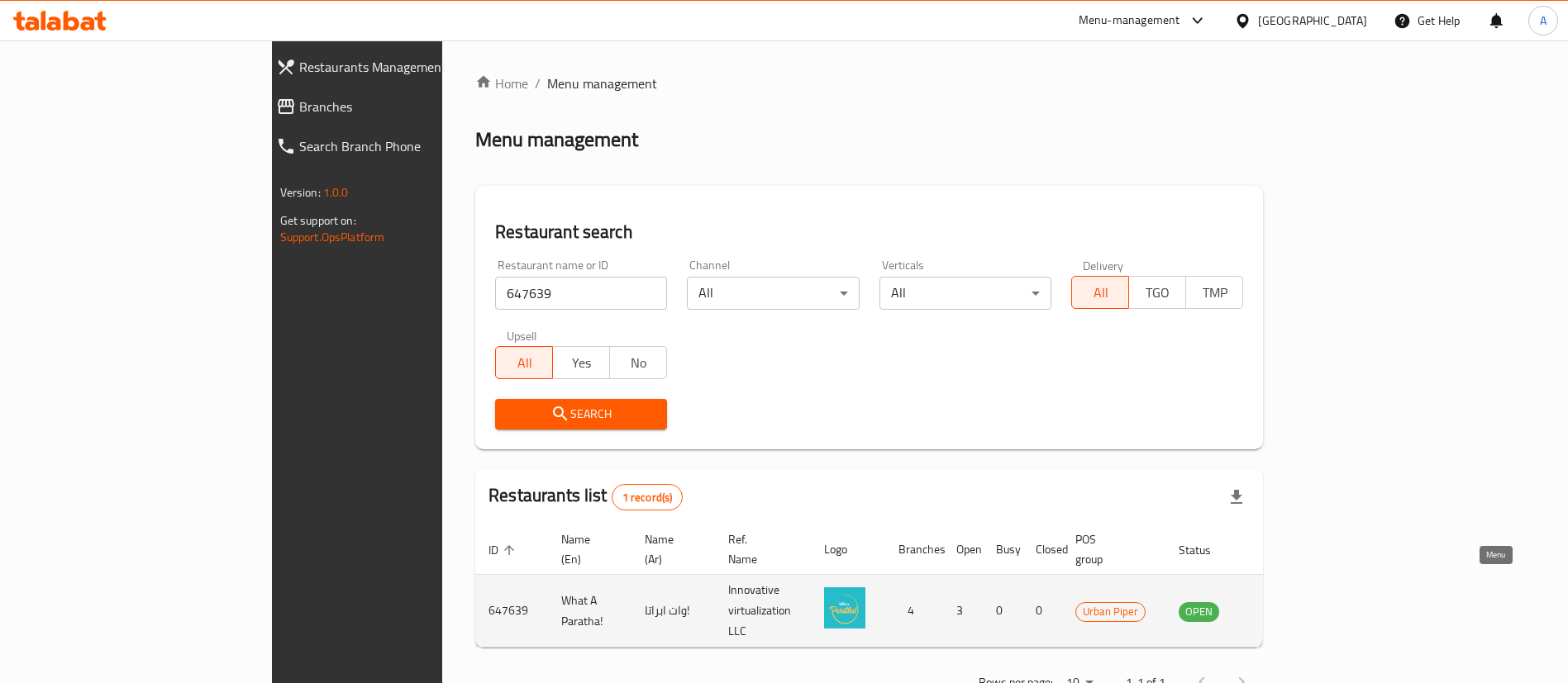
click at [1286, 602] on icon "enhanced table" at bounding box center [1276, 612] width 20 height 20
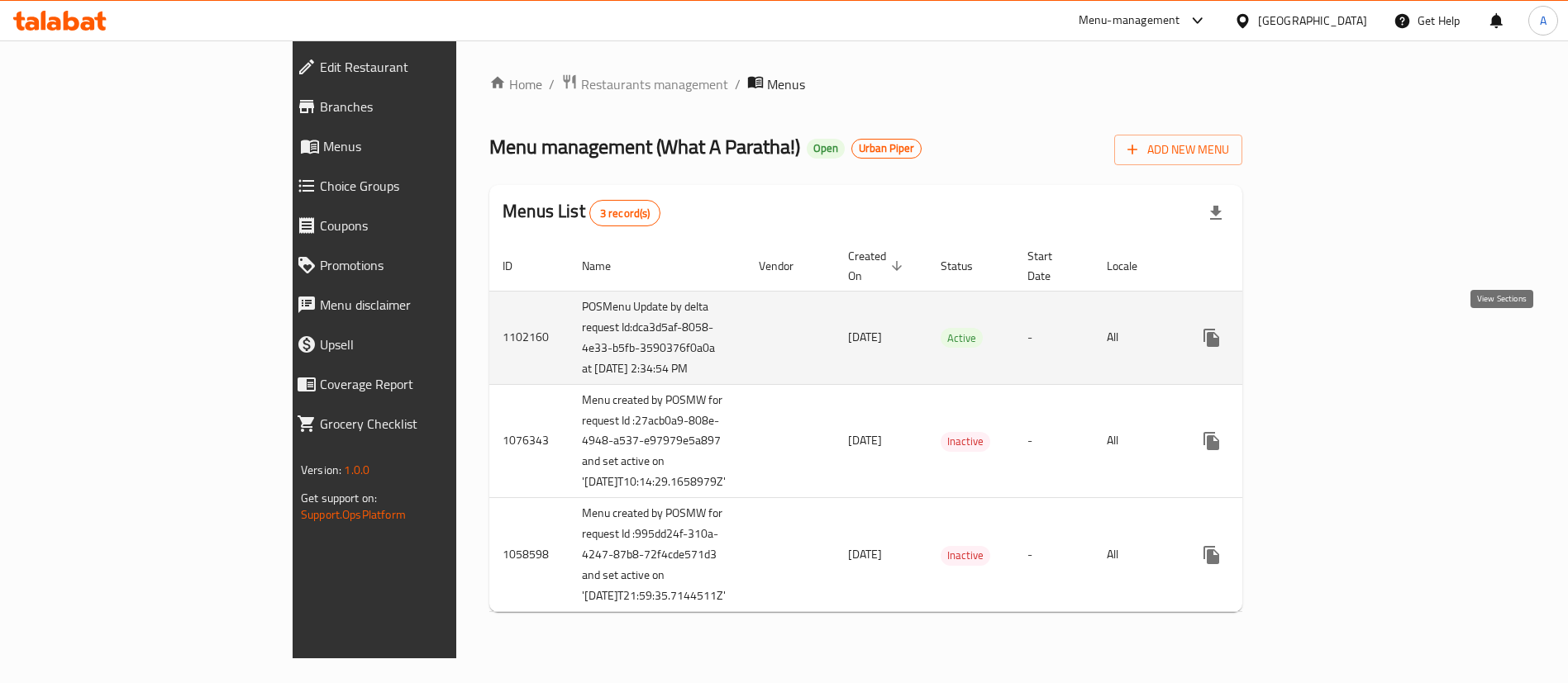
click at [1340, 338] on icon "enhanced table" at bounding box center [1331, 338] width 20 height 20
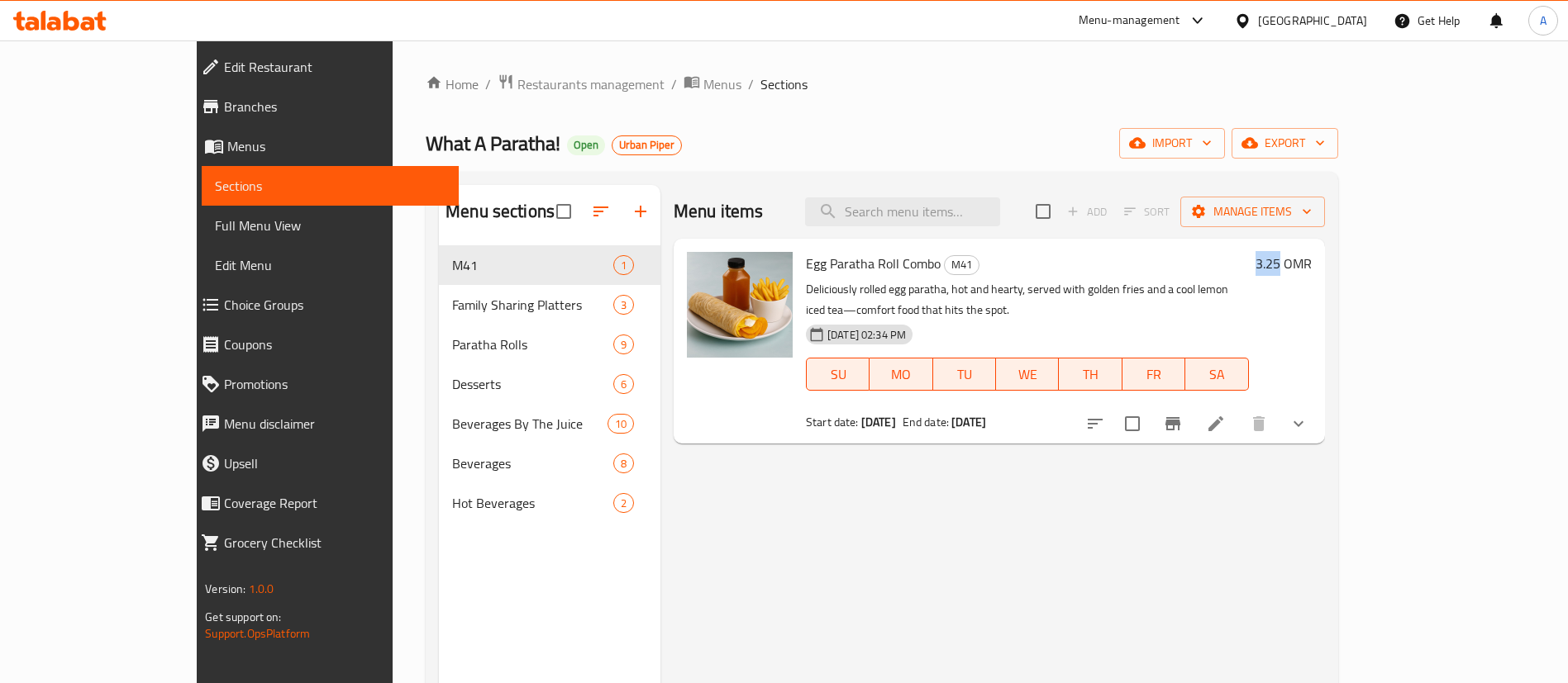
drag, startPoint x: 1449, startPoint y: 258, endPoint x: 1479, endPoint y: 258, distance: 30.0
click at [1312, 258] on div "3.25 OMR" at bounding box center [1280, 263] width 63 height 23
copy h6 "3.25"
click at [82, 13] on icon at bounding box center [59, 21] width 93 height 20
